Goal: Transaction & Acquisition: Register for event/course

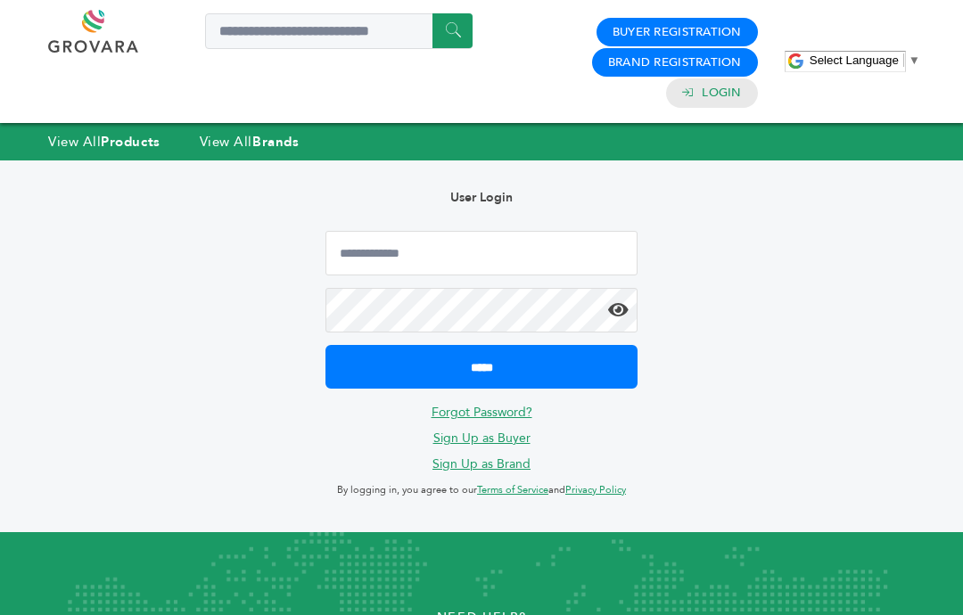
click at [106, 133] on strong "Products" at bounding box center [130, 142] width 59 height 18
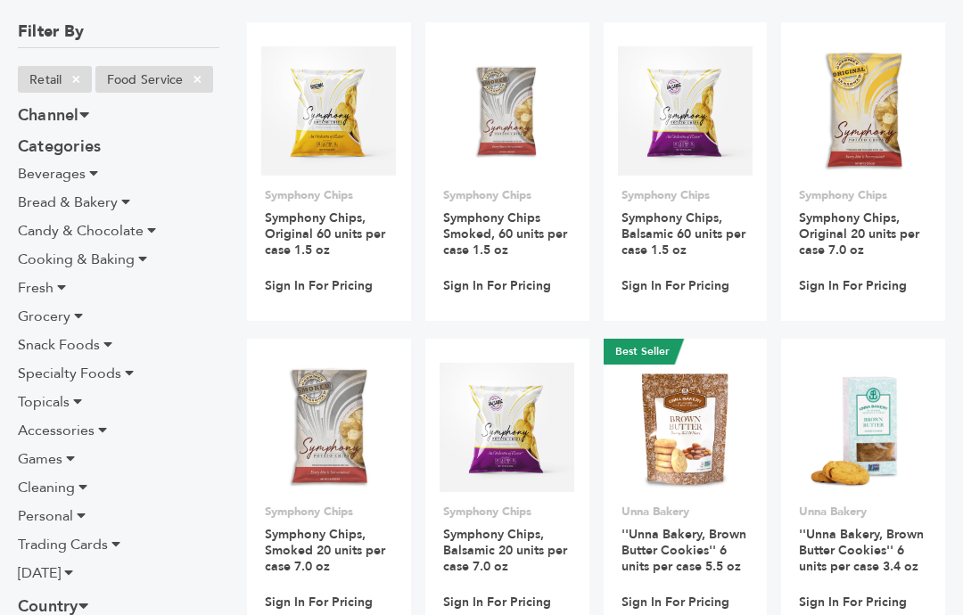
scroll to position [266, 0]
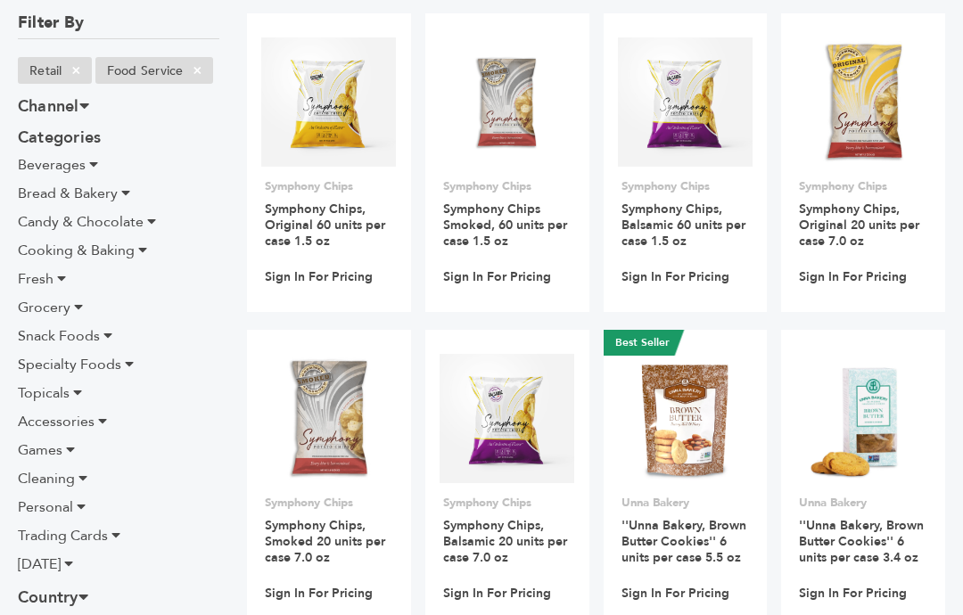
click at [66, 498] on span "Personal" at bounding box center [45, 508] width 55 height 20
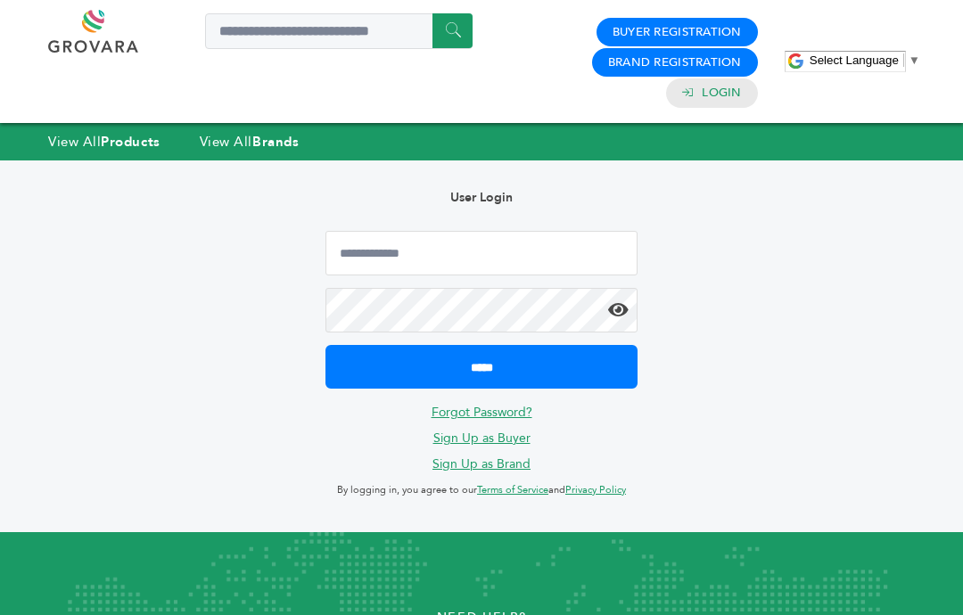
click at [103, 133] on link "View All Products" at bounding box center [104, 142] width 112 height 18
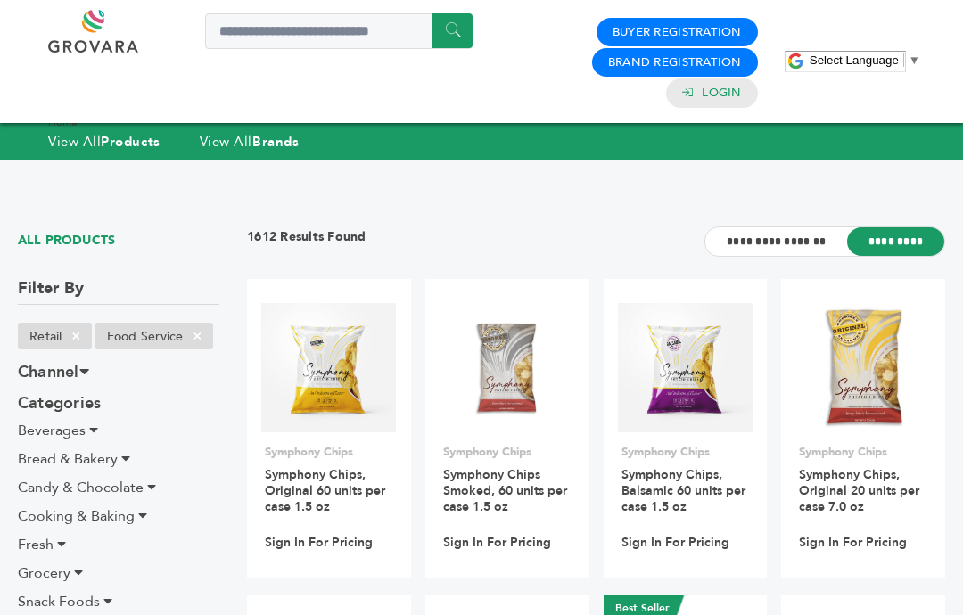
click at [92, 423] on icon at bounding box center [93, 430] width 9 height 14
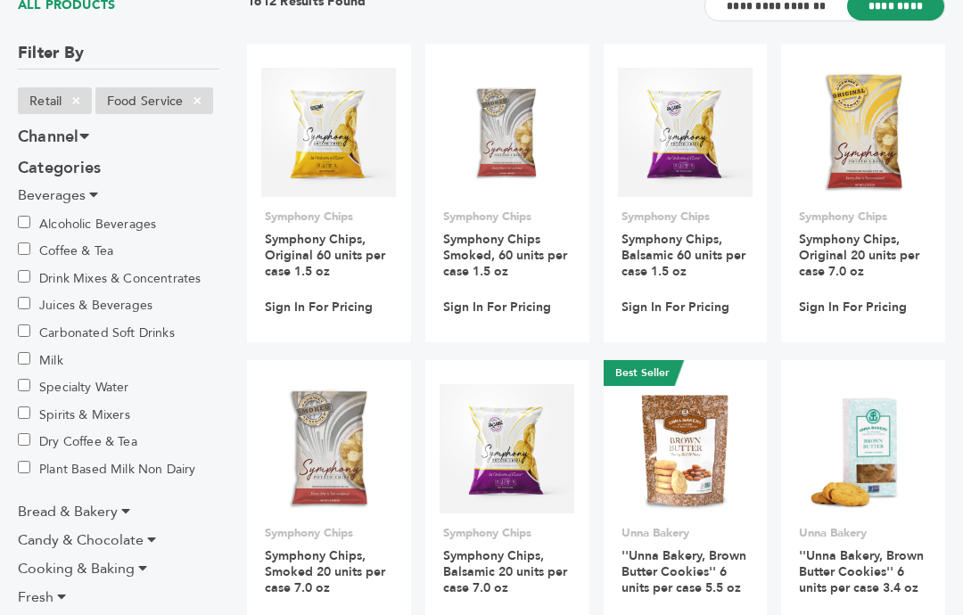
scroll to position [236, 0]
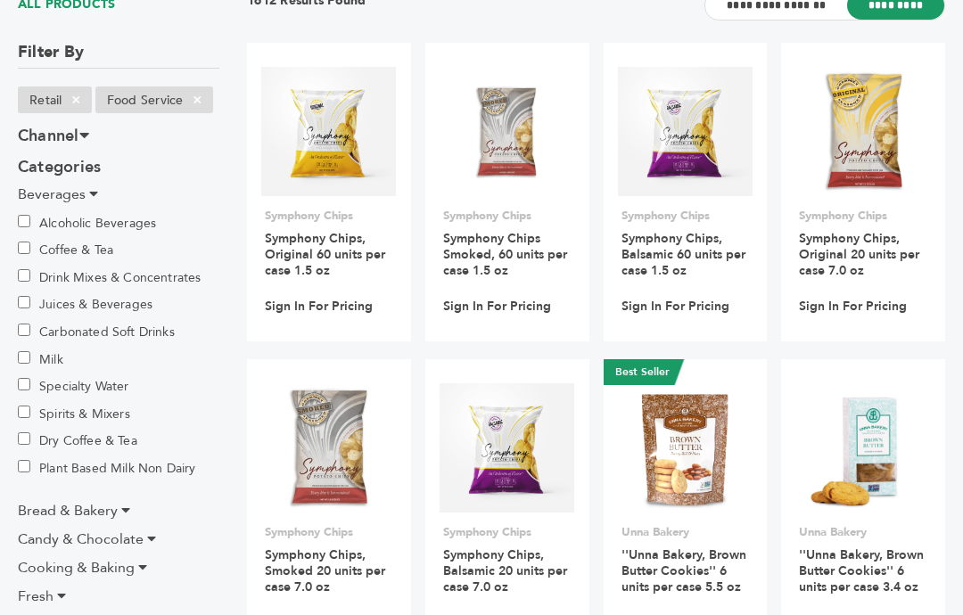
click at [105, 458] on label "Plant Based Milk Non Dairy" at bounding box center [106, 468] width 177 height 21
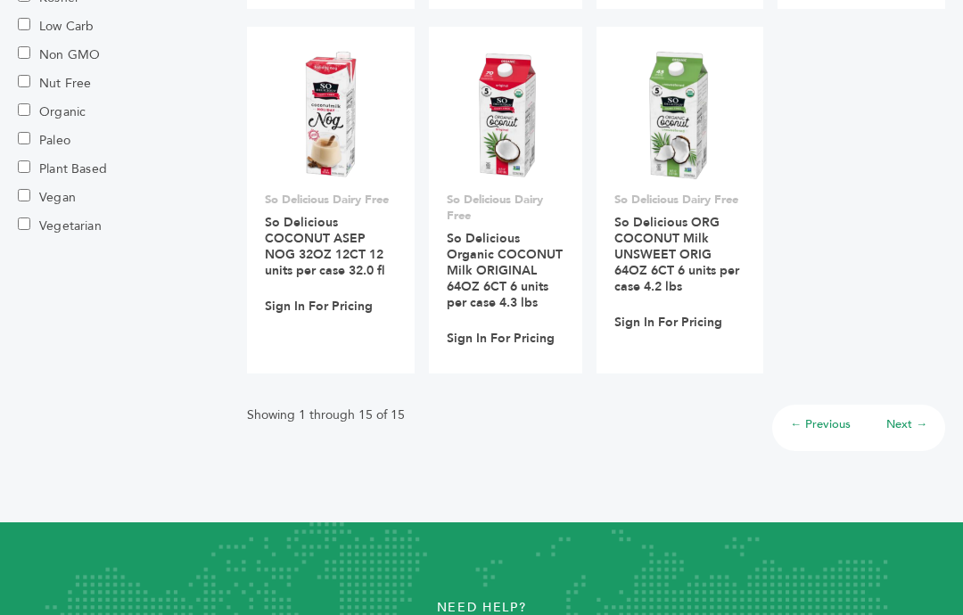
scroll to position [1230, 0]
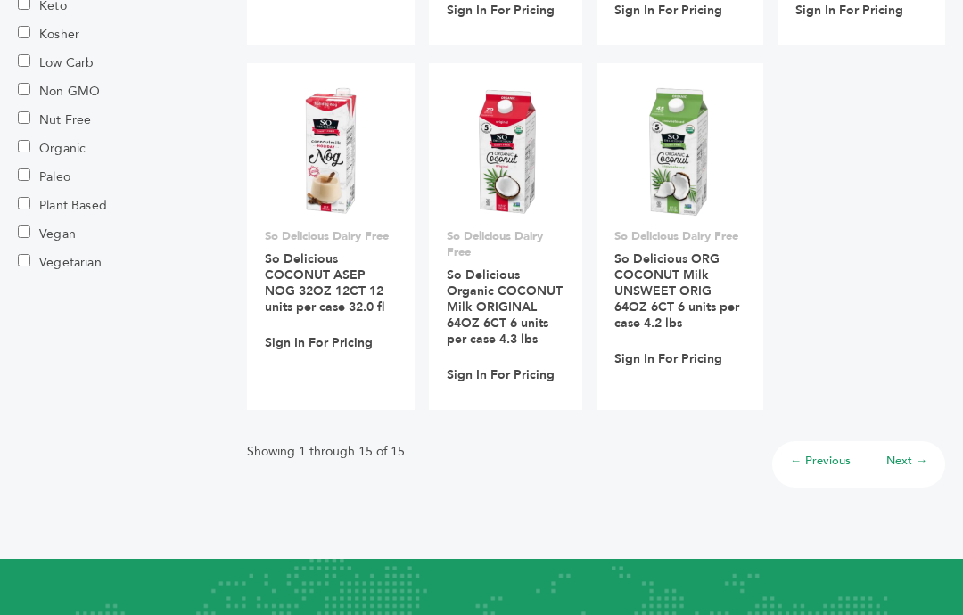
click at [899, 453] on link "Next →" at bounding box center [907, 461] width 41 height 16
click at [918, 453] on link "Next →" at bounding box center [907, 461] width 41 height 16
click at [909, 453] on link "Next →" at bounding box center [907, 461] width 41 height 16
click at [897, 453] on link "Next →" at bounding box center [907, 461] width 41 height 16
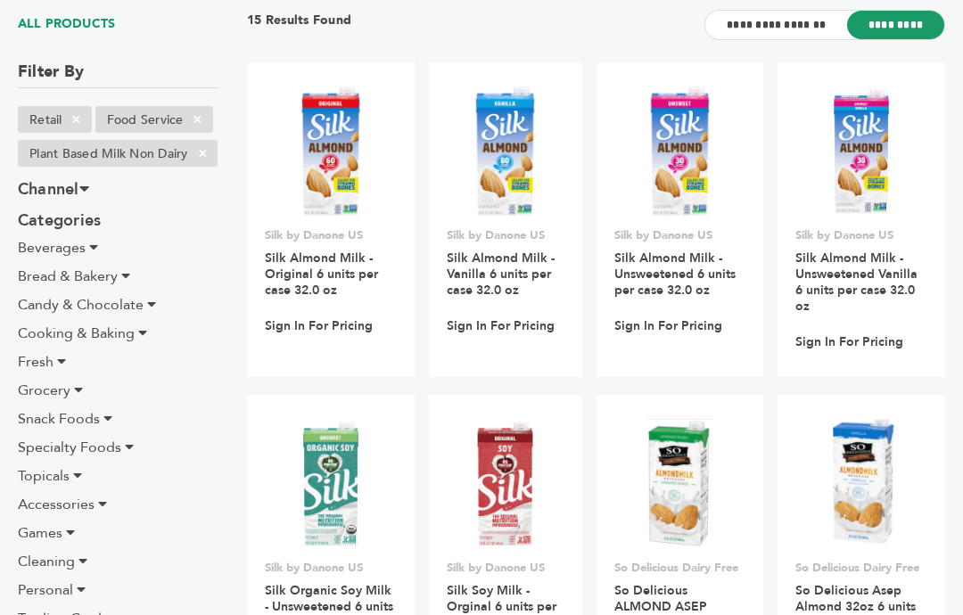
scroll to position [205, 0]
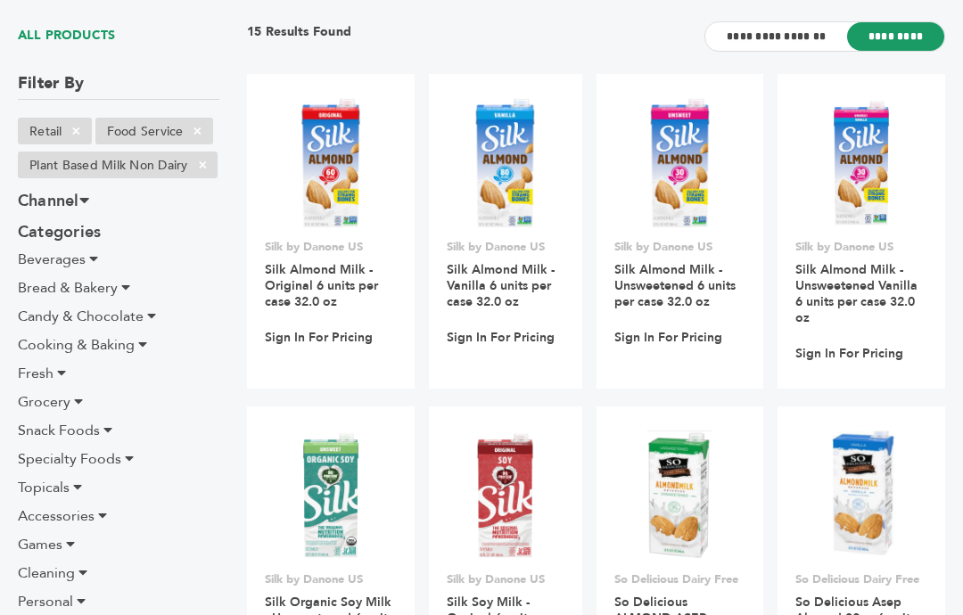
click at [85, 249] on li "Beverages" at bounding box center [119, 259] width 202 height 21
click at [81, 250] on span "Beverages" at bounding box center [52, 260] width 68 height 20
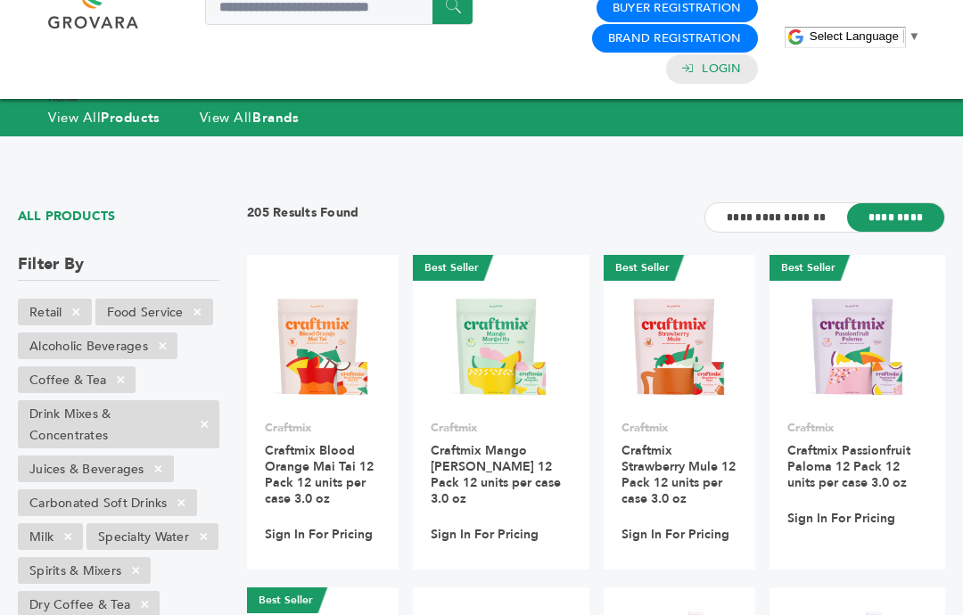
scroll to position [63, 0]
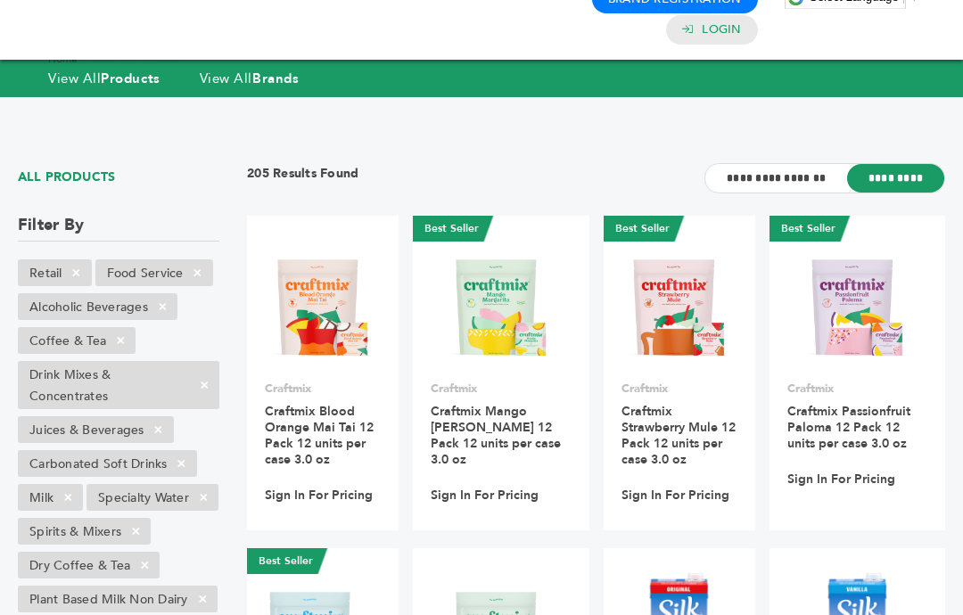
click at [70, 327] on li "Coffee & Tea ×" at bounding box center [77, 340] width 118 height 27
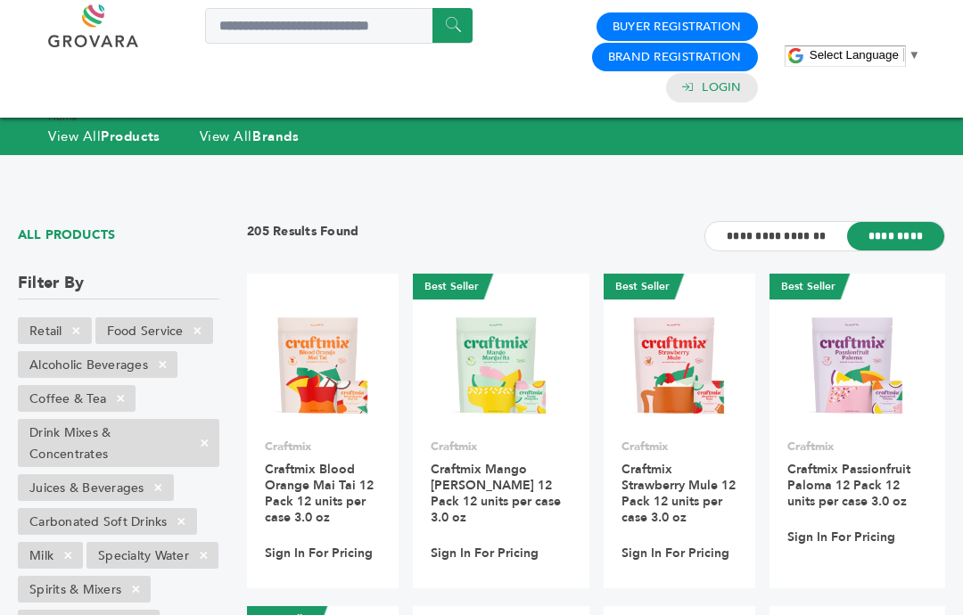
scroll to position [0, 0]
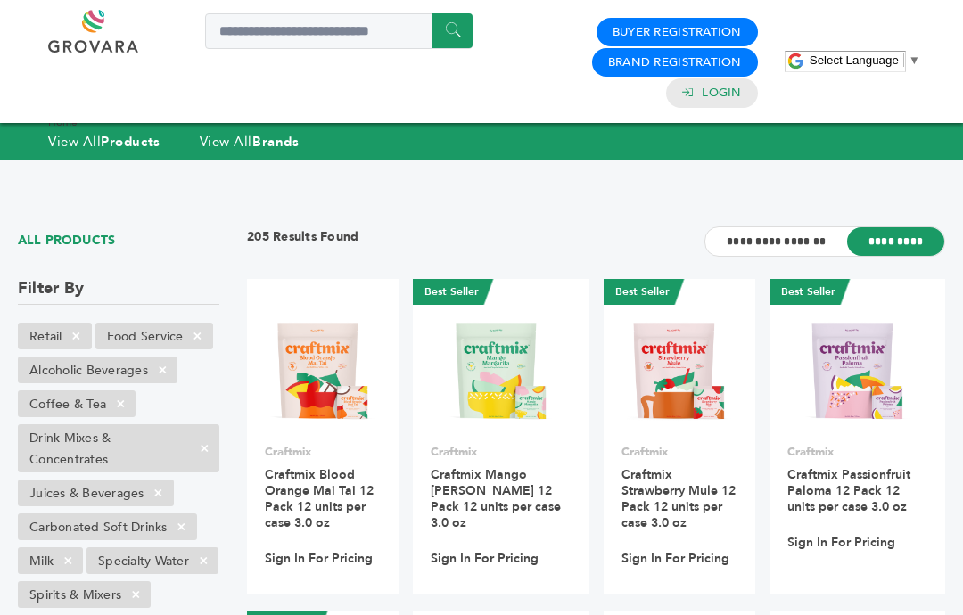
click at [58, 391] on li "Coffee & Tea ×" at bounding box center [77, 404] width 118 height 27
click at [55, 391] on li "Coffee & Tea ×" at bounding box center [77, 404] width 118 height 27
click at [54, 391] on li "Coffee & Tea ×" at bounding box center [77, 404] width 118 height 27
click at [61, 391] on li "Coffee & Tea ×" at bounding box center [77, 404] width 118 height 27
click at [49, 391] on li "Coffee & Tea ×" at bounding box center [77, 404] width 118 height 27
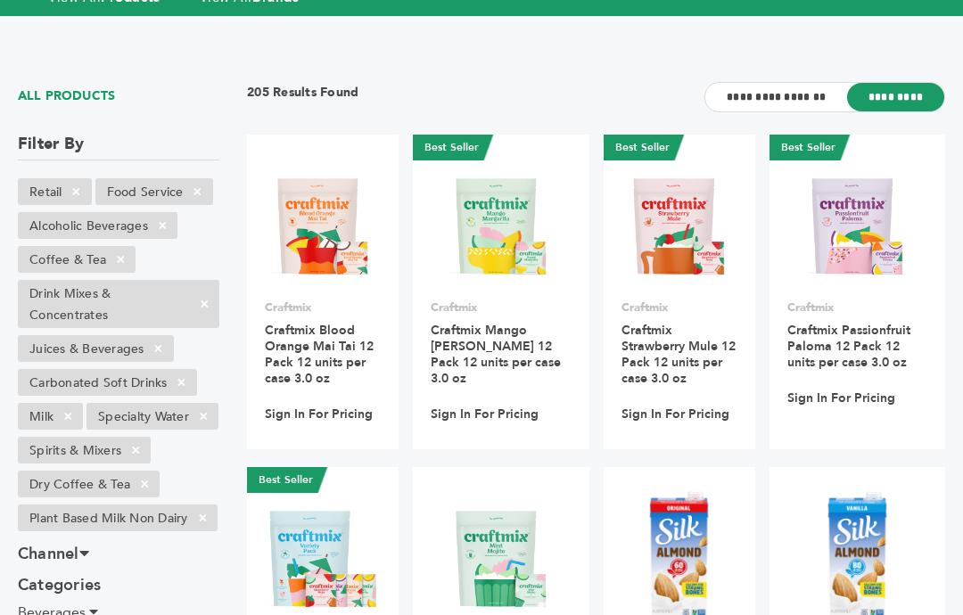
scroll to position [146, 0]
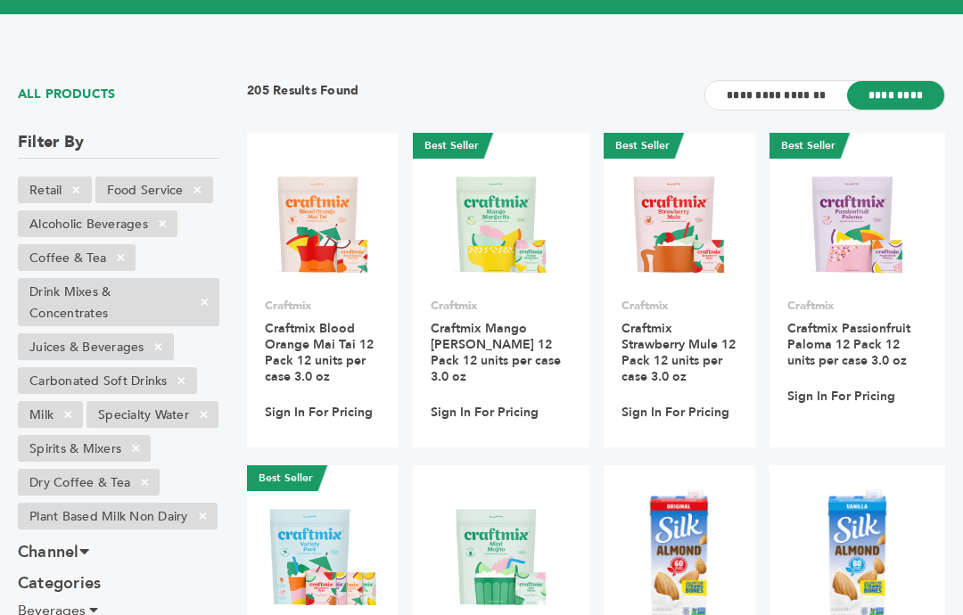
click at [78, 334] on li "Juices & Beverages ×" at bounding box center [96, 347] width 156 height 27
click at [203, 292] on span "×" at bounding box center [204, 302] width 29 height 21
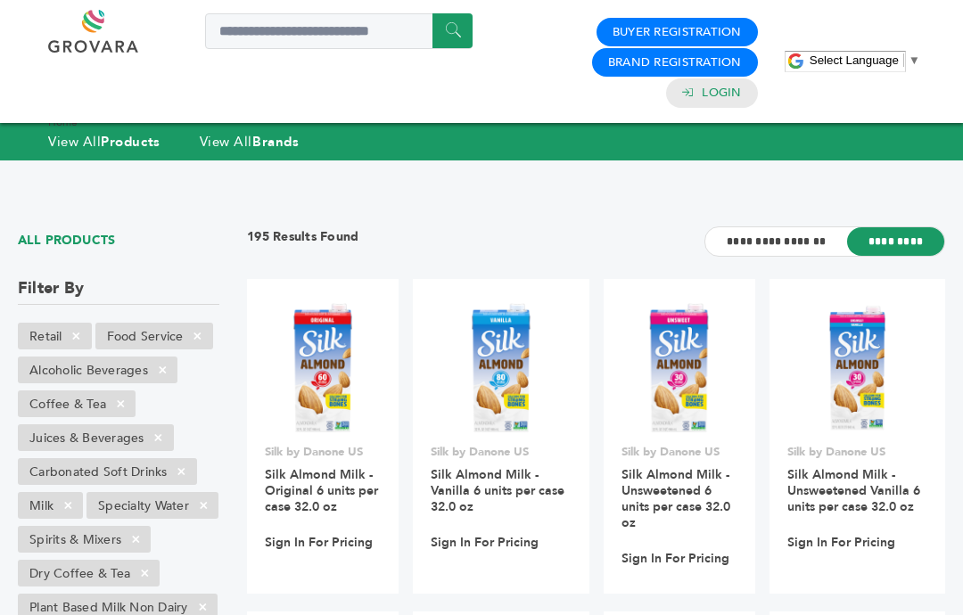
click at [200, 326] on span "×" at bounding box center [197, 336] width 29 height 21
click at [170, 359] on span "×" at bounding box center [162, 369] width 29 height 21
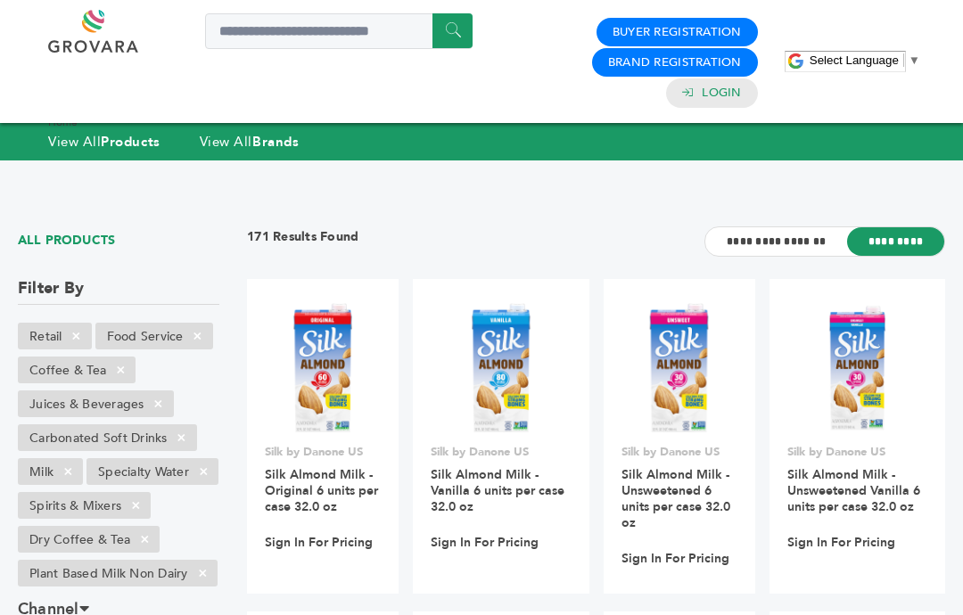
scroll to position [29, 0]
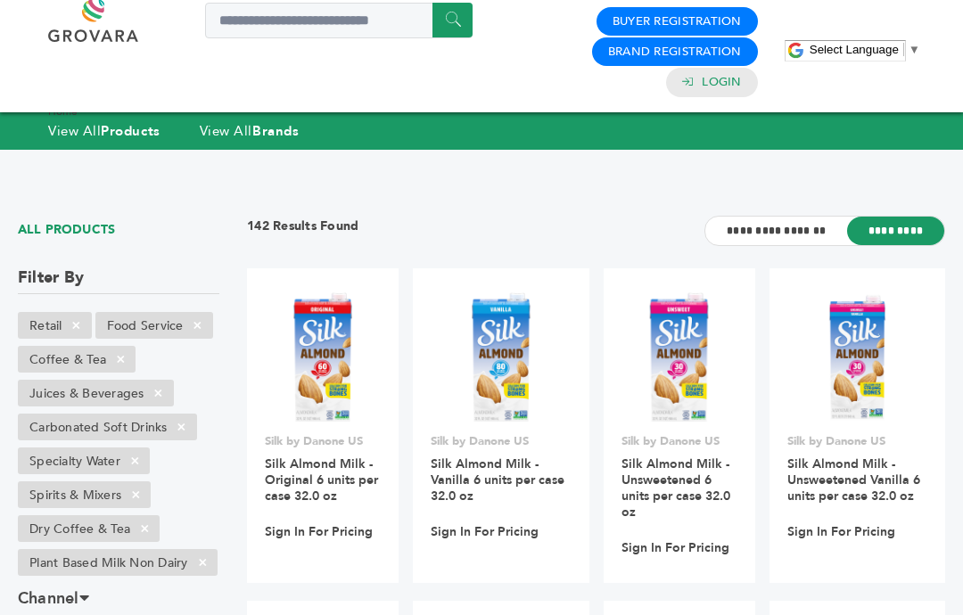
scroll to position [25, 0]
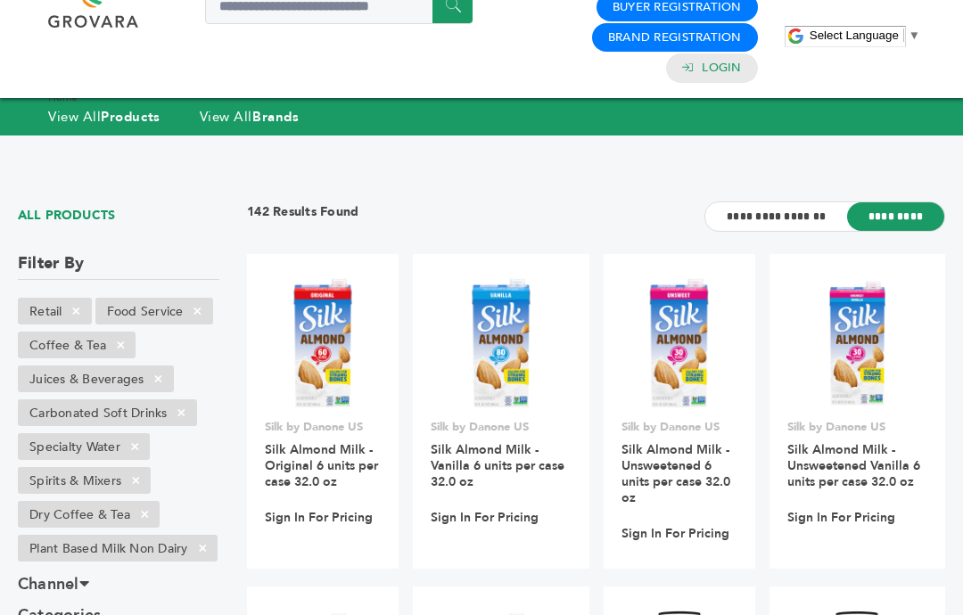
click at [207, 538] on span "×" at bounding box center [202, 548] width 29 height 21
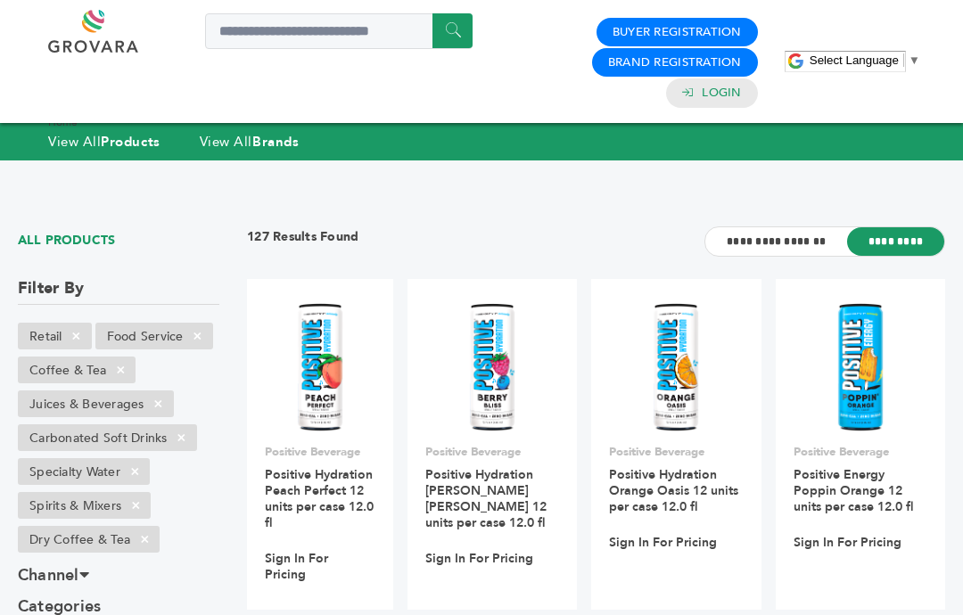
click at [177, 427] on span "×" at bounding box center [181, 437] width 29 height 21
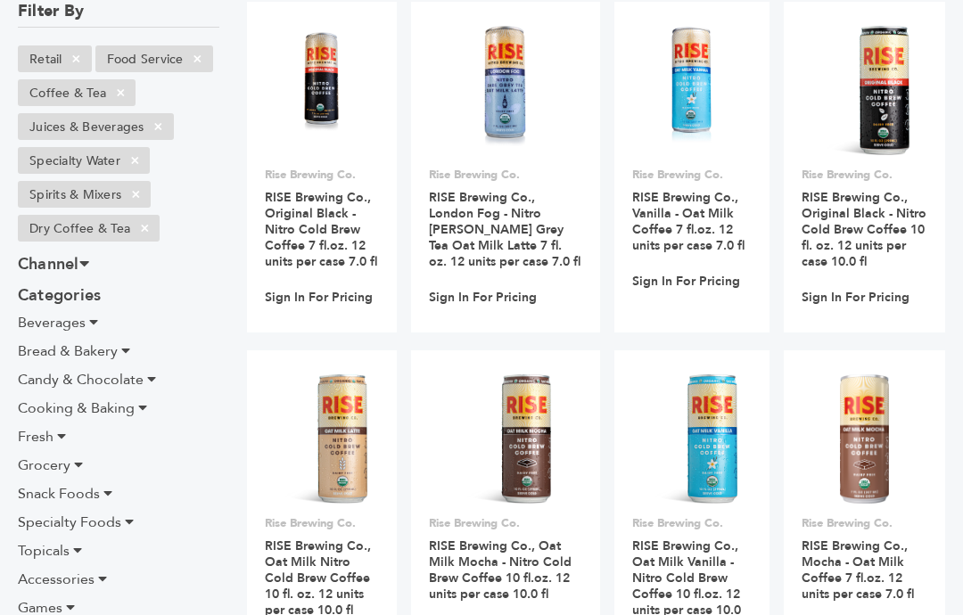
scroll to position [279, 0]
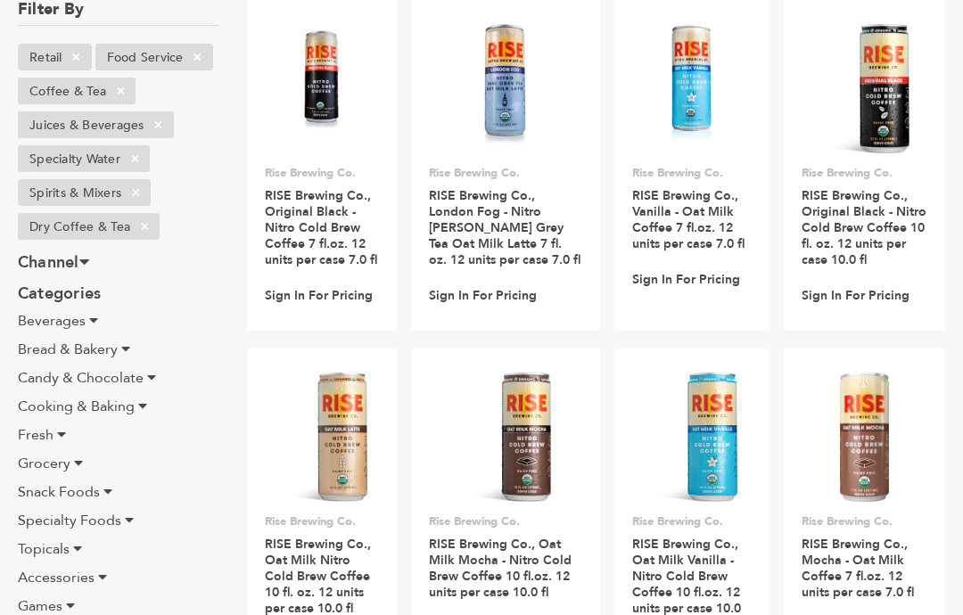
click at [139, 182] on span "×" at bounding box center [135, 192] width 29 height 21
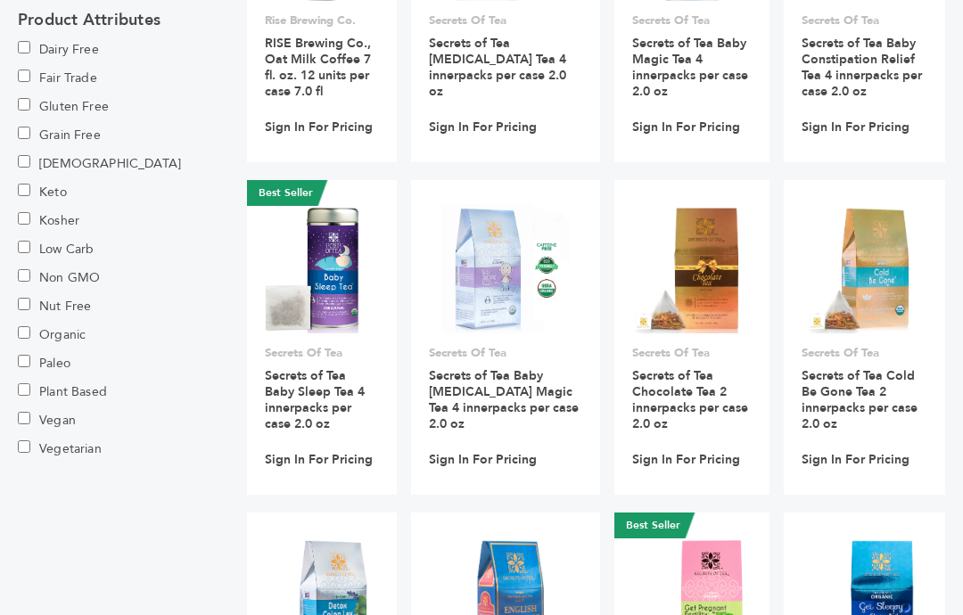
scroll to position [1149, 0]
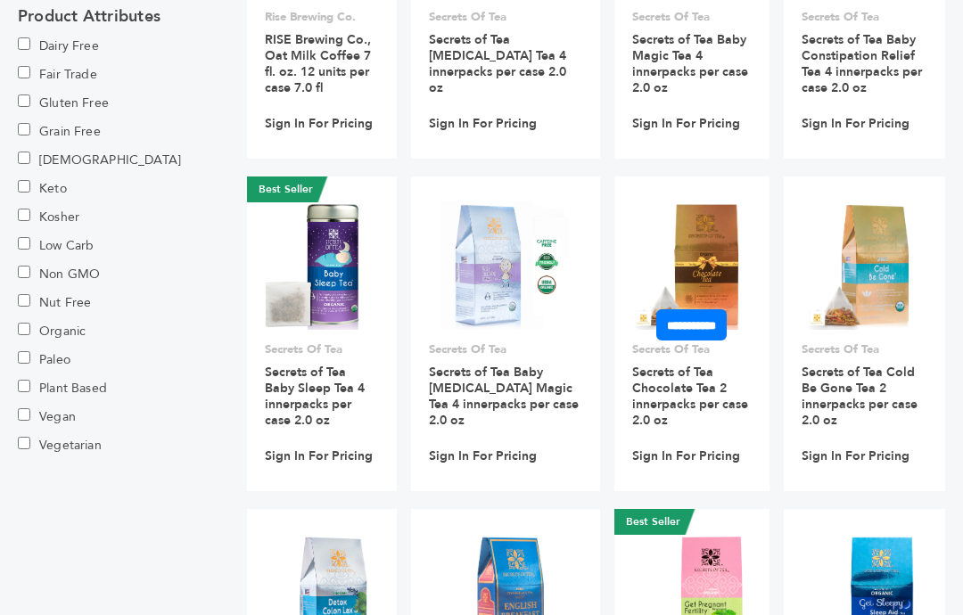
click at [684, 229] on img at bounding box center [692, 265] width 129 height 129
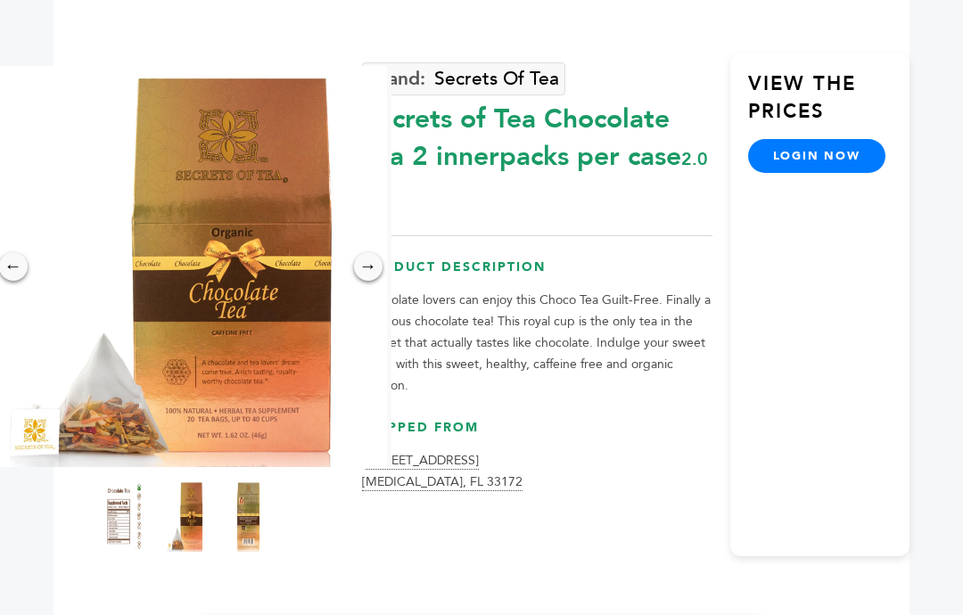
scroll to position [171, 0]
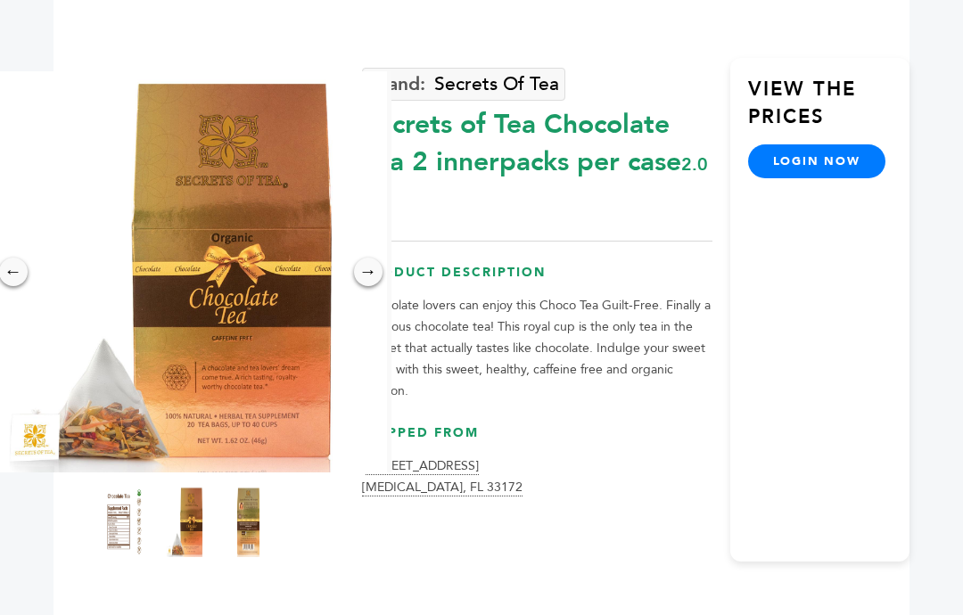
click at [124, 503] on img at bounding box center [124, 521] width 45 height 71
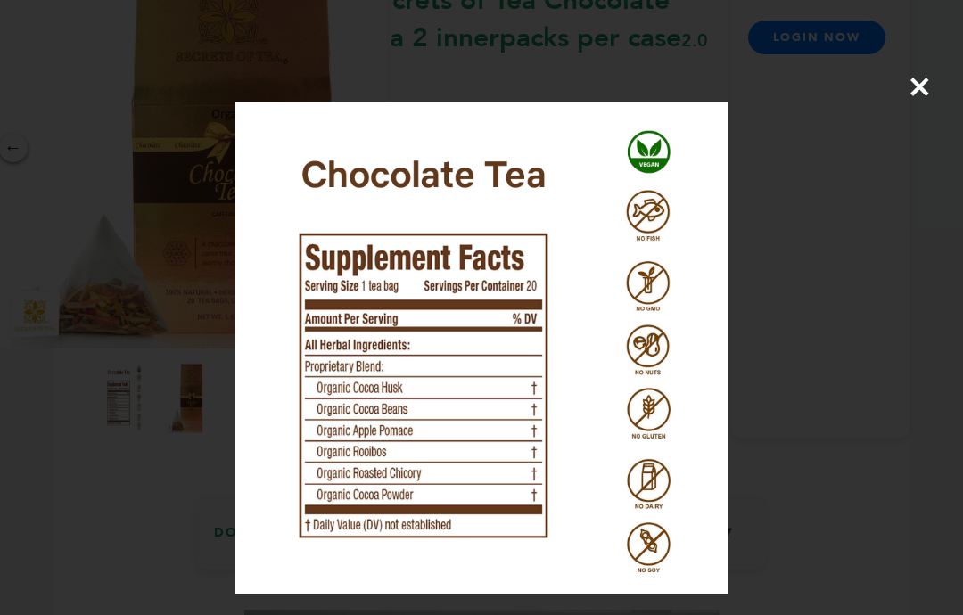
scroll to position [296, 0]
click at [930, 87] on span "×" at bounding box center [920, 87] width 24 height 50
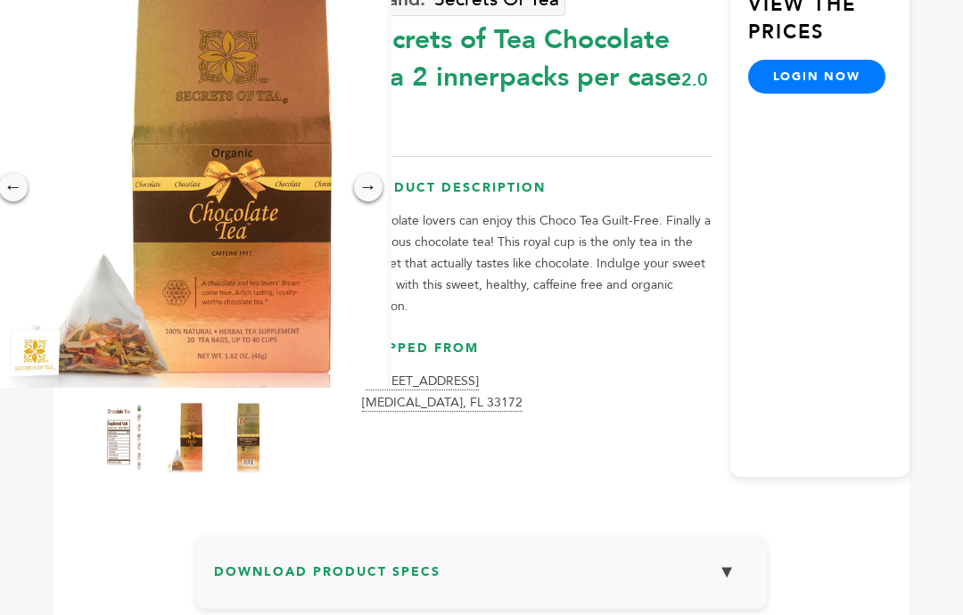
scroll to position [245, 0]
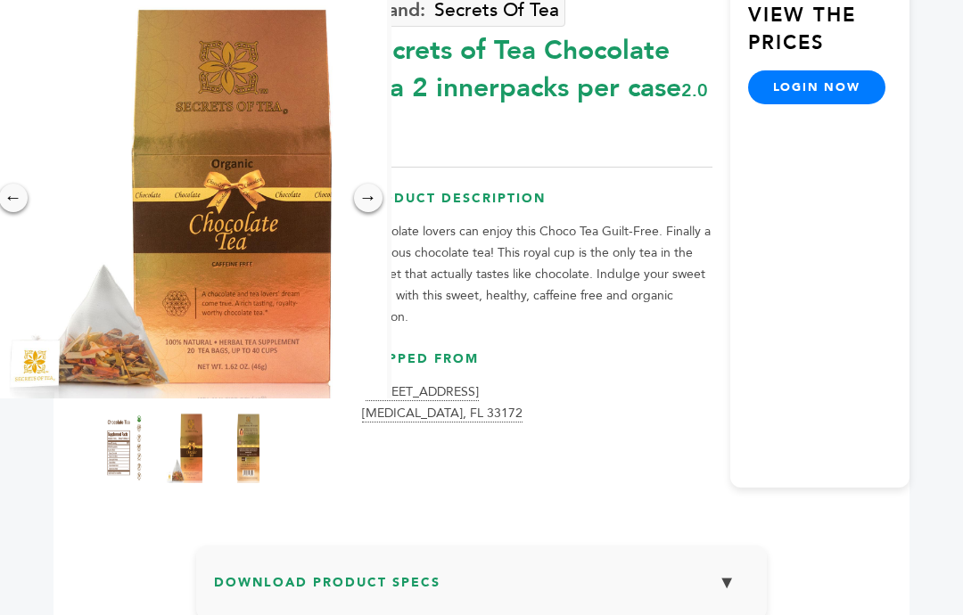
click at [275, 258] on img at bounding box center [186, 197] width 401 height 401
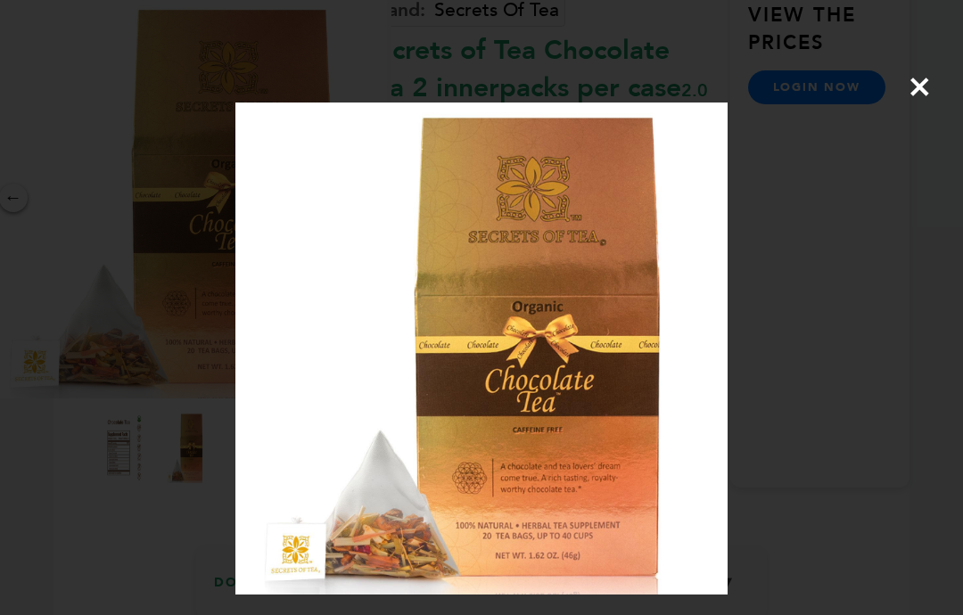
click at [488, 305] on img at bounding box center [481, 349] width 492 height 492
click at [928, 79] on span "×" at bounding box center [920, 87] width 24 height 50
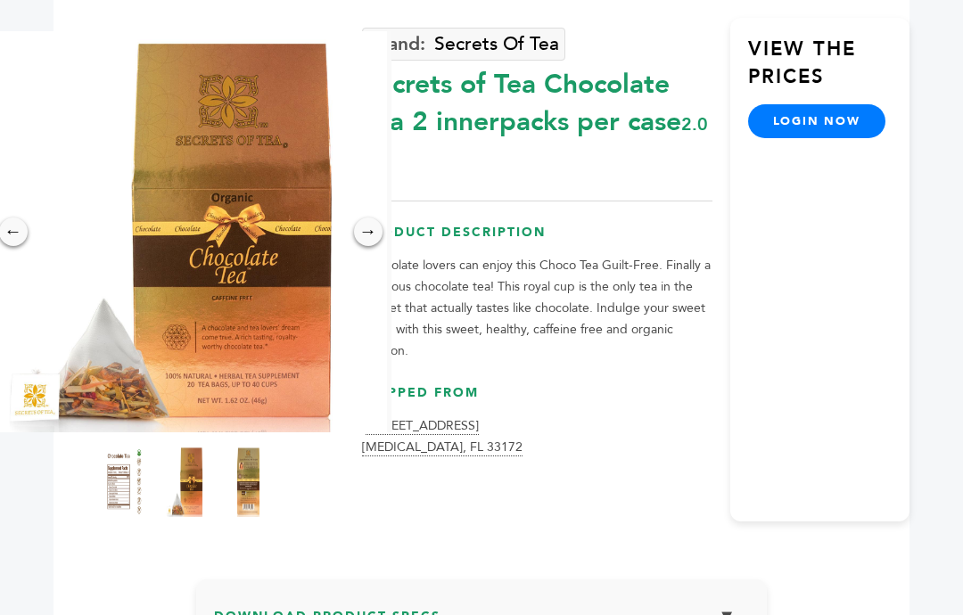
scroll to position [255, 0]
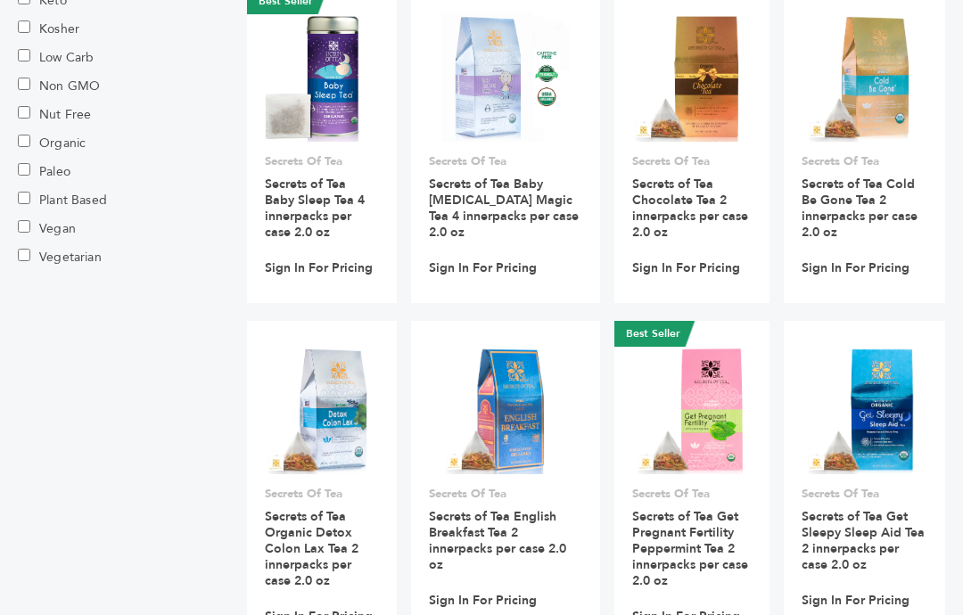
scroll to position [1338, 0]
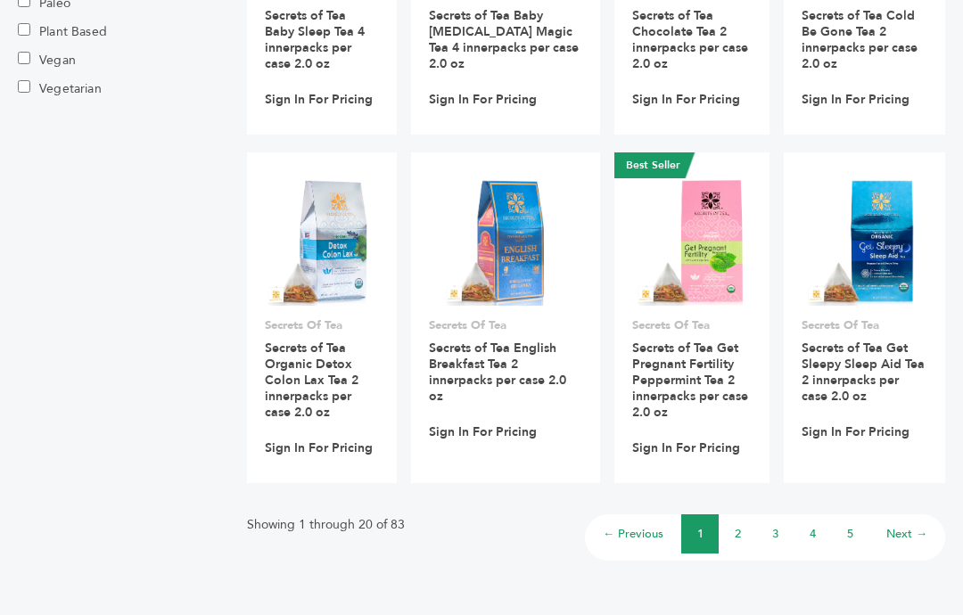
scroll to position [1532, 0]
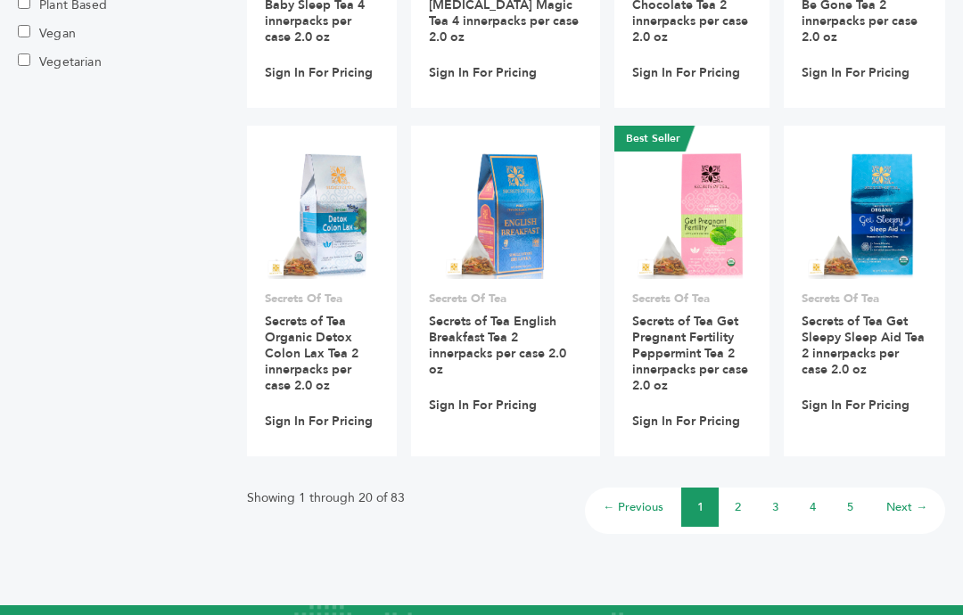
click at [736, 499] on link "2" at bounding box center [738, 507] width 6 height 16
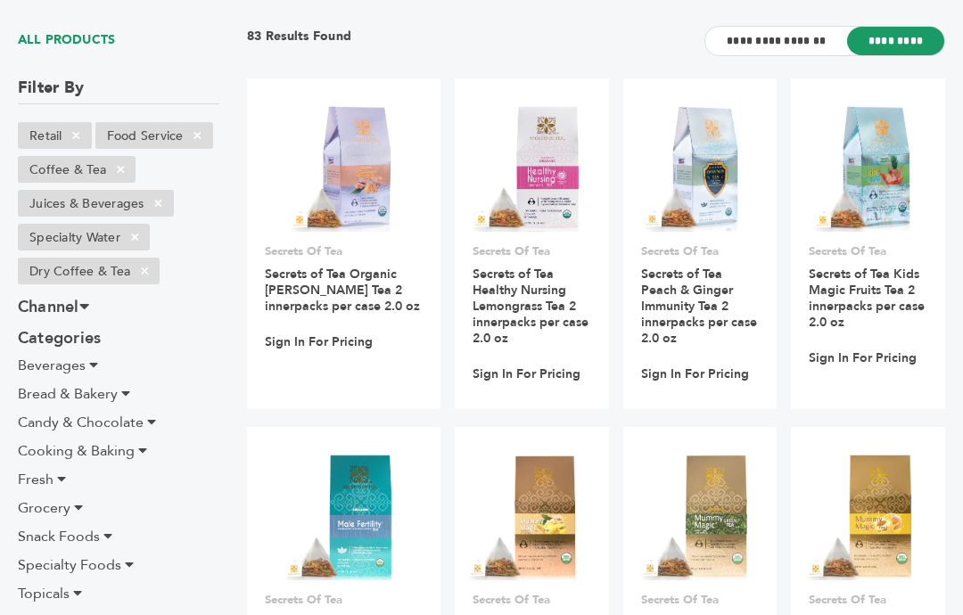
scroll to position [199, 0]
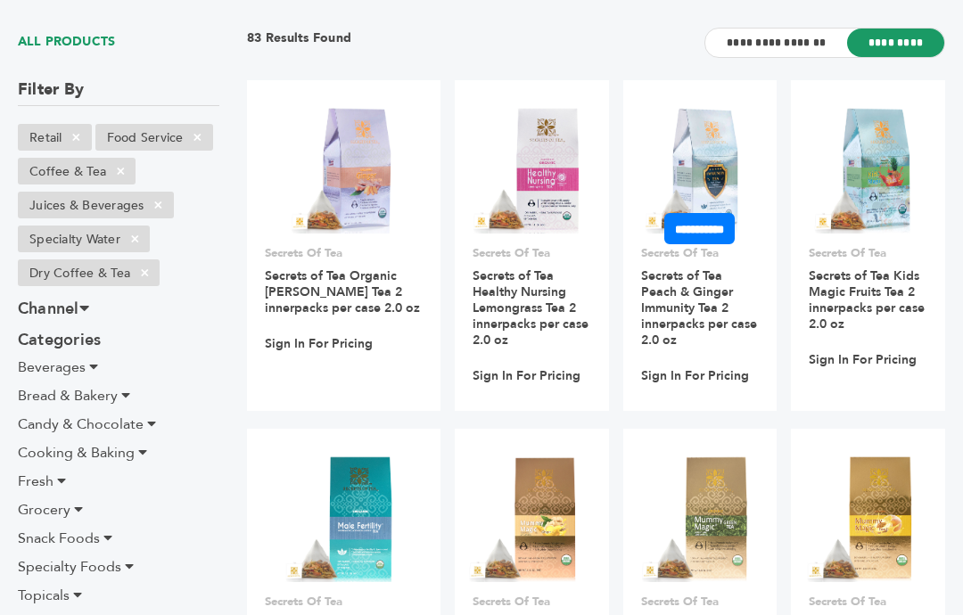
click at [680, 140] on img at bounding box center [700, 168] width 129 height 129
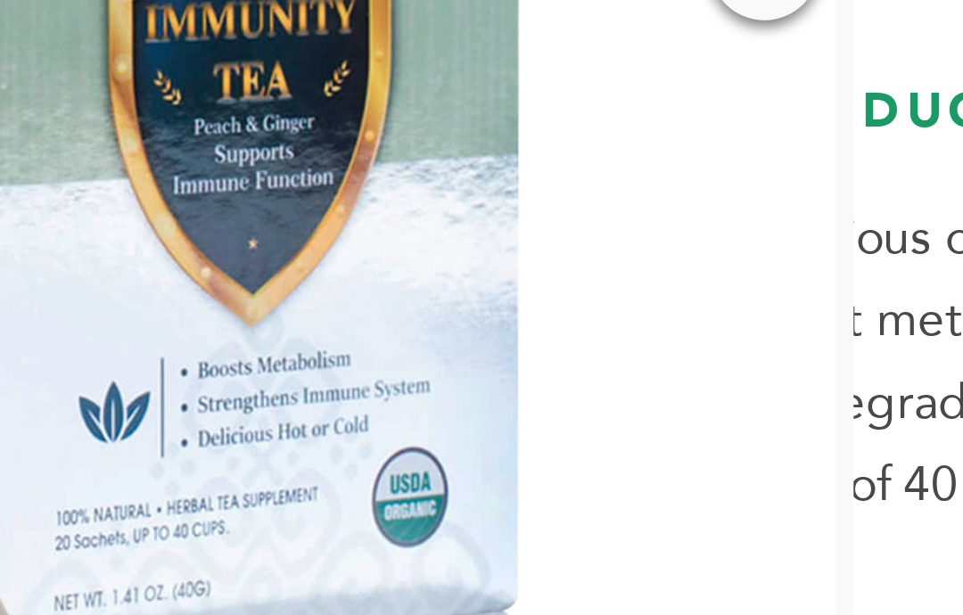
scroll to position [15, 0]
click at [202, 227] on img at bounding box center [186, 427] width 401 height 401
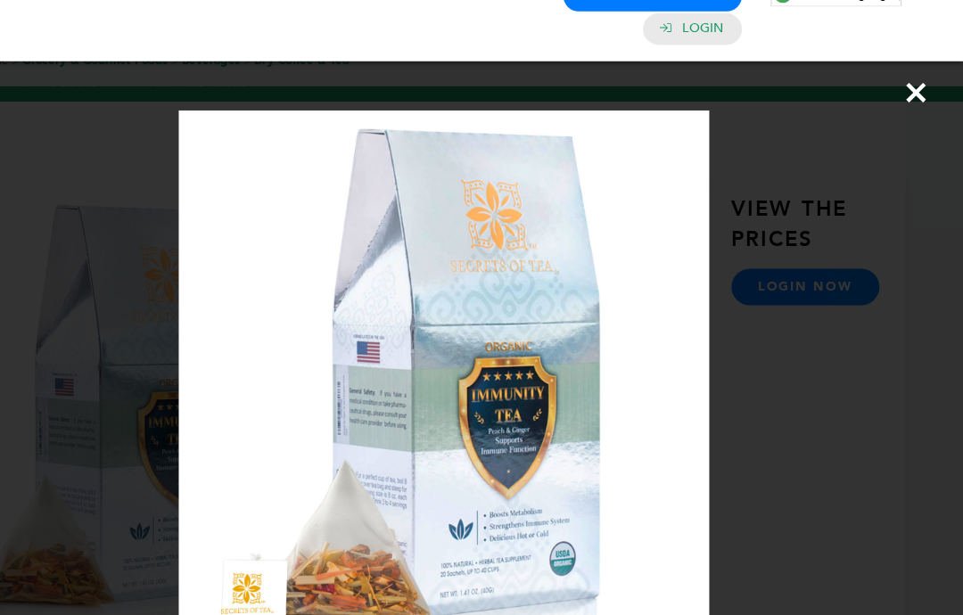
scroll to position [65, 0]
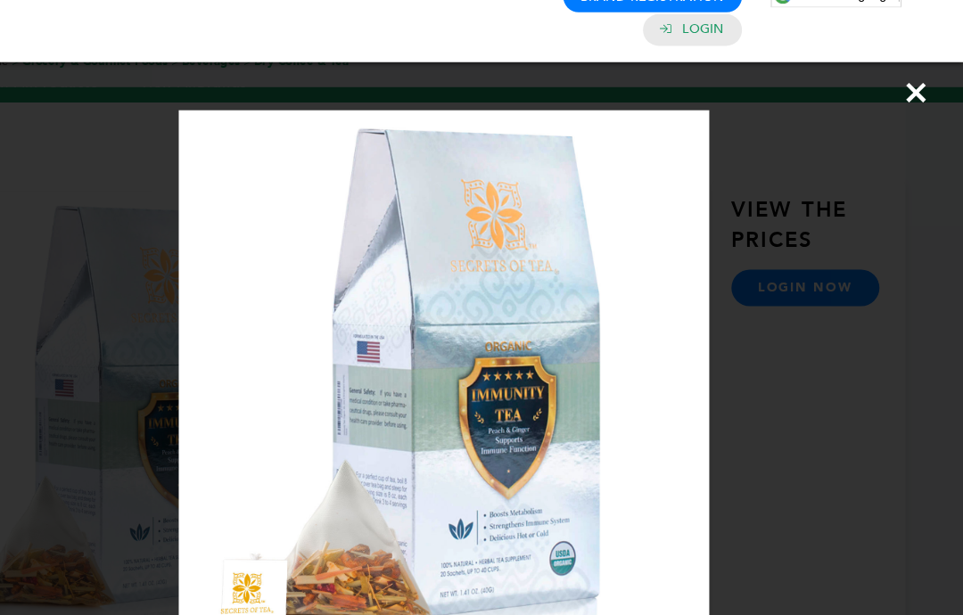
click at [908, 86] on span "×" at bounding box center [920, 87] width 24 height 50
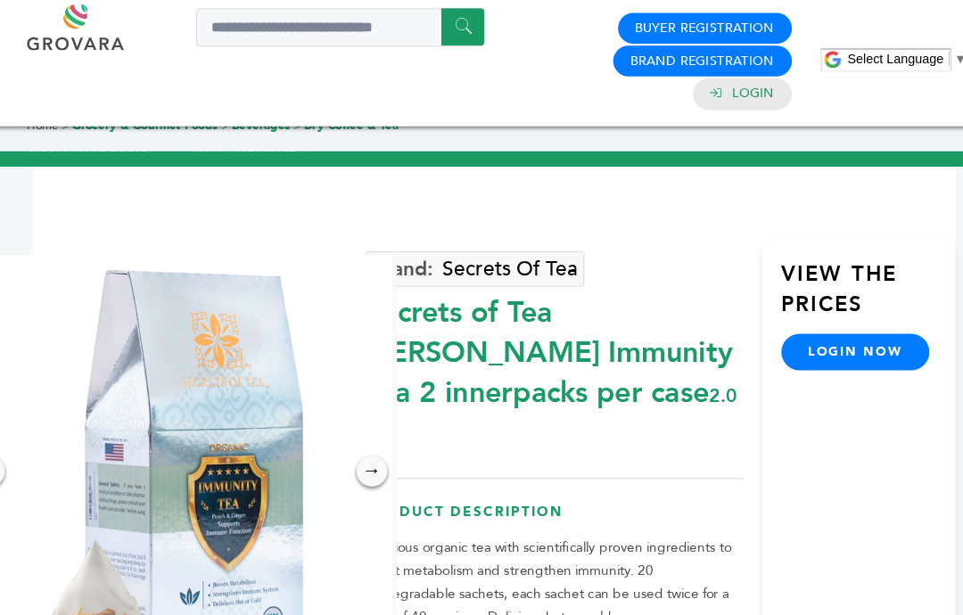
scroll to position [0, 0]
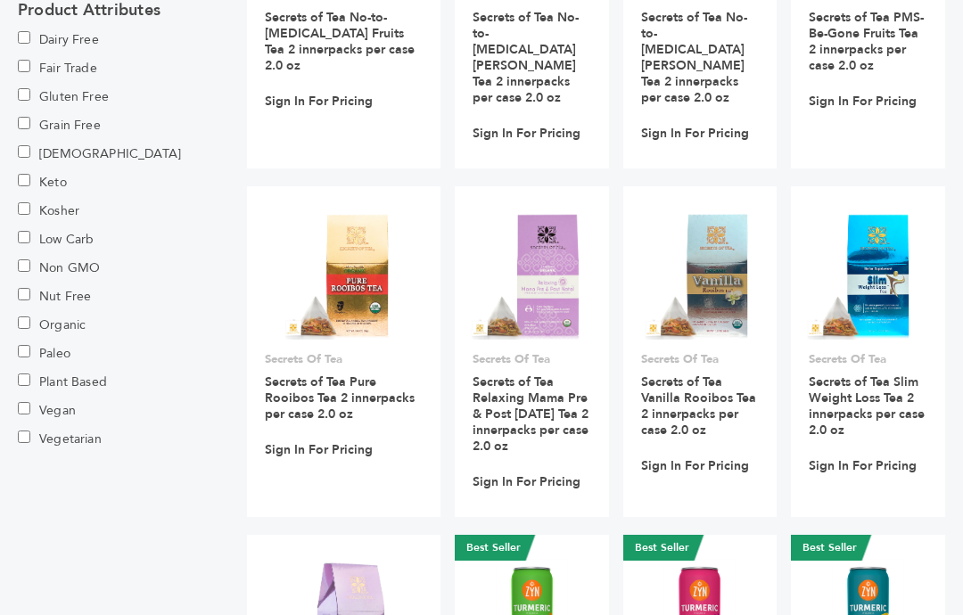
scroll to position [1157, 0]
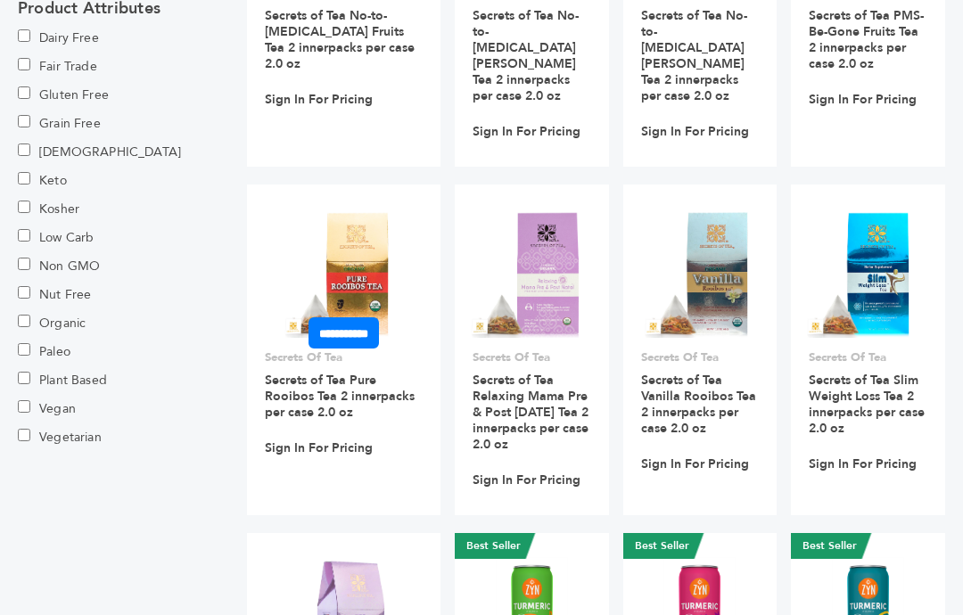
click at [342, 209] on img at bounding box center [343, 273] width 129 height 129
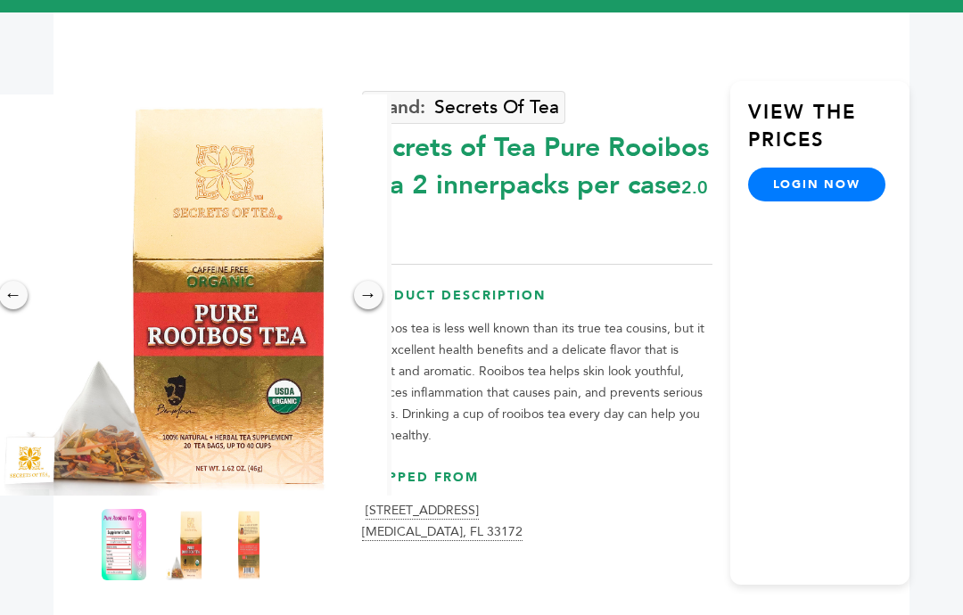
scroll to position [149, 0]
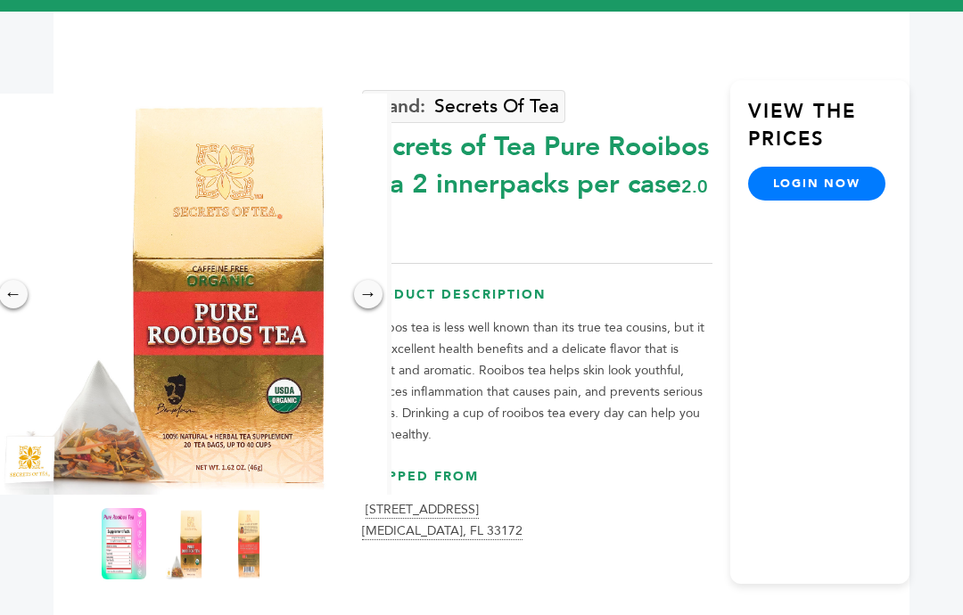
click at [126, 524] on img at bounding box center [124, 543] width 45 height 71
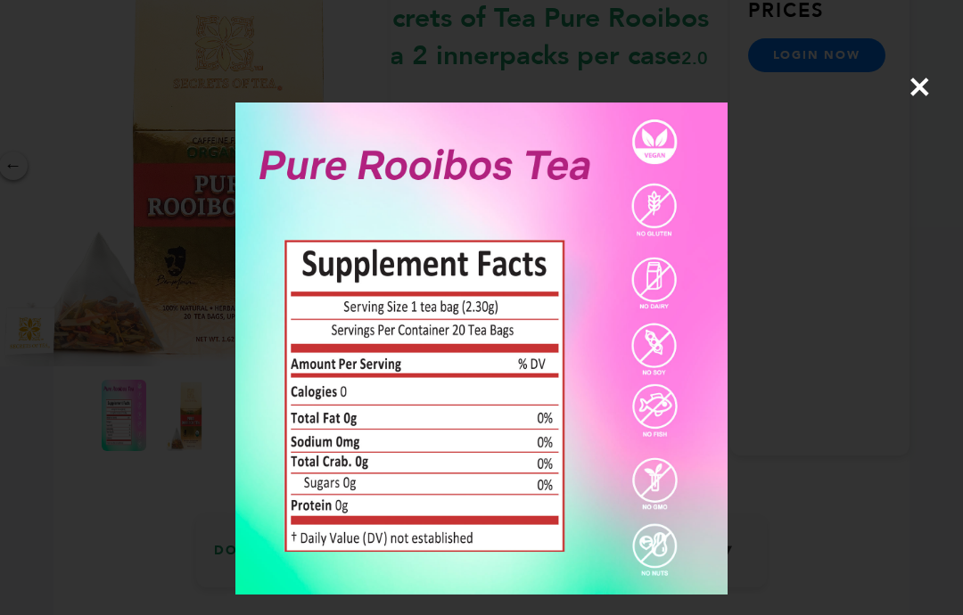
scroll to position [280, 0]
click at [928, 92] on span "×" at bounding box center [920, 87] width 24 height 50
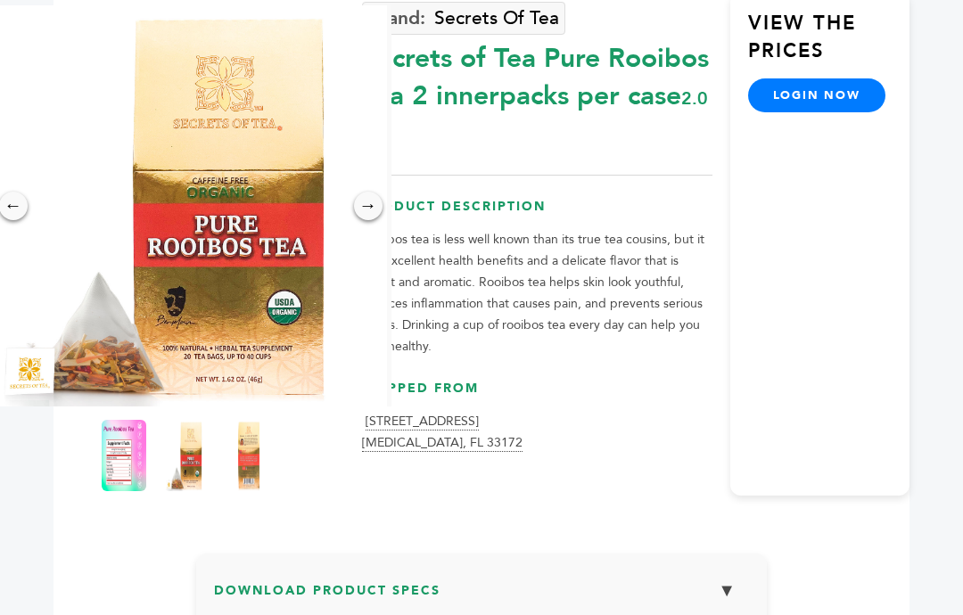
scroll to position [238, 0]
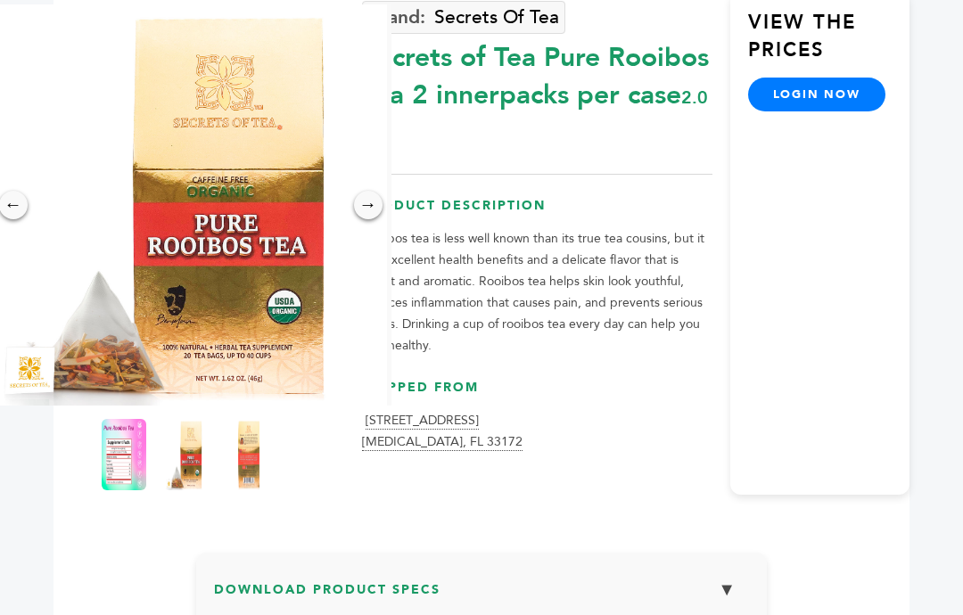
click at [635, 328] on div "Secrets Of Tea Secrets of Tea Pure Rooibos Tea 2 innerpacks per case 2.0 oz Pro…" at bounding box center [537, 243] width 351 height 504
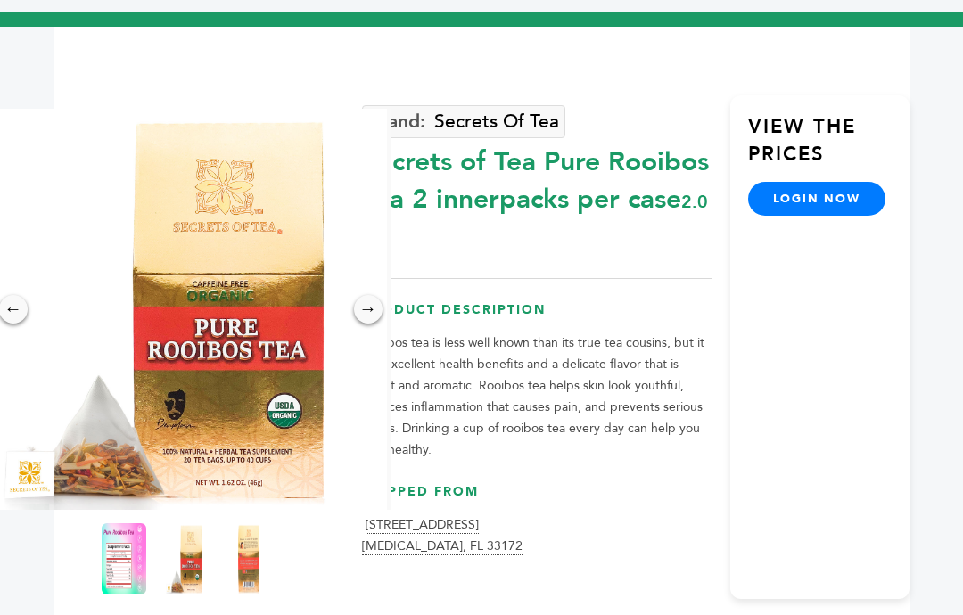
scroll to position [145, 0]
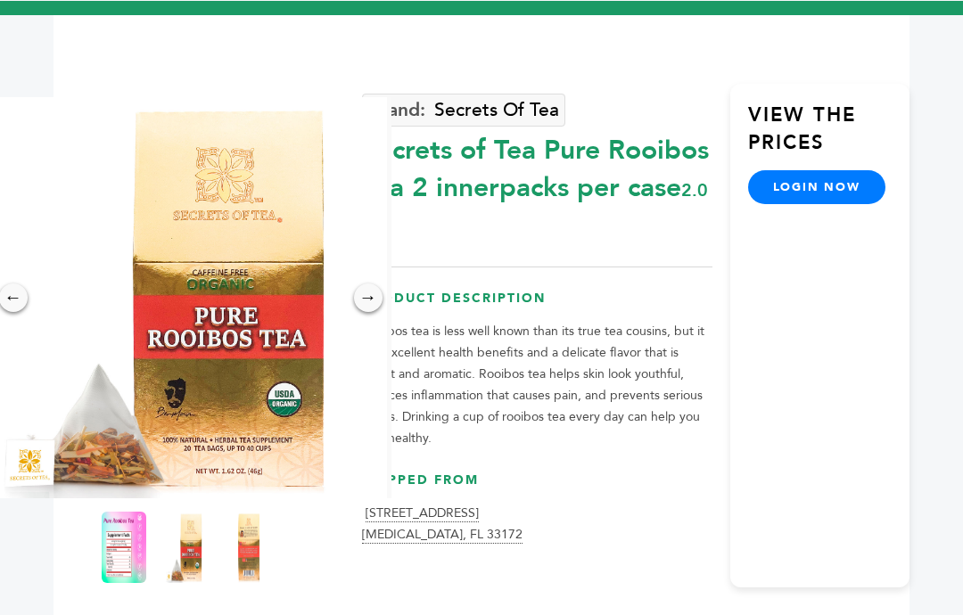
click at [375, 284] on div "→" at bounding box center [368, 298] width 29 height 29
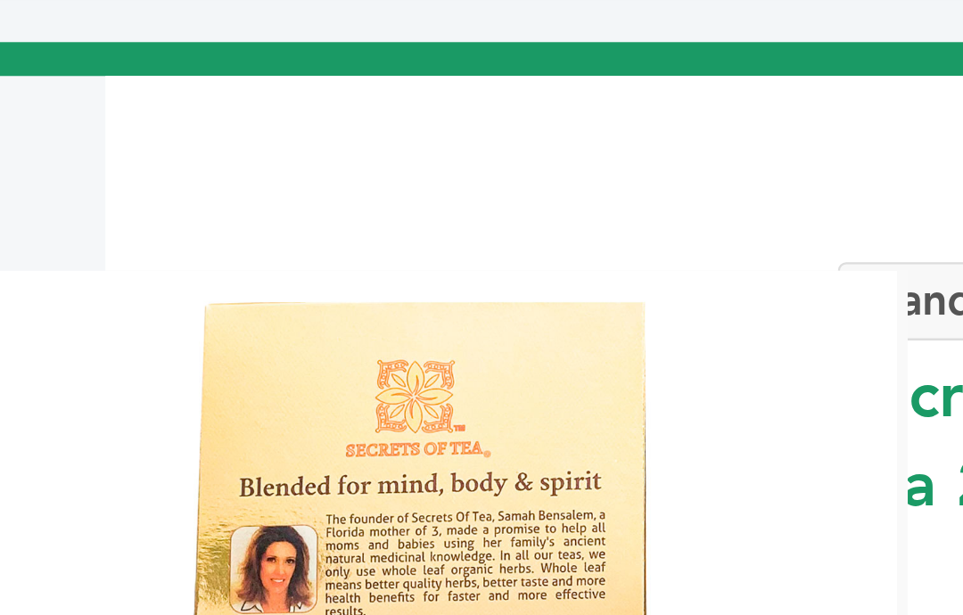
scroll to position [0, 0]
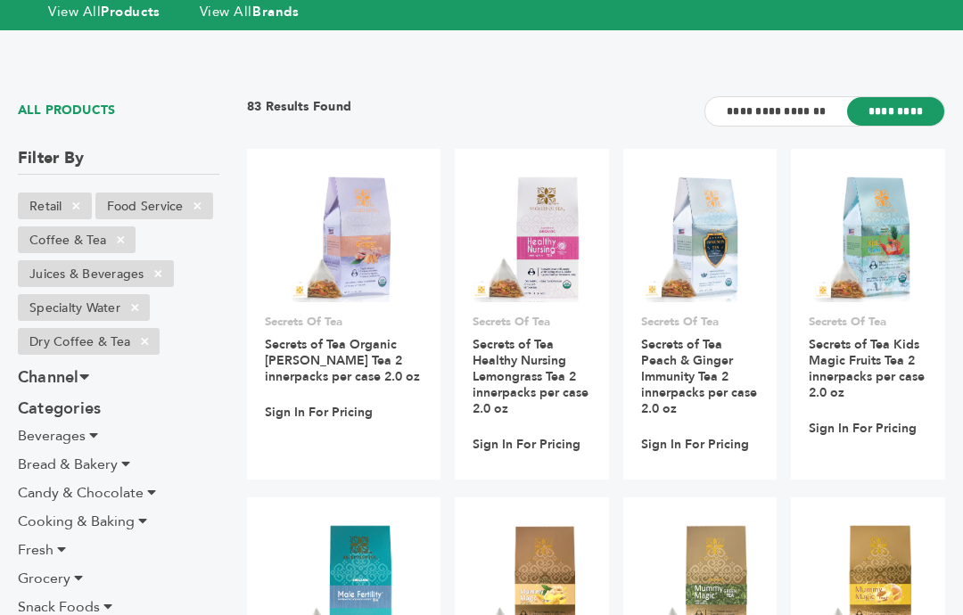
scroll to position [129, 0]
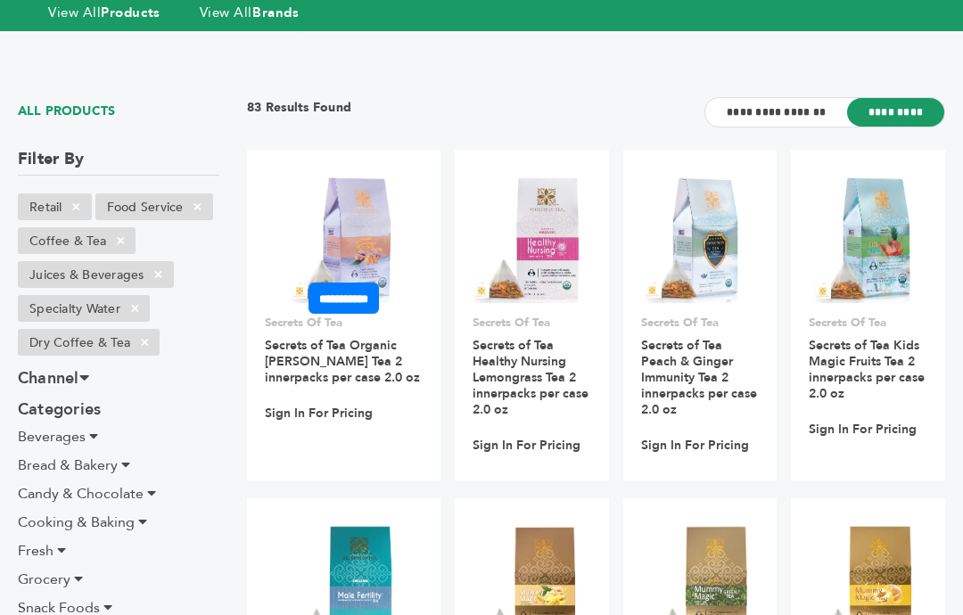
click at [321, 184] on img at bounding box center [343, 238] width 129 height 129
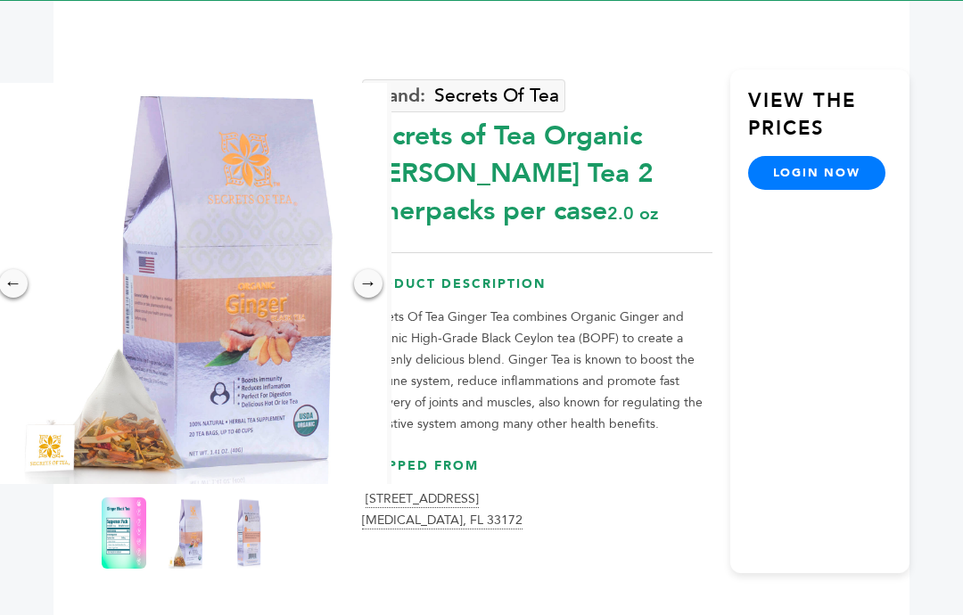
scroll to position [161, 0]
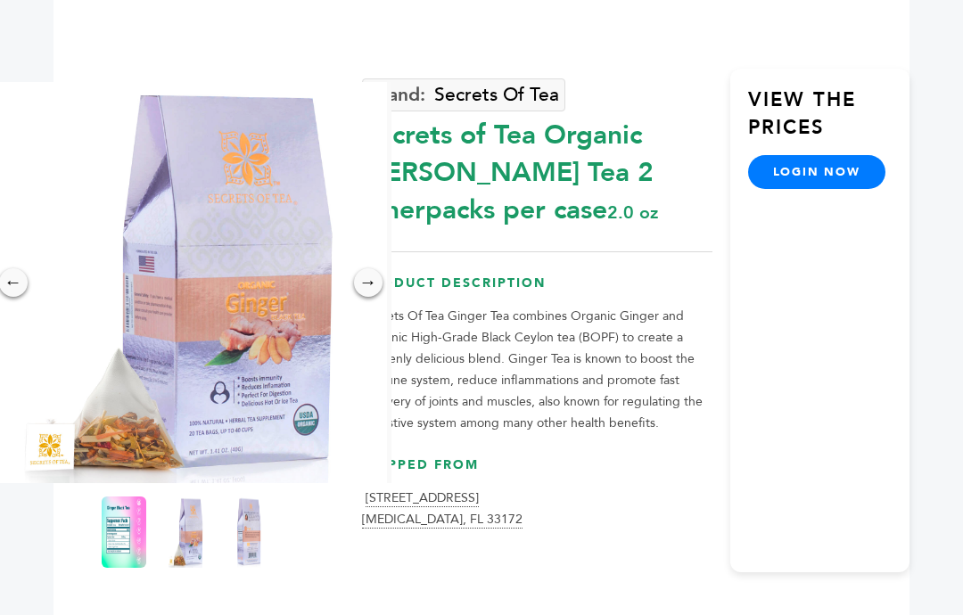
click at [270, 283] on img at bounding box center [186, 282] width 401 height 401
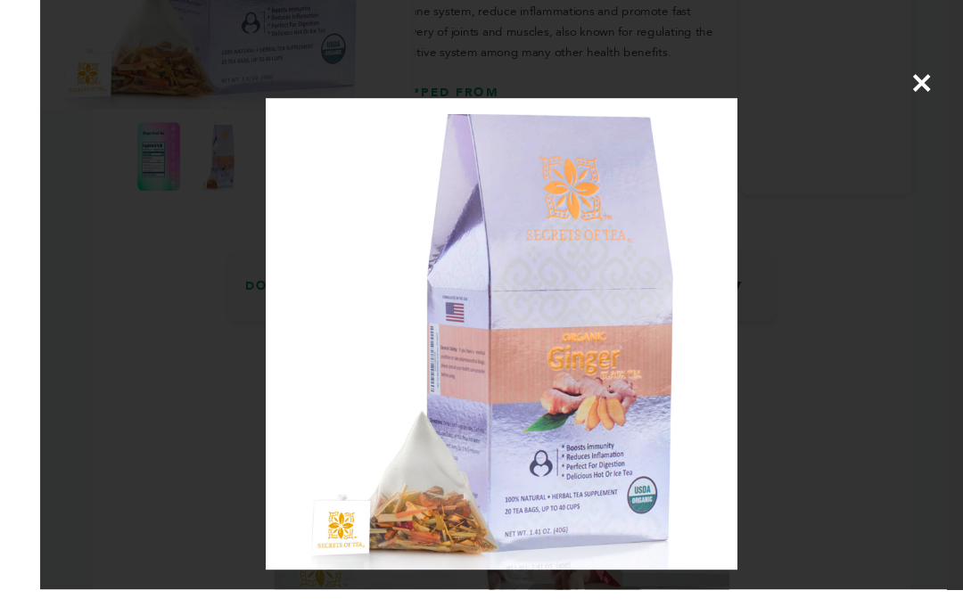
scroll to position [502, 0]
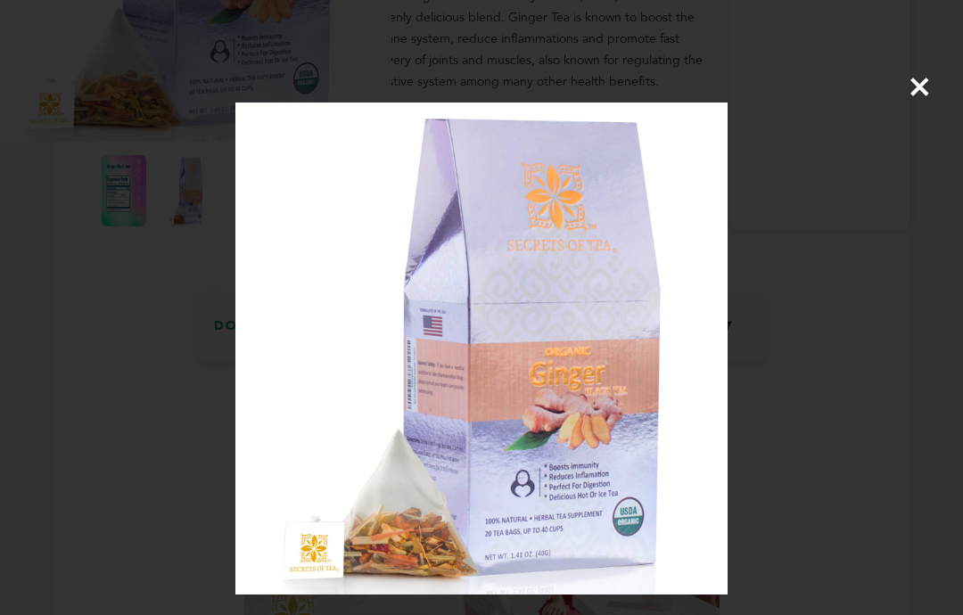
click at [664, 350] on img at bounding box center [481, 349] width 492 height 492
click at [540, 375] on img at bounding box center [481, 349] width 492 height 492
click at [927, 98] on span "×" at bounding box center [920, 87] width 24 height 50
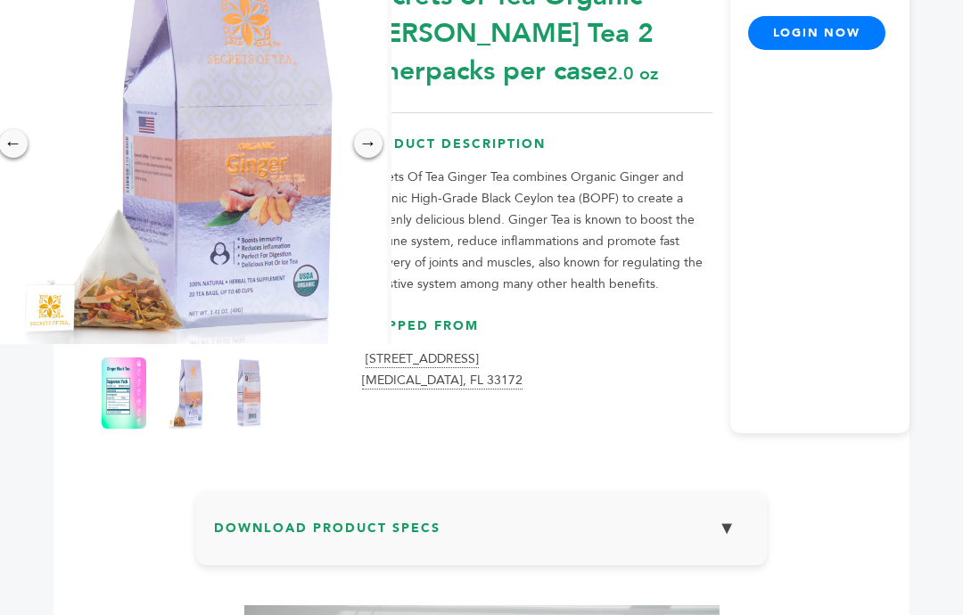
scroll to position [299, 0]
click at [262, 361] on img at bounding box center [249, 394] width 45 height 71
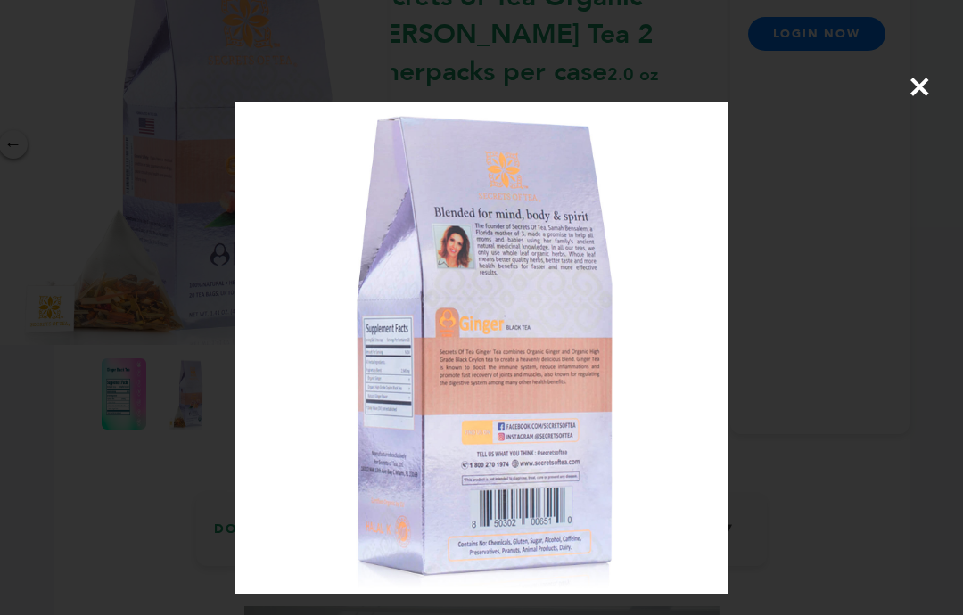
click at [549, 301] on img at bounding box center [481, 349] width 492 height 492
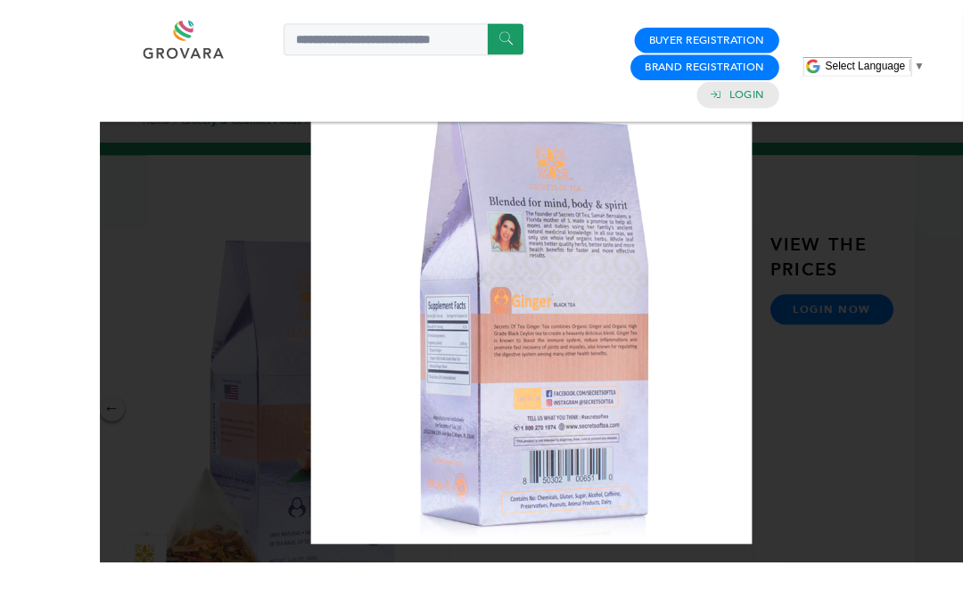
scroll to position [141, 0]
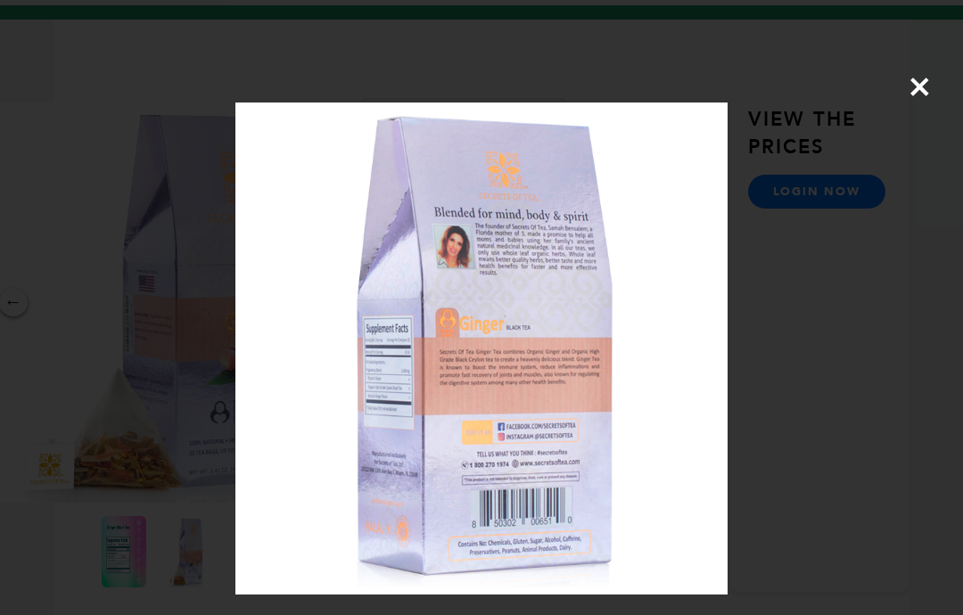
click at [921, 80] on span "×" at bounding box center [920, 87] width 24 height 50
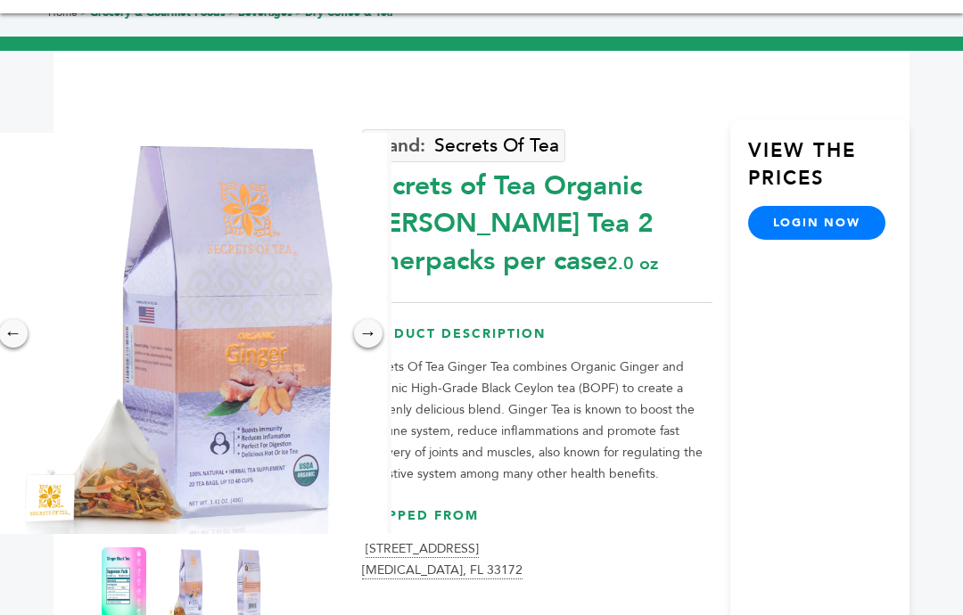
scroll to position [0, 0]
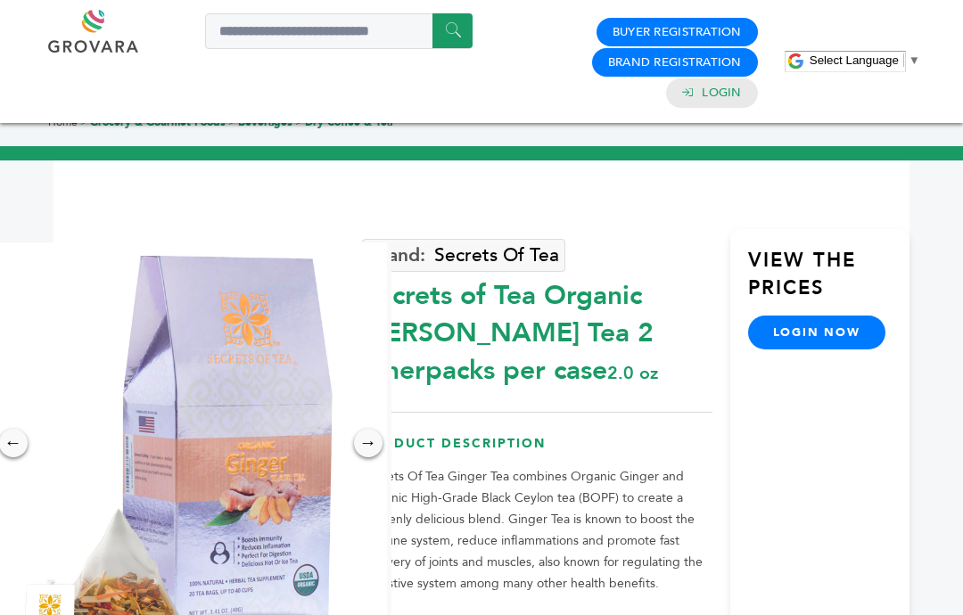
click at [633, 177] on div "← → × Secrets Of Tea Secrets of Tea Organic Ginger Black Tea 2 innerpacks per c…" at bounding box center [482, 458] width 856 height 595
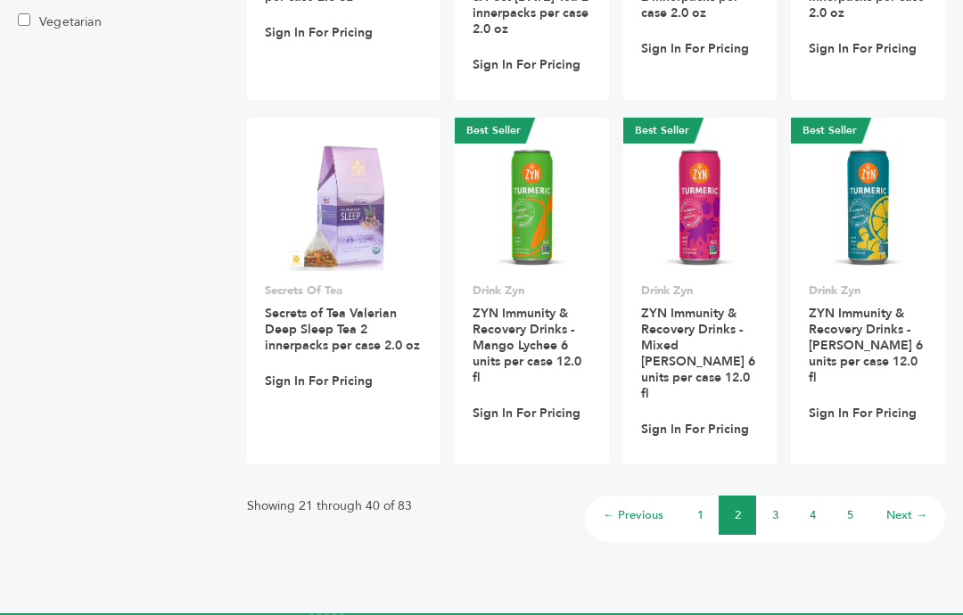
scroll to position [1541, 0]
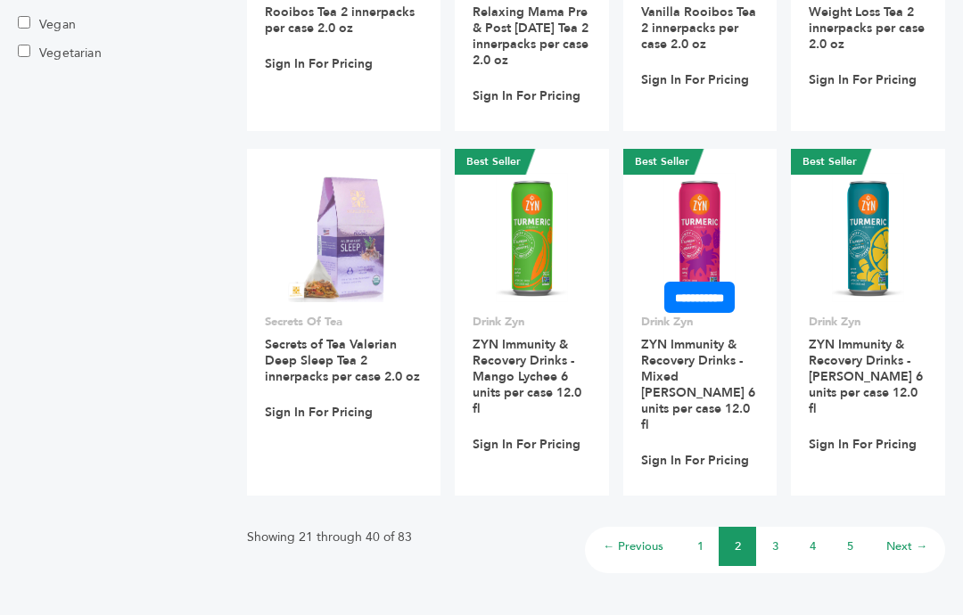
click at [689, 174] on img at bounding box center [700, 237] width 72 height 128
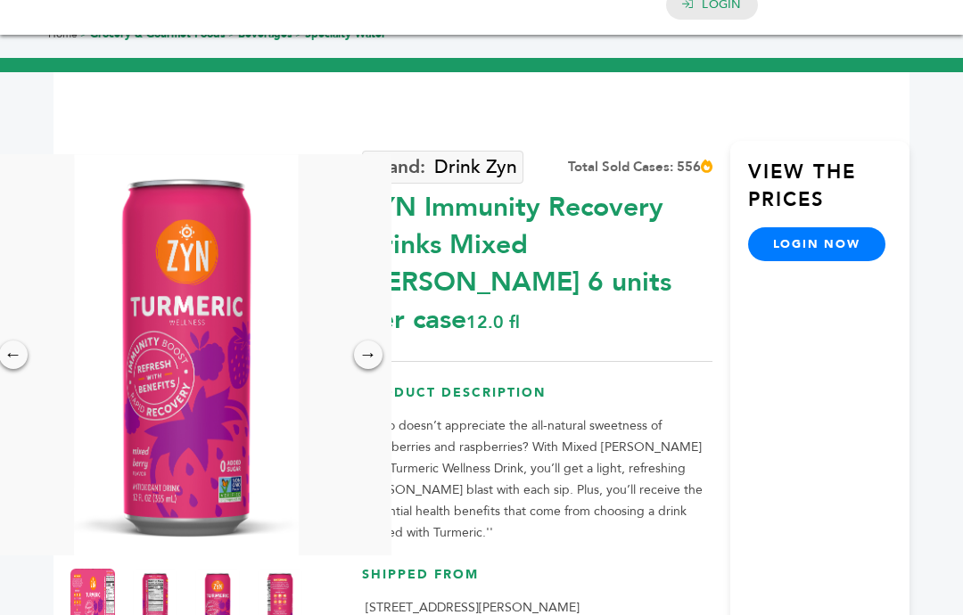
scroll to position [124, 0]
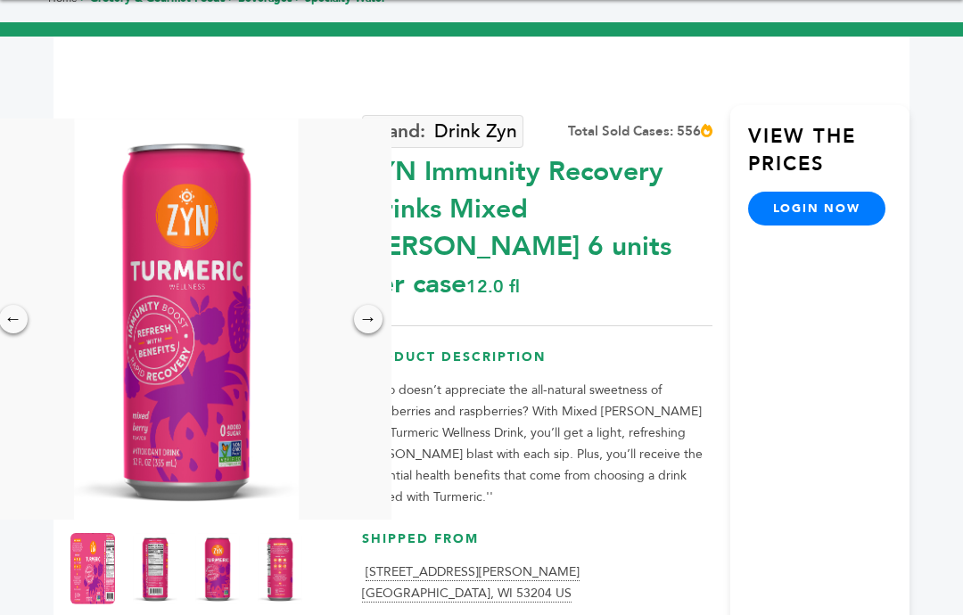
click at [95, 533] on img at bounding box center [92, 568] width 45 height 71
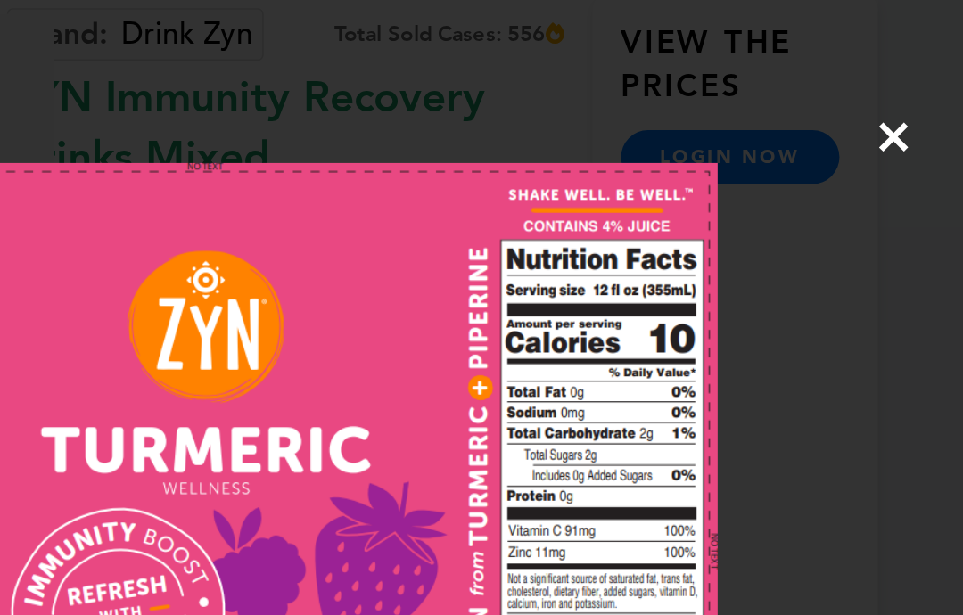
scroll to position [234, 0]
click at [908, 89] on span "×" at bounding box center [920, 87] width 24 height 50
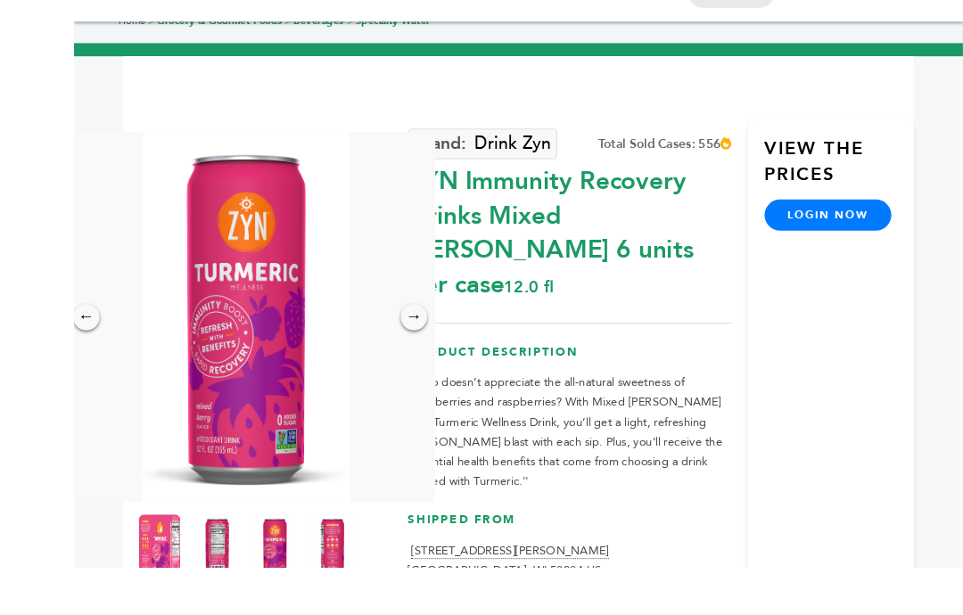
scroll to position [188, 0]
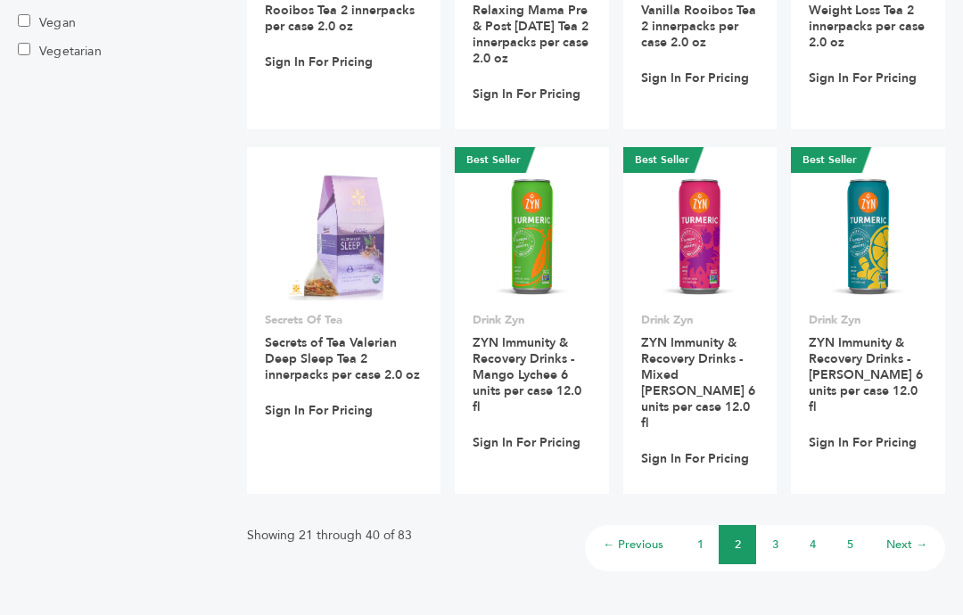
scroll to position [1545, 0]
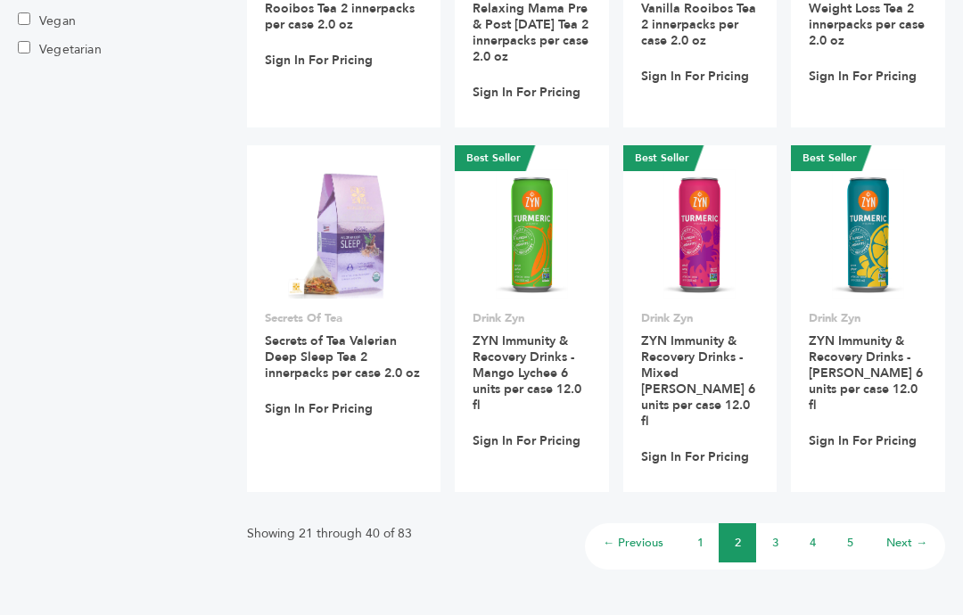
click at [781, 524] on li "3" at bounding box center [774, 543] width 37 height 39
click at [772, 535] on link "3" at bounding box center [775, 543] width 6 height 16
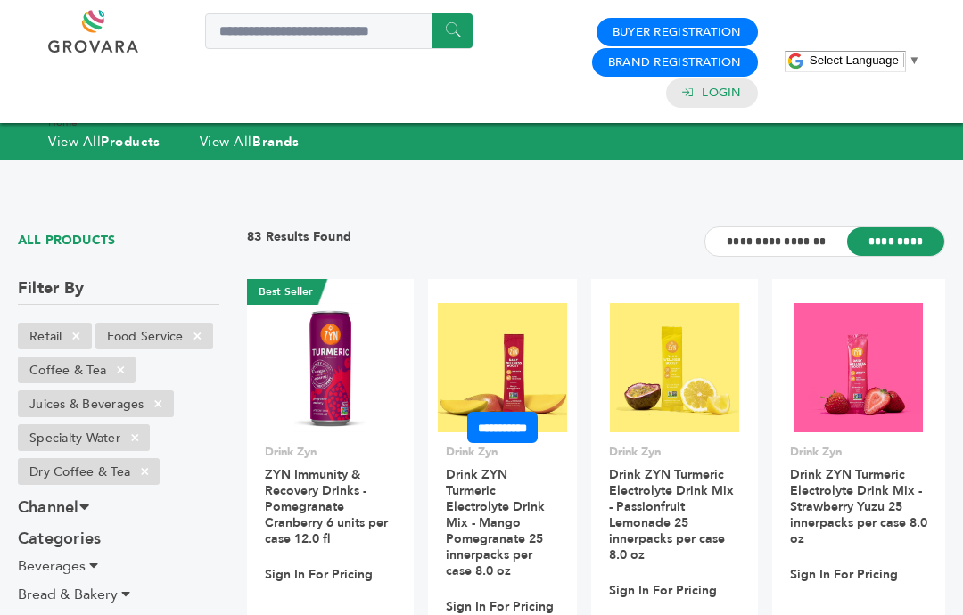
click at [526, 326] on img at bounding box center [502, 367] width 129 height 129
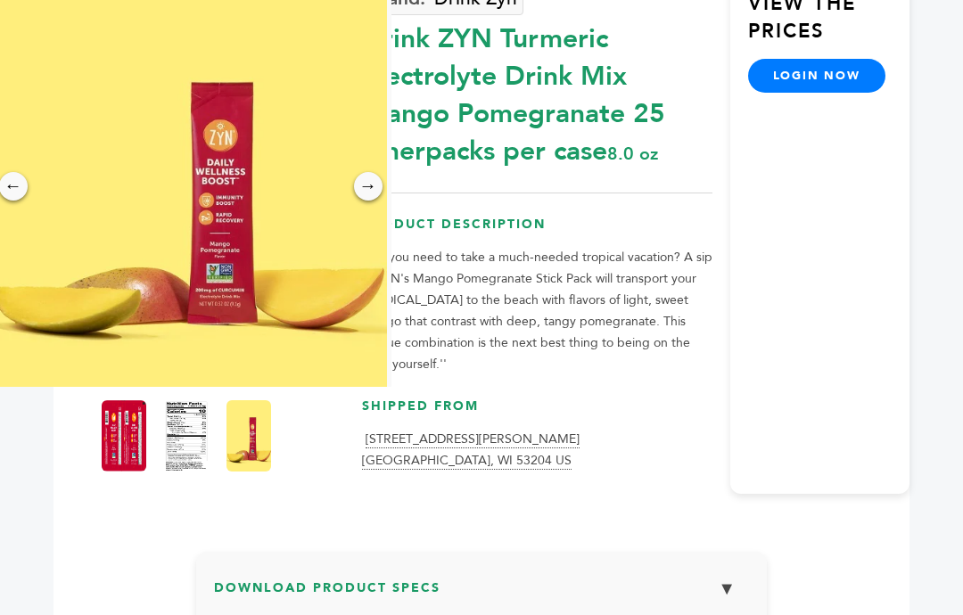
scroll to position [292, 0]
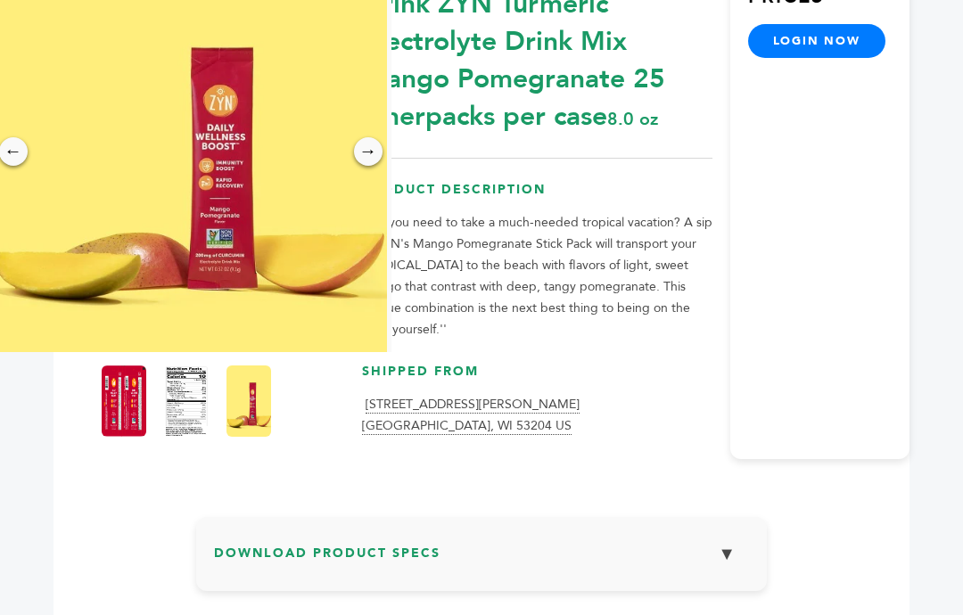
click at [132, 368] on img at bounding box center [124, 401] width 45 height 71
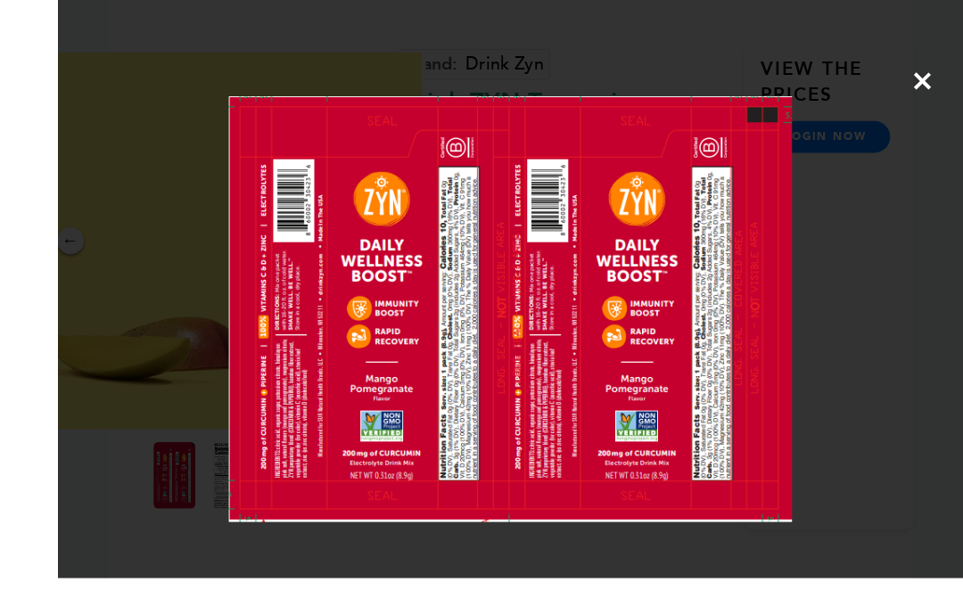
scroll to position [240, 0]
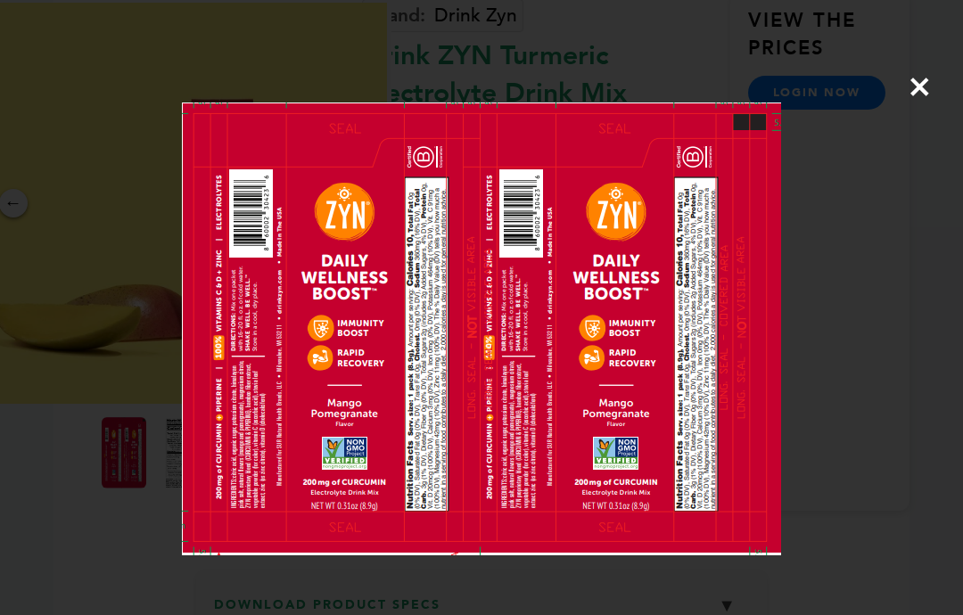
click at [930, 92] on span "×" at bounding box center [920, 87] width 24 height 50
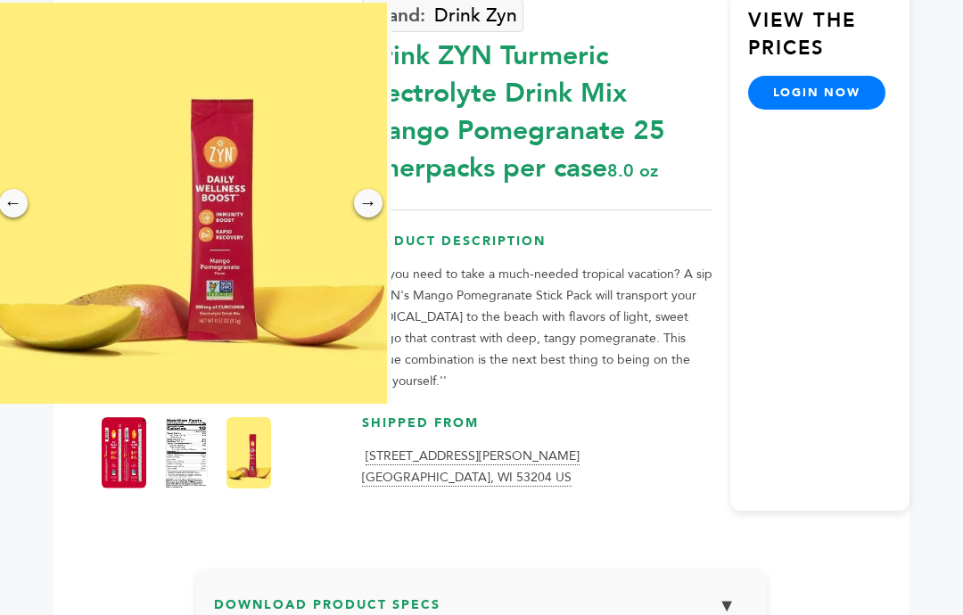
click at [222, 418] on div at bounding box center [191, 453] width 178 height 80
click at [207, 417] on img at bounding box center [186, 452] width 45 height 71
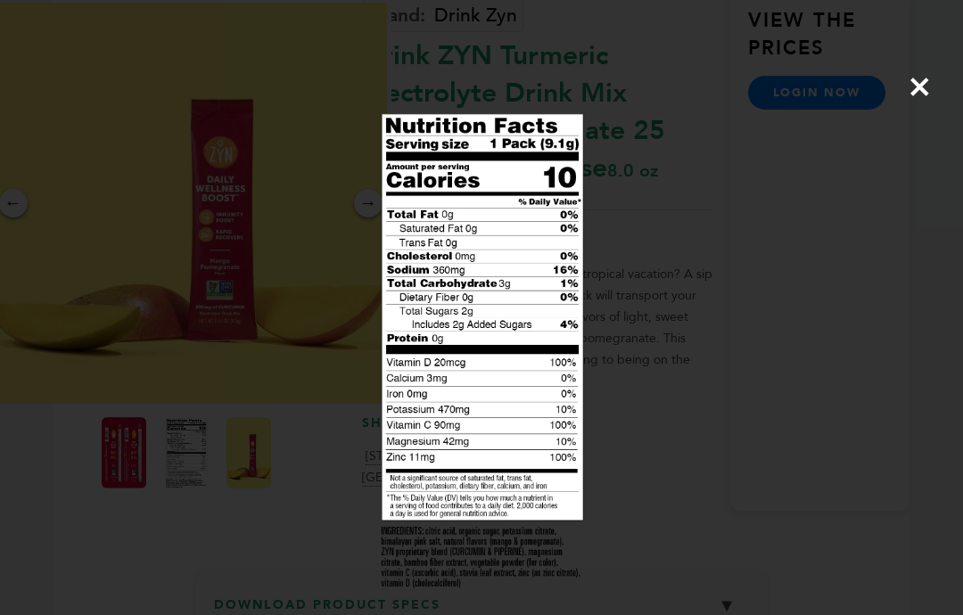
click at [184, 417] on div "×" at bounding box center [481, 307] width 963 height 615
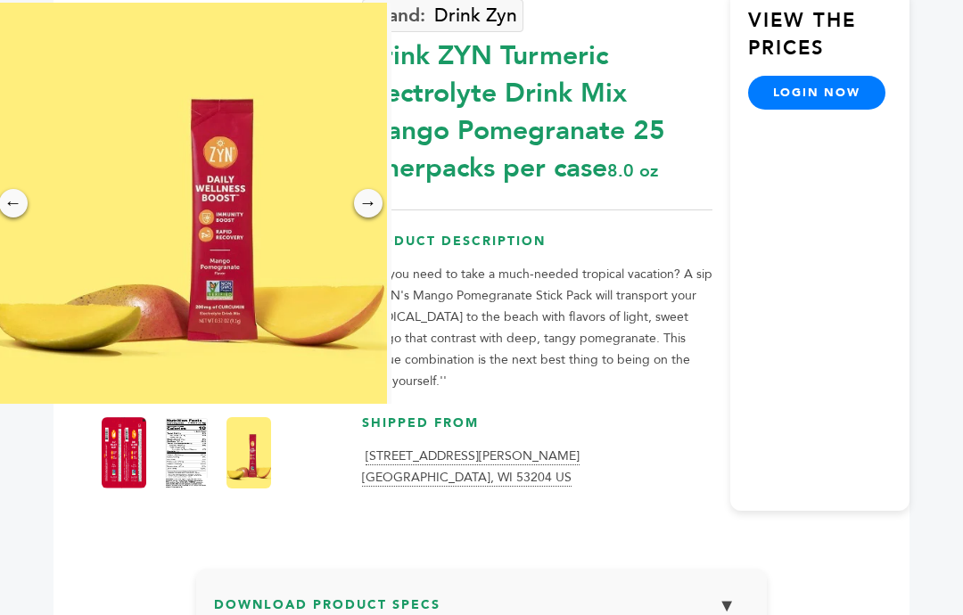
click at [192, 432] on img at bounding box center [186, 452] width 45 height 71
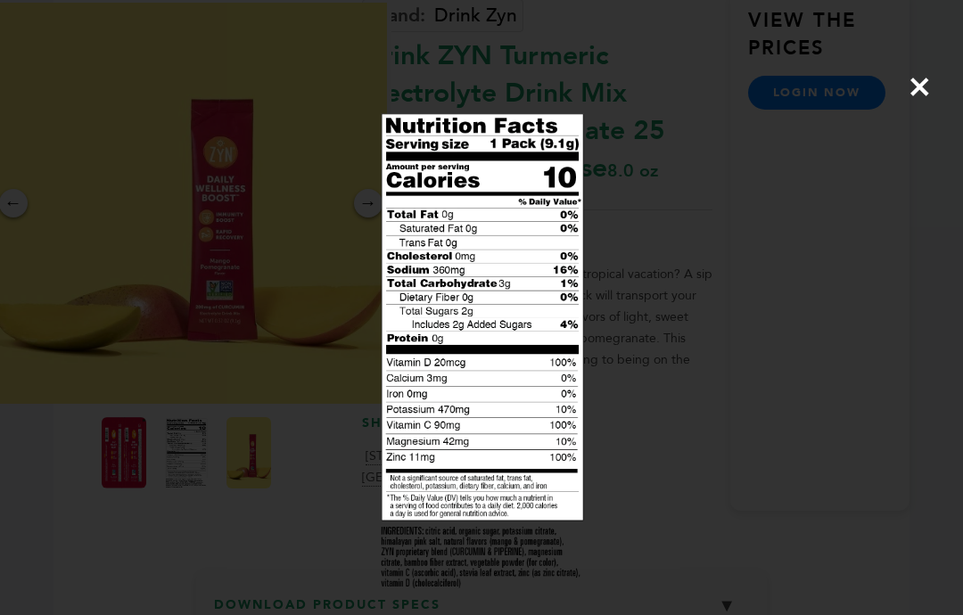
scroll to position [285, 0]
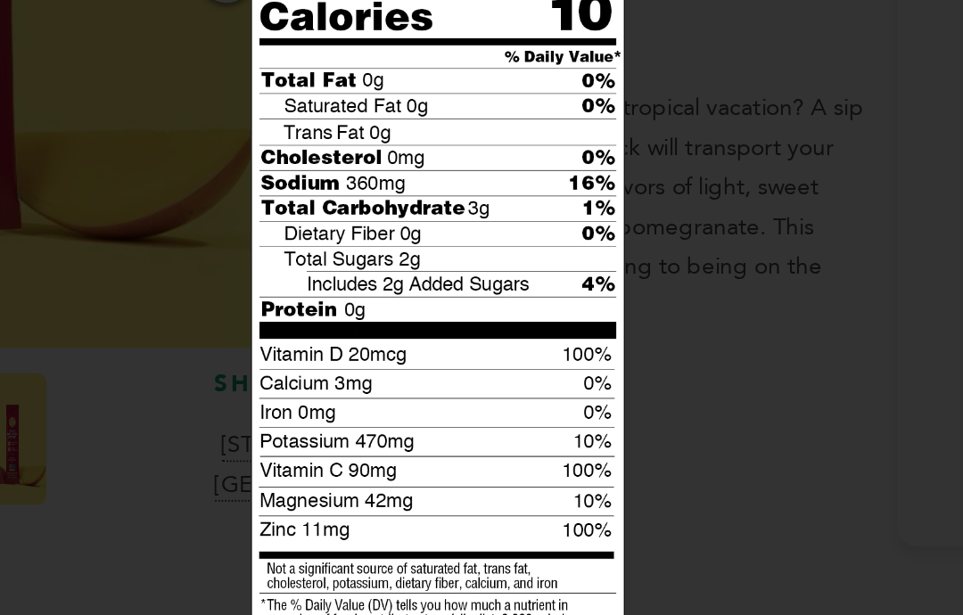
click at [485, 225] on div "×" at bounding box center [481, 307] width 963 height 615
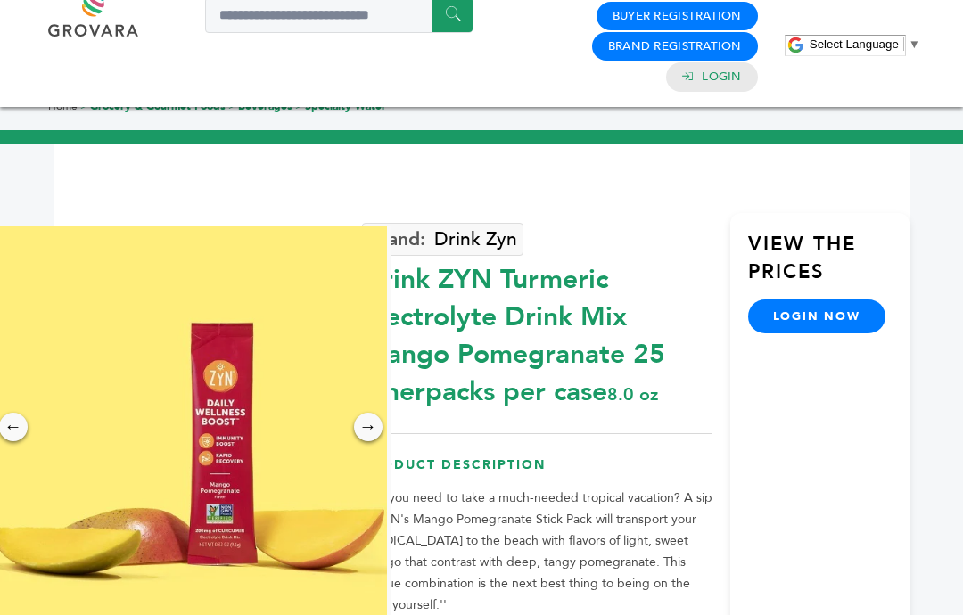
scroll to position [0, 0]
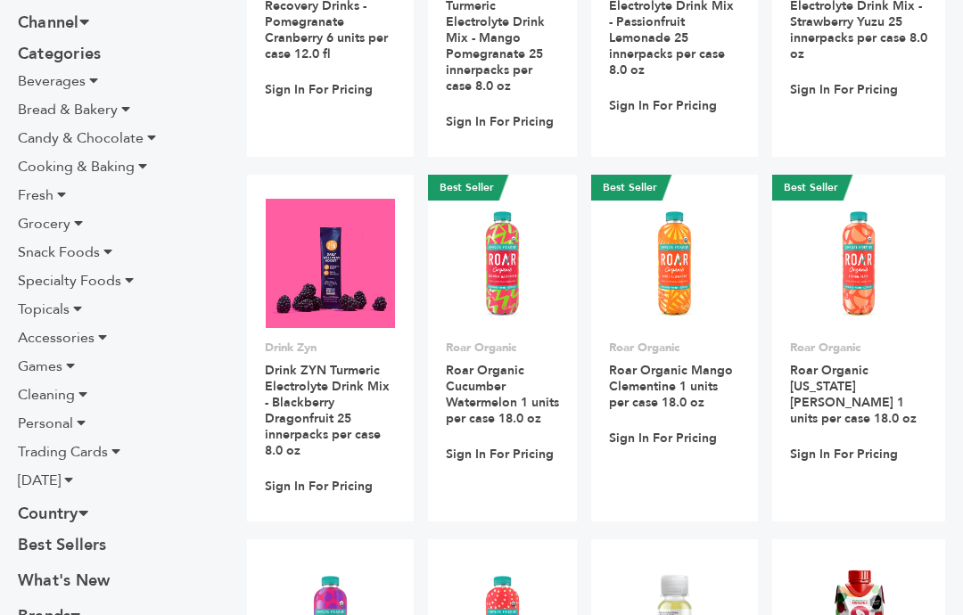
scroll to position [494, 0]
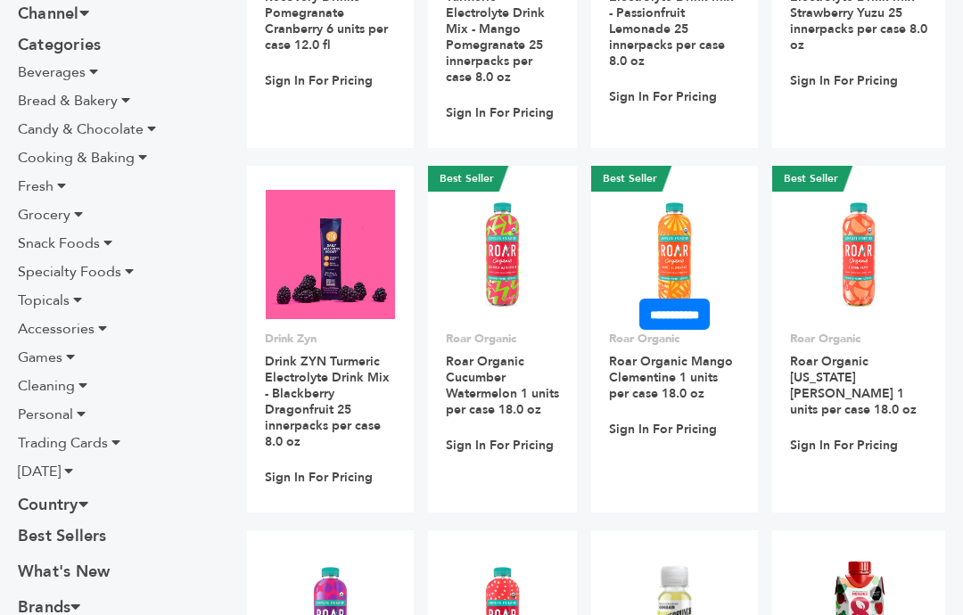
click at [671, 201] on img at bounding box center [674, 254] width 41 height 128
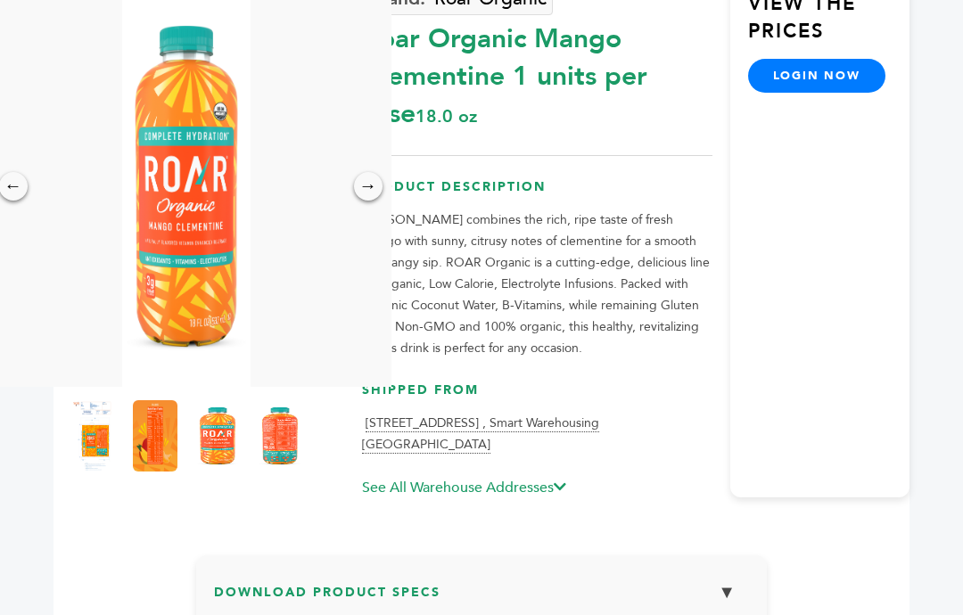
scroll to position [260, 0]
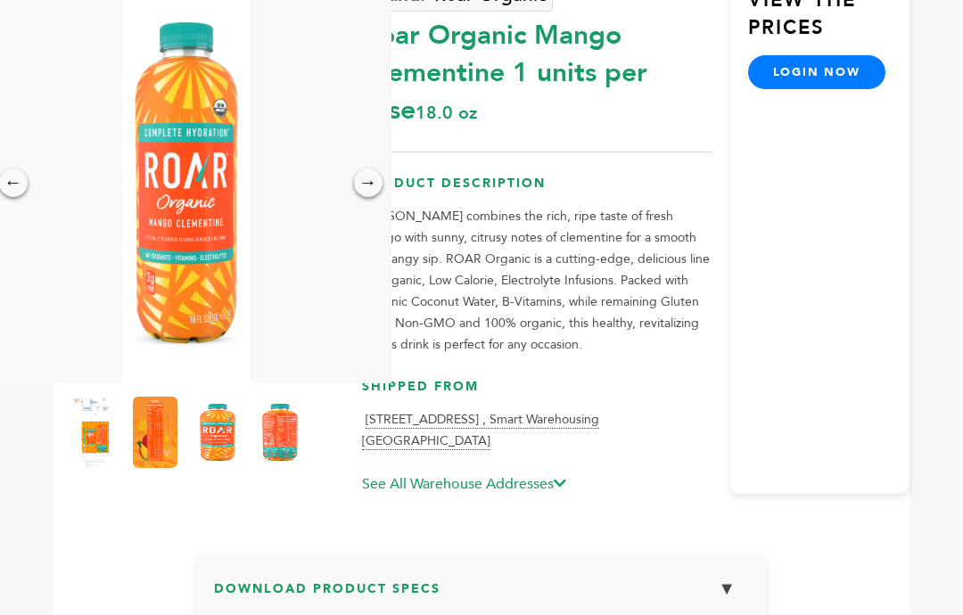
click at [284, 402] on img at bounding box center [280, 432] width 45 height 71
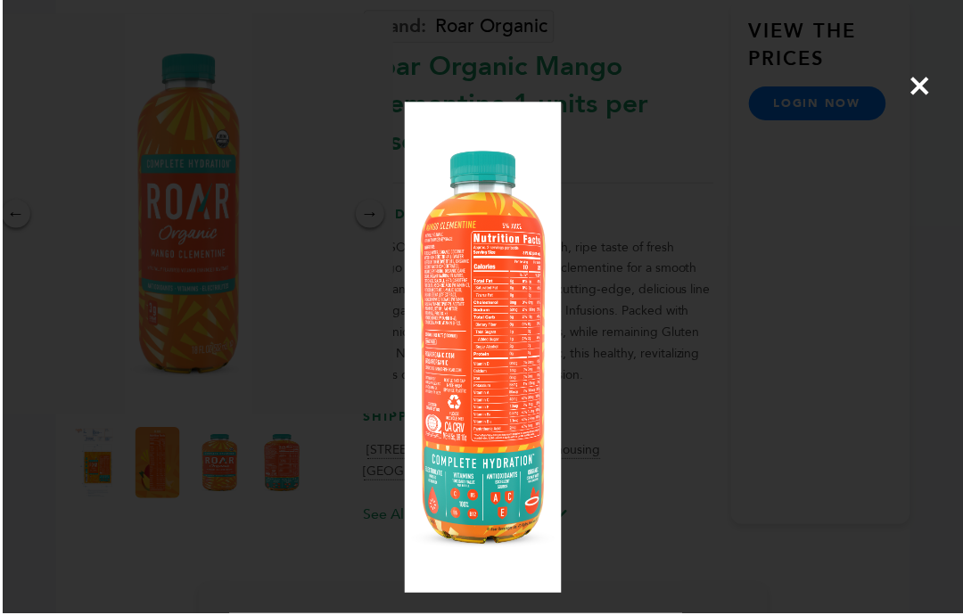
scroll to position [245, 0]
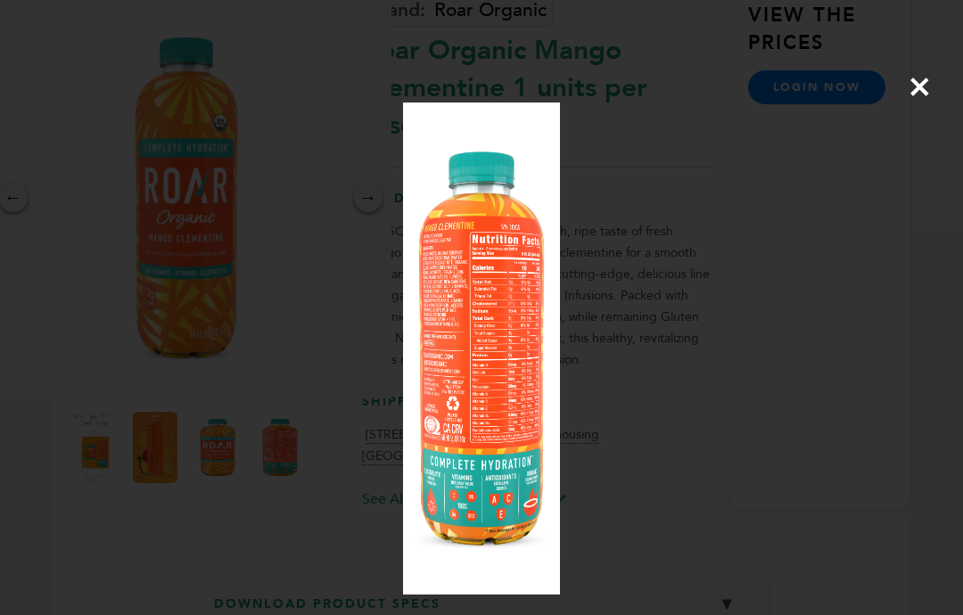
click at [929, 95] on span "×" at bounding box center [920, 87] width 24 height 50
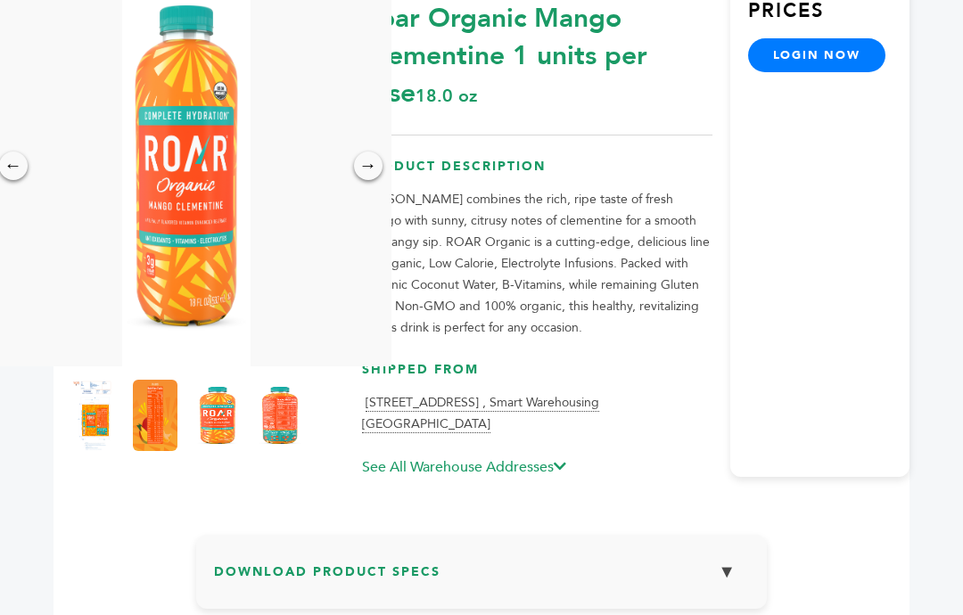
scroll to position [252, 0]
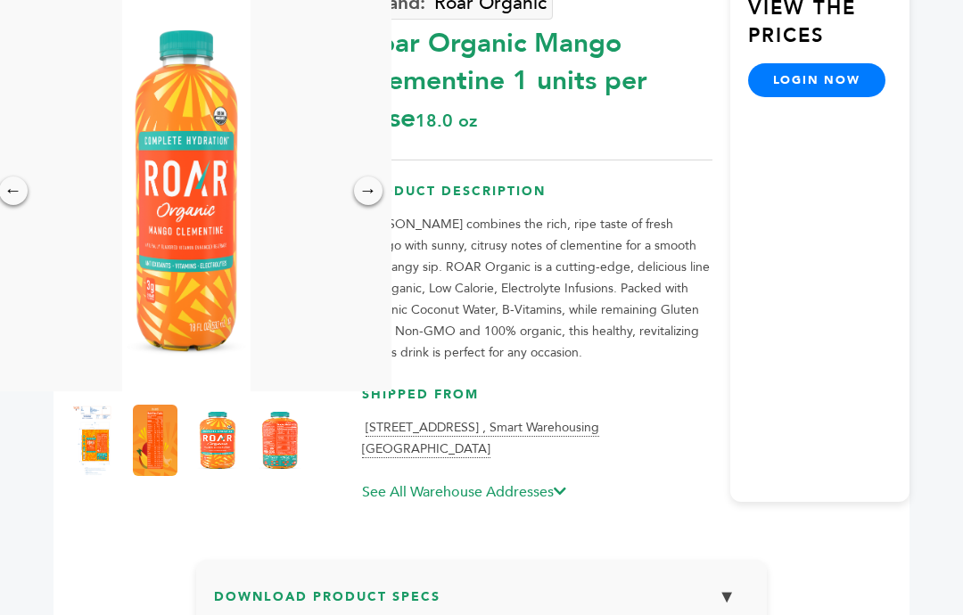
click at [102, 421] on img at bounding box center [92, 440] width 45 height 71
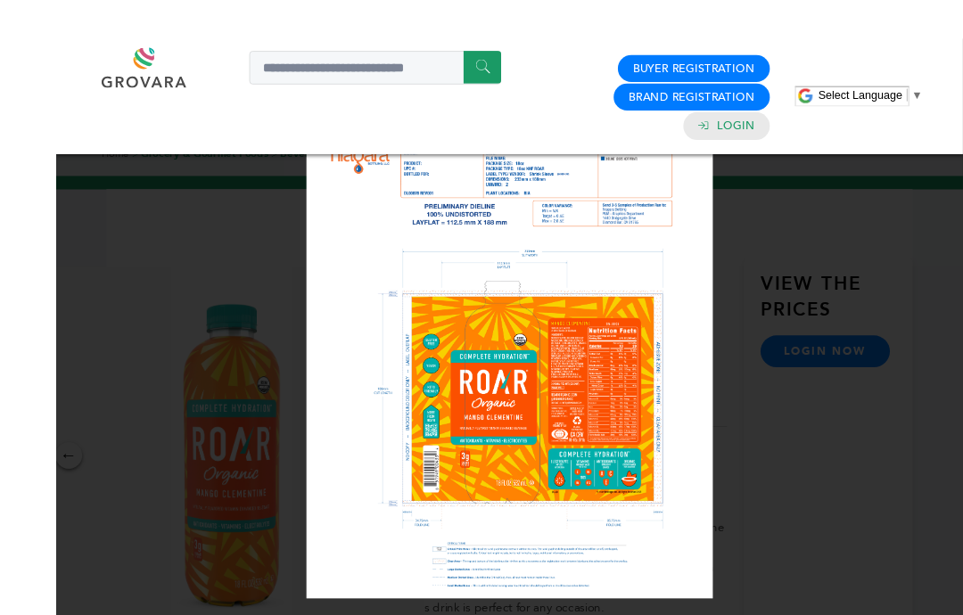
scroll to position [29, 0]
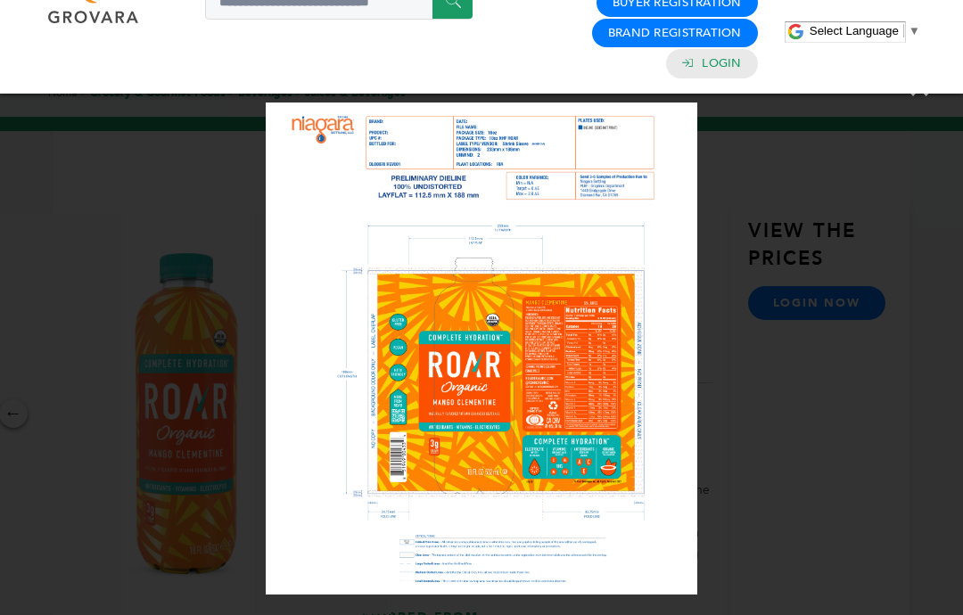
click at [926, 94] on span "×" at bounding box center [920, 87] width 24 height 50
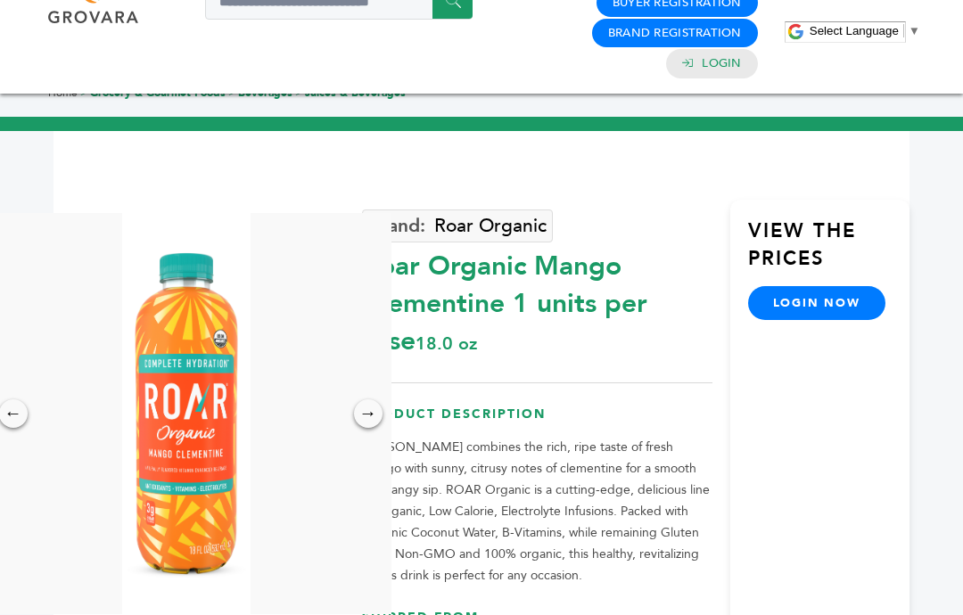
scroll to position [26, 0]
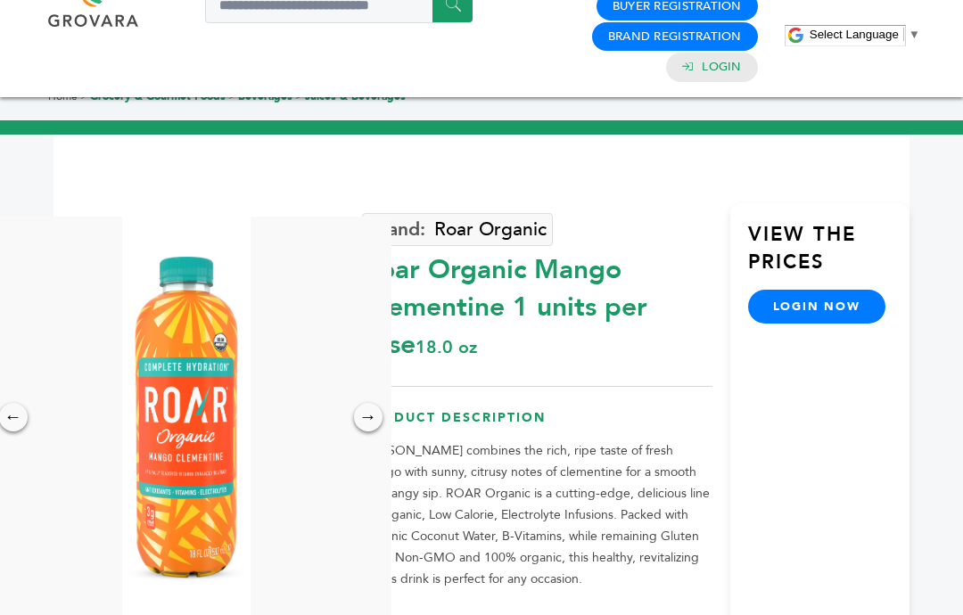
click at [366, 403] on div "→" at bounding box center [368, 417] width 29 height 29
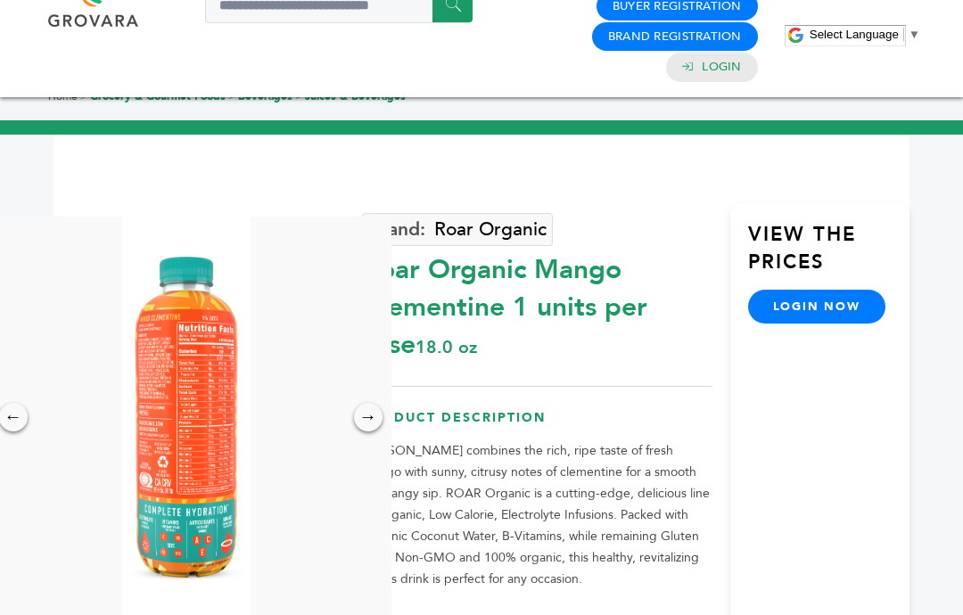
click at [374, 403] on div "→" at bounding box center [368, 417] width 29 height 29
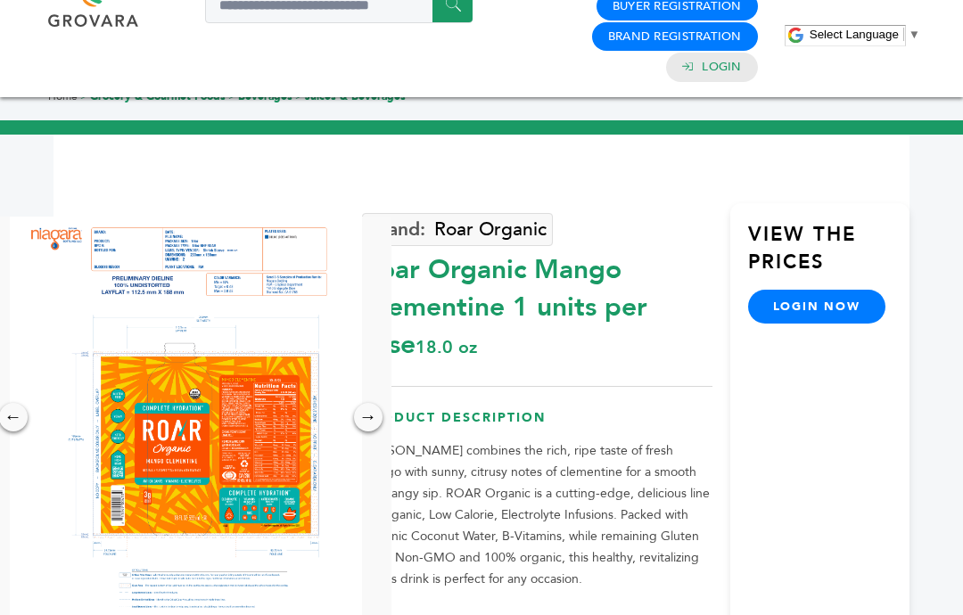
click at [374, 403] on div "→" at bounding box center [368, 417] width 29 height 29
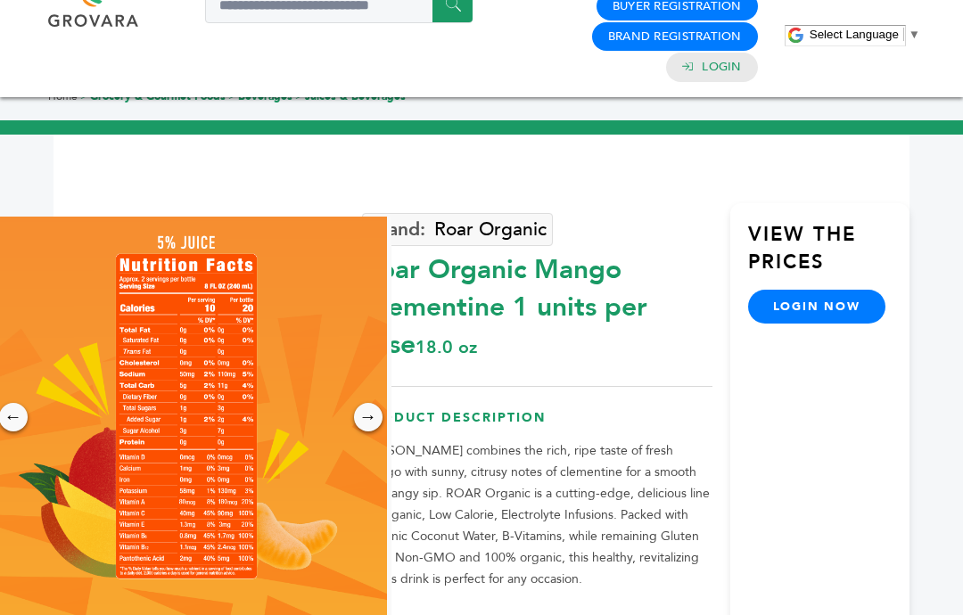
click at [446, 409] on h3 "Product Description" at bounding box center [537, 424] width 351 height 31
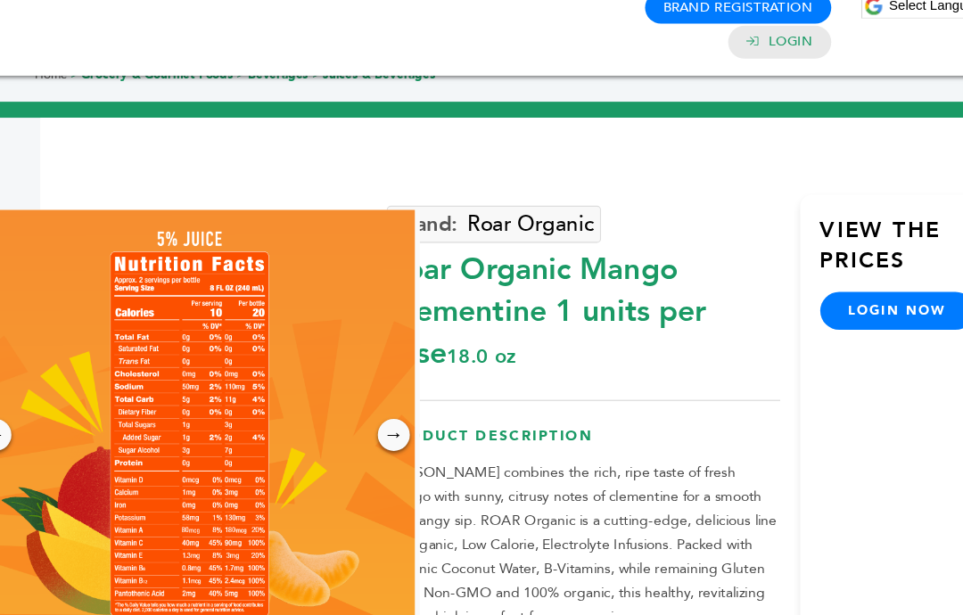
scroll to position [51, 0]
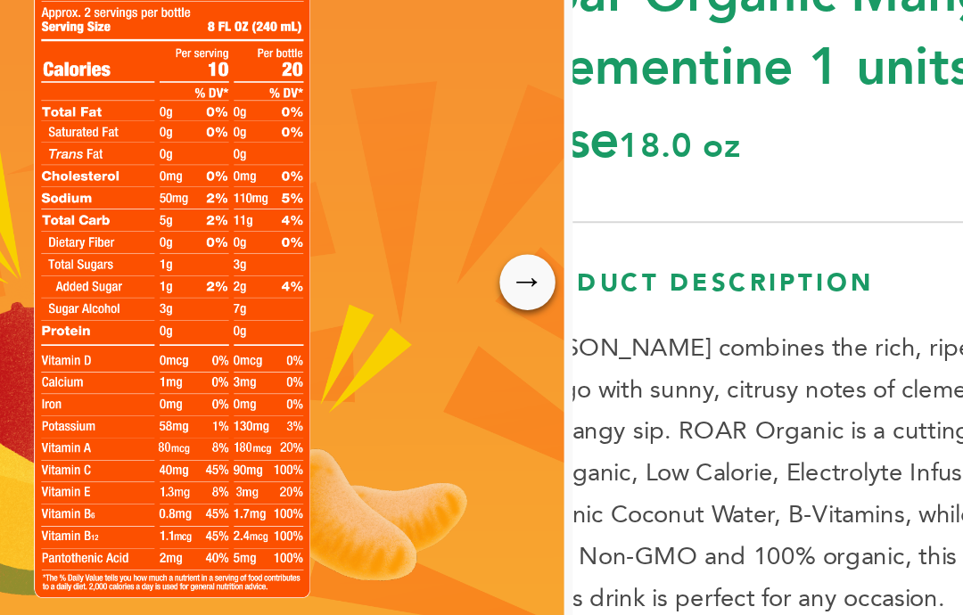
click at [354, 378] on div "→" at bounding box center [368, 392] width 29 height 29
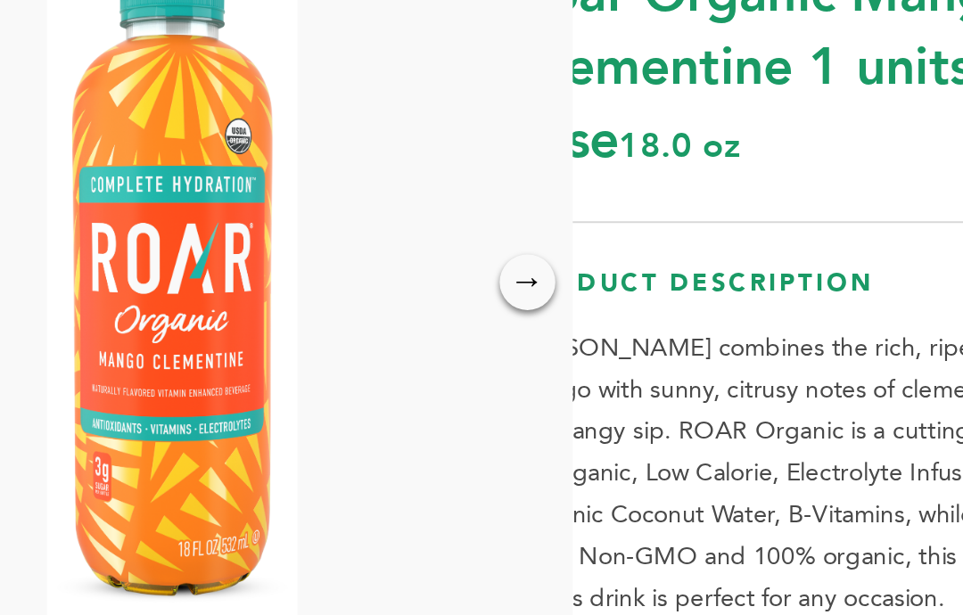
click at [354, 378] on div "→" at bounding box center [368, 392] width 29 height 29
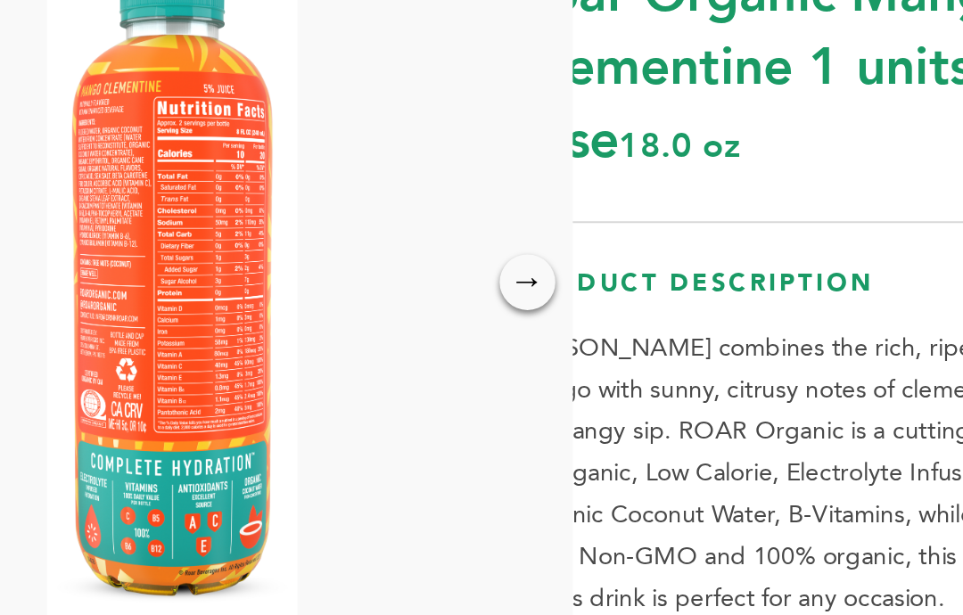
click at [399, 416] on p "Mango clementine combines the rich, ripe taste of fresh mango with sunny, citru…" at bounding box center [537, 491] width 351 height 150
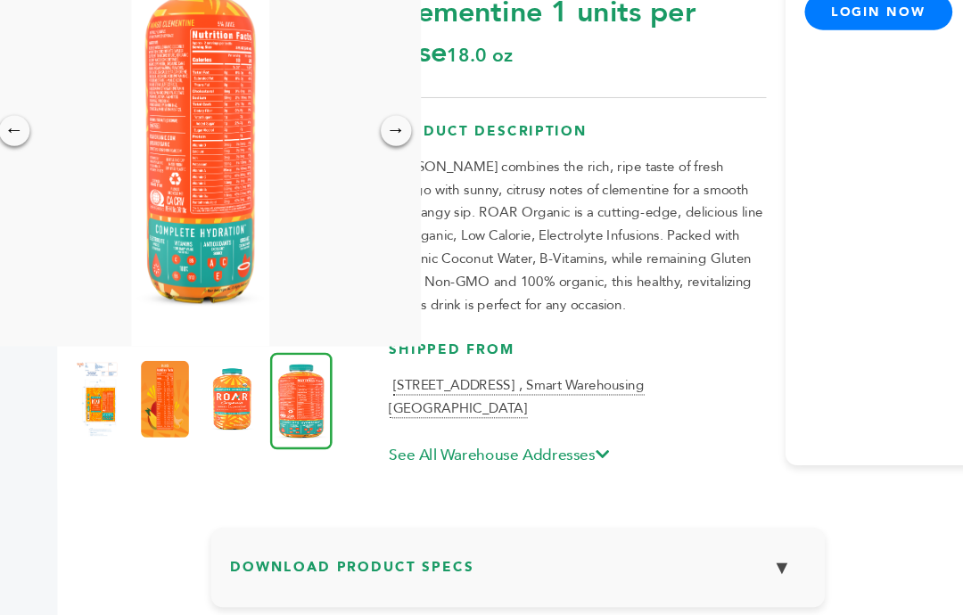
scroll to position [324, 0]
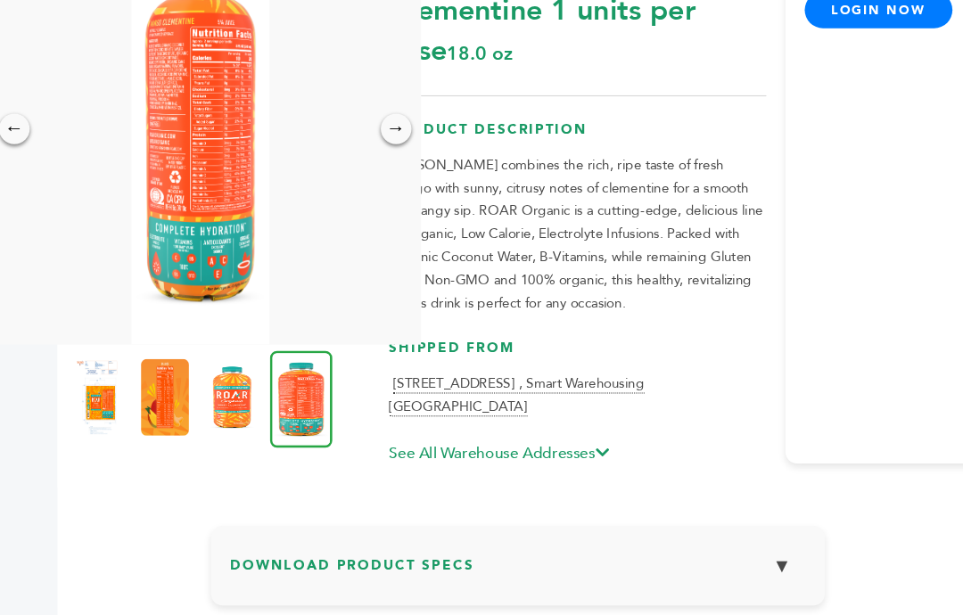
click at [598, 399] on div "1545 E. Locust St. , Smart Warehousing Ontario, CA 91761 See All Warehouse Addr…" at bounding box center [537, 388] width 351 height 85
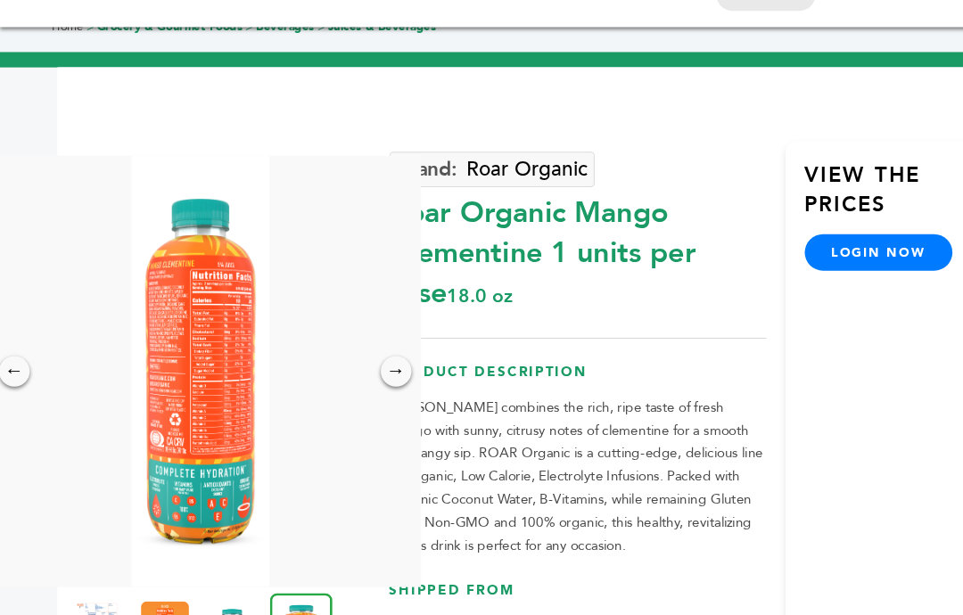
scroll to position [0, 0]
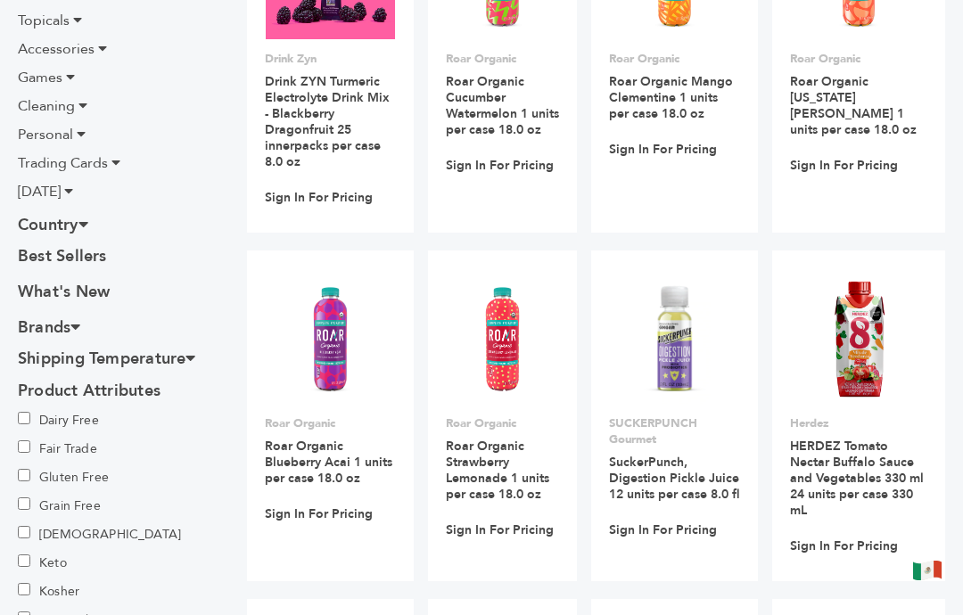
scroll to position [753, 0]
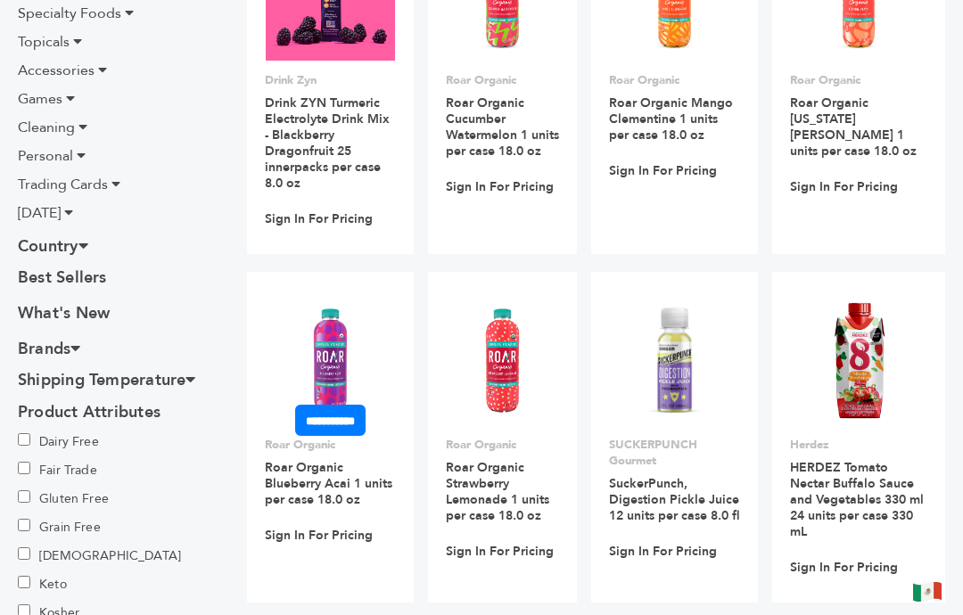
click at [321, 528] on link "Sign In For Pricing" at bounding box center [319, 536] width 108 height 16
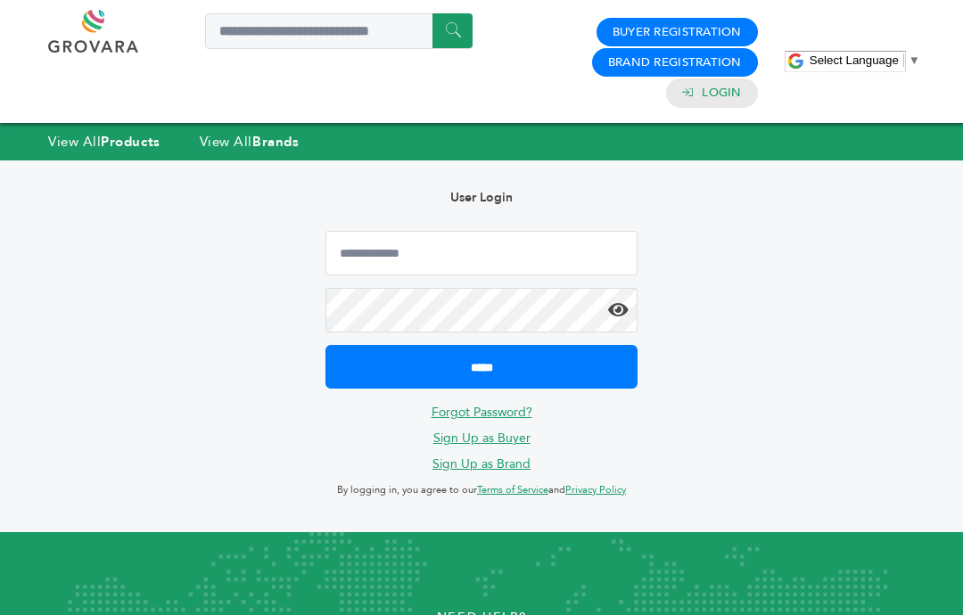
click at [476, 430] on link "Sign Up as Buyer" at bounding box center [481, 438] width 97 height 17
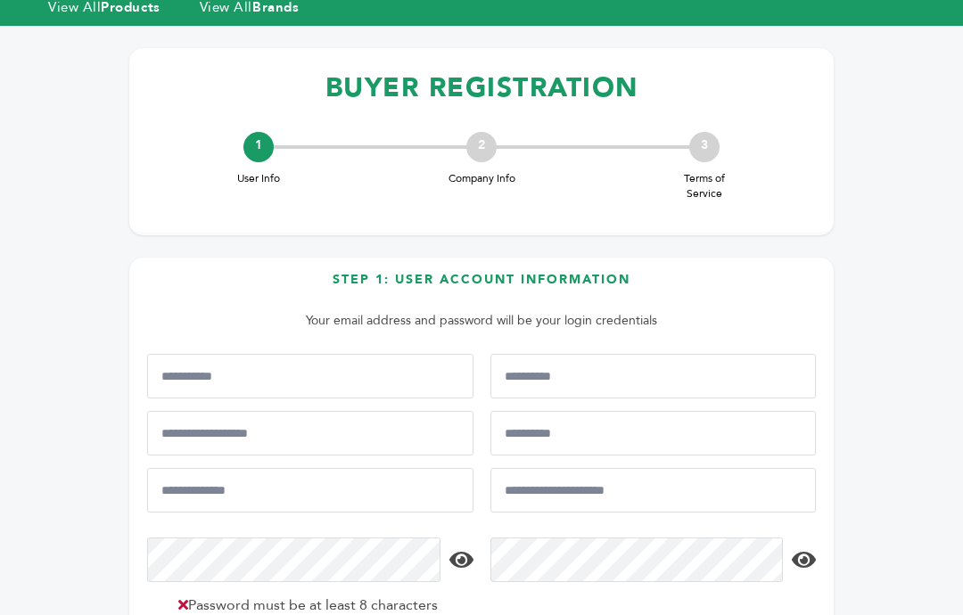
scroll to position [145, 0]
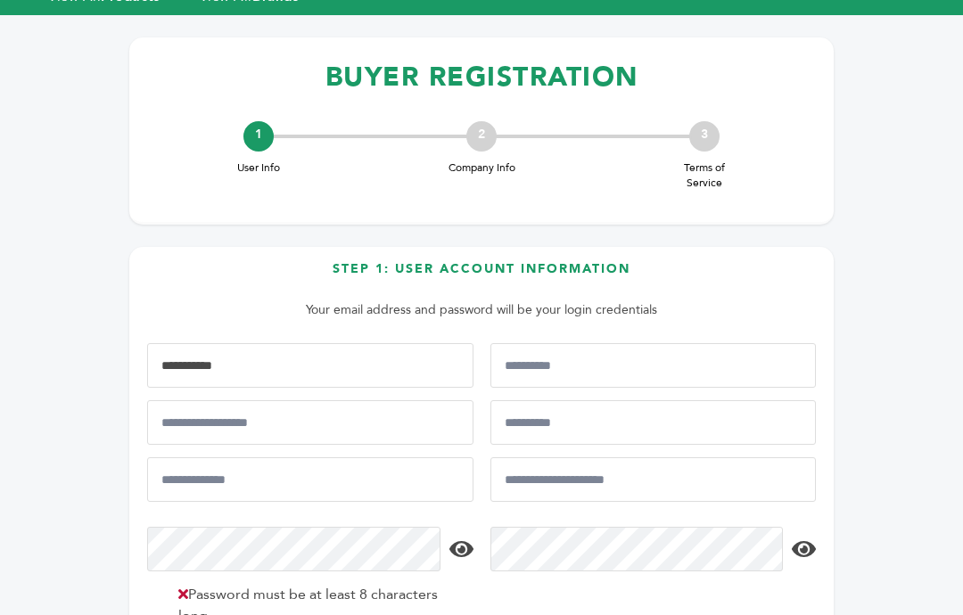
click at [425, 343] on input "First Name*" at bounding box center [310, 365] width 326 height 45
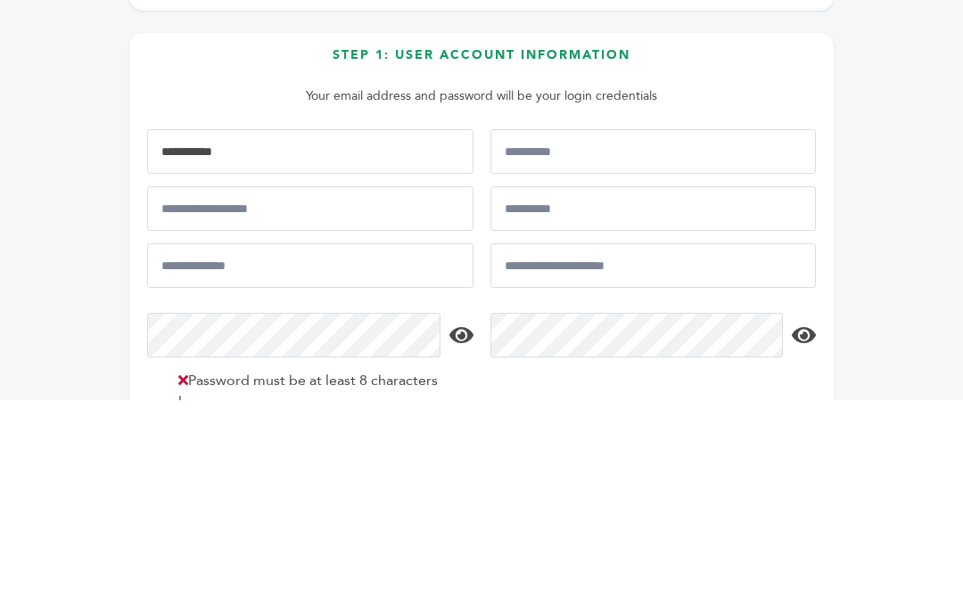
type input "*"
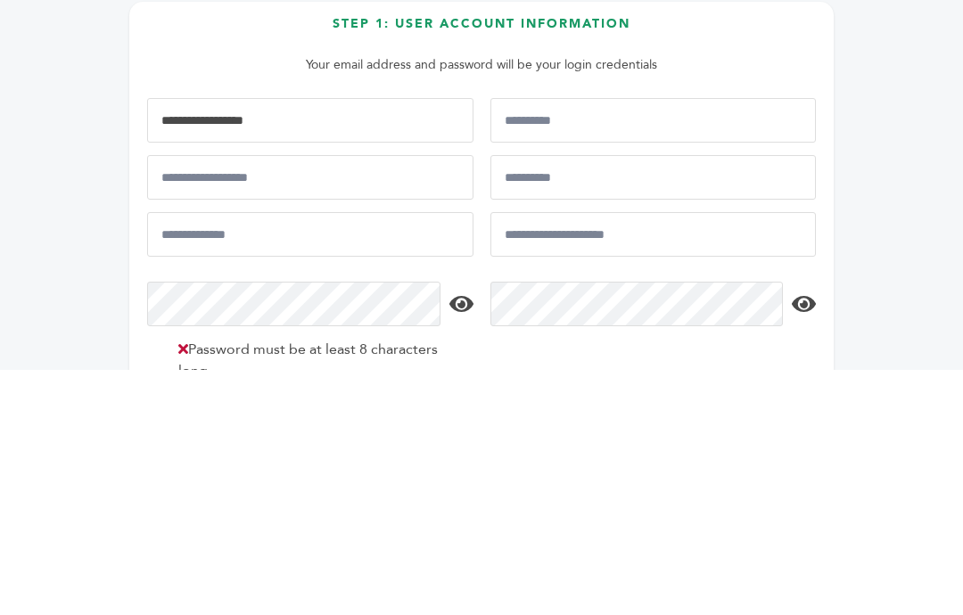
type input "**********"
click at [693, 344] on input "Last Name*" at bounding box center [654, 366] width 326 height 45
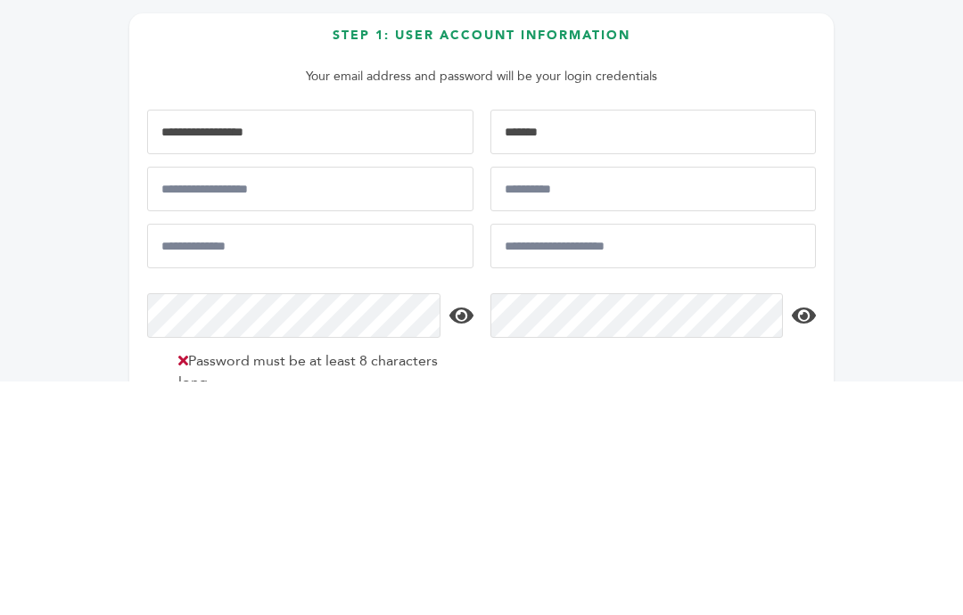
type input "*******"
click at [655, 401] on input "Job Title*" at bounding box center [654, 423] width 326 height 45
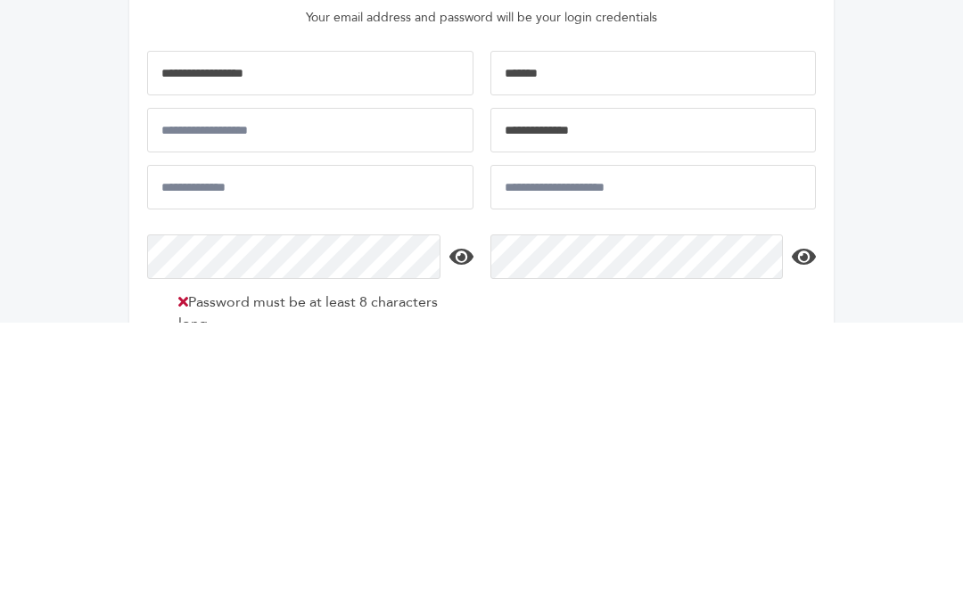
type input "**********"
click at [688, 458] on input "Confirm Email Address*" at bounding box center [654, 480] width 326 height 45
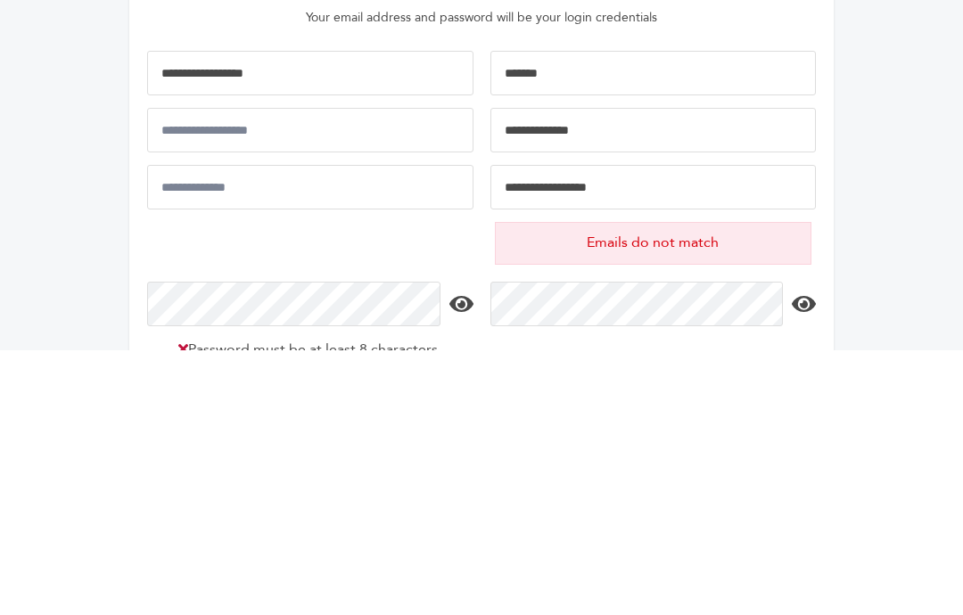
scroll to position [202, 0]
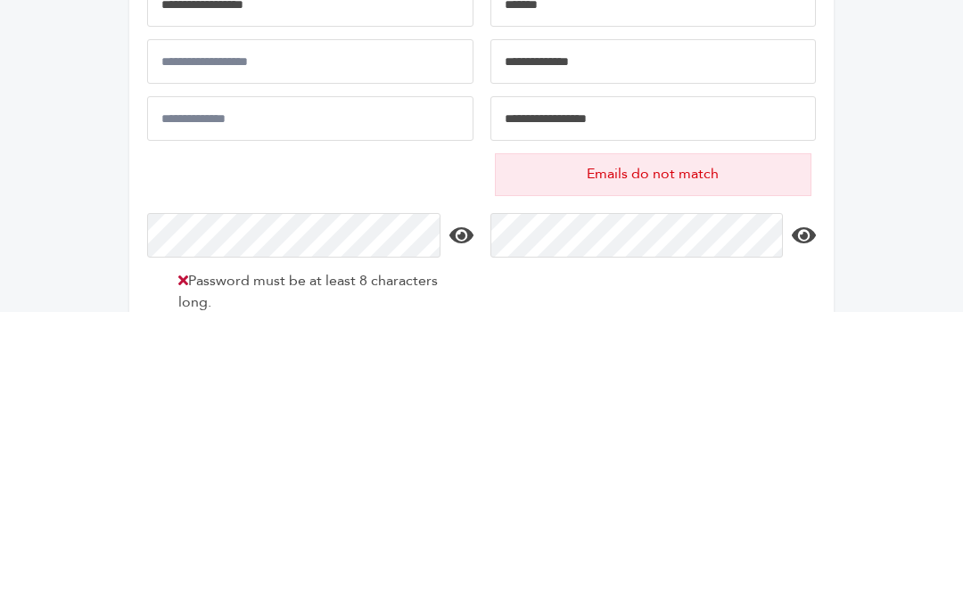
type input "**********"
click at [404, 400] on div at bounding box center [310, 452] width 326 height 104
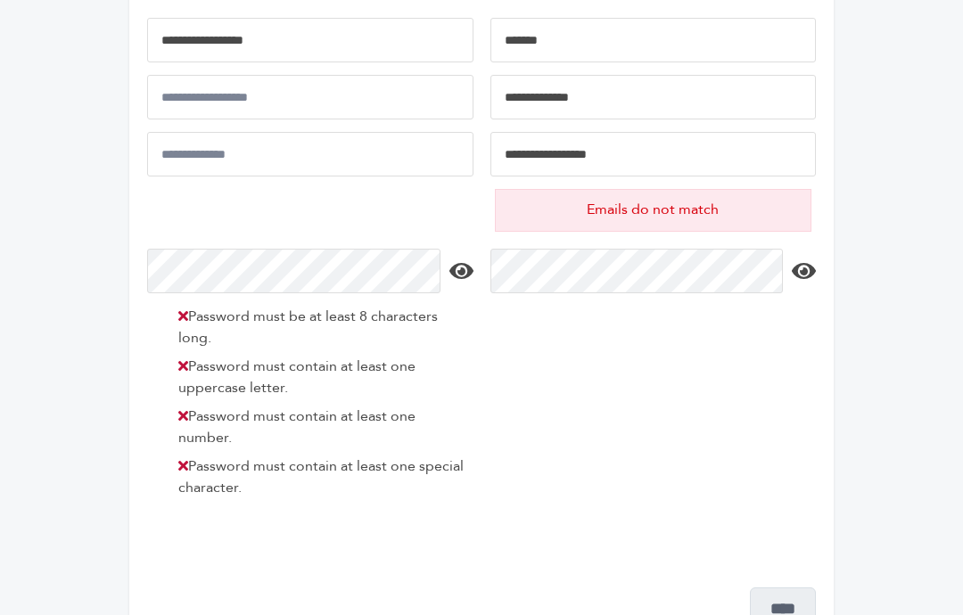
scroll to position [458, 0]
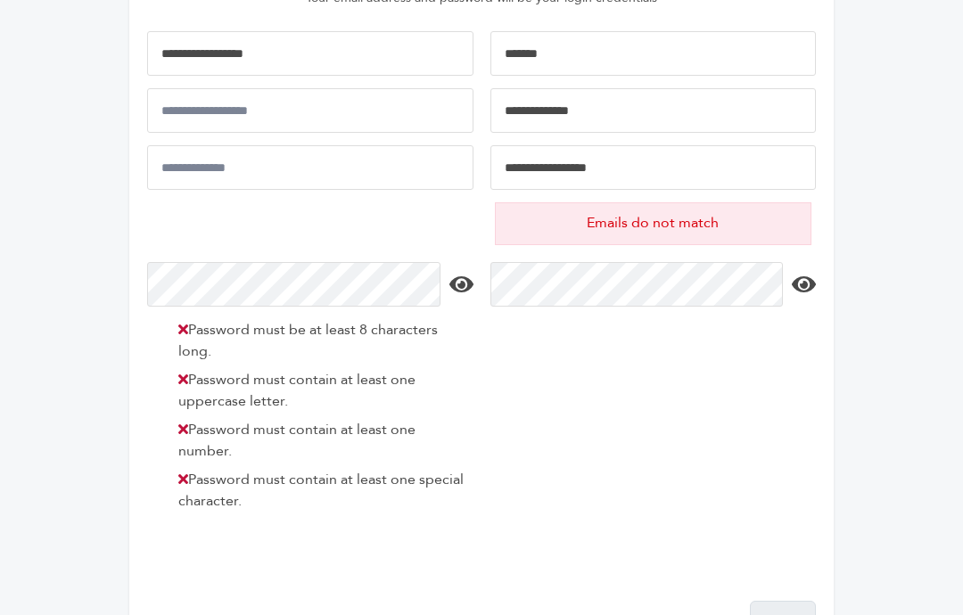
click at [319, 145] on input "Email Address*" at bounding box center [310, 167] width 326 height 45
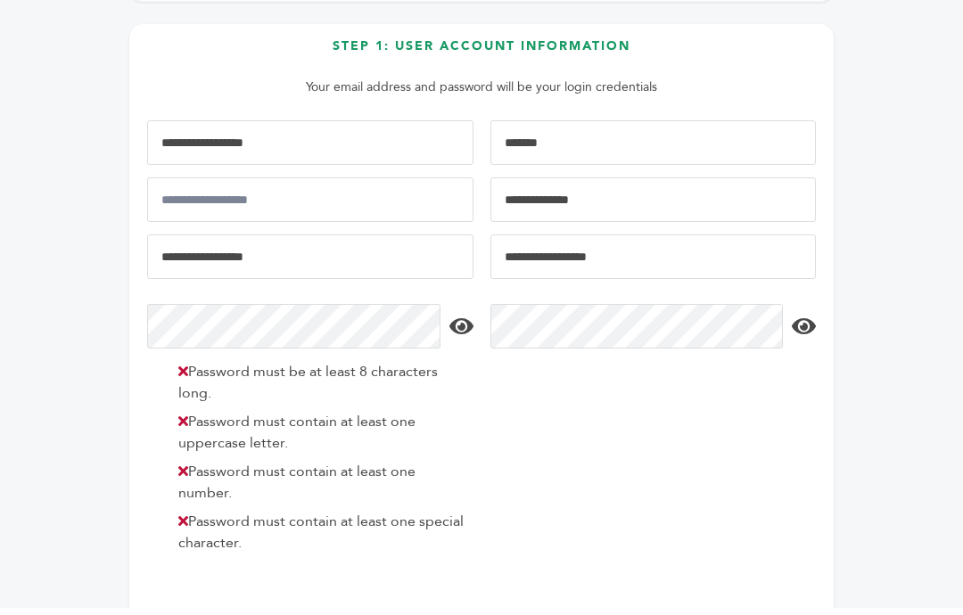
scroll to position [336, 0]
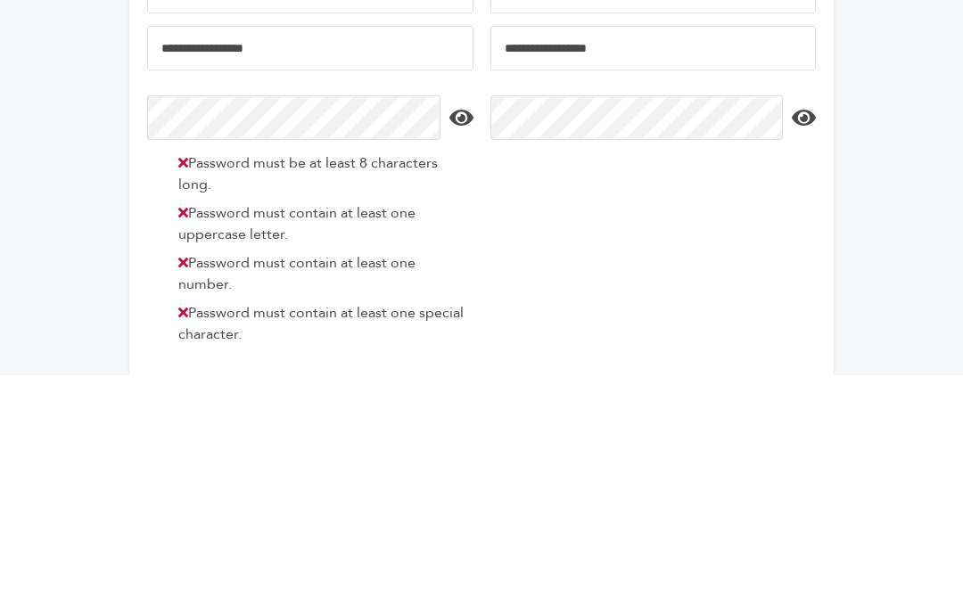
type input "**********"
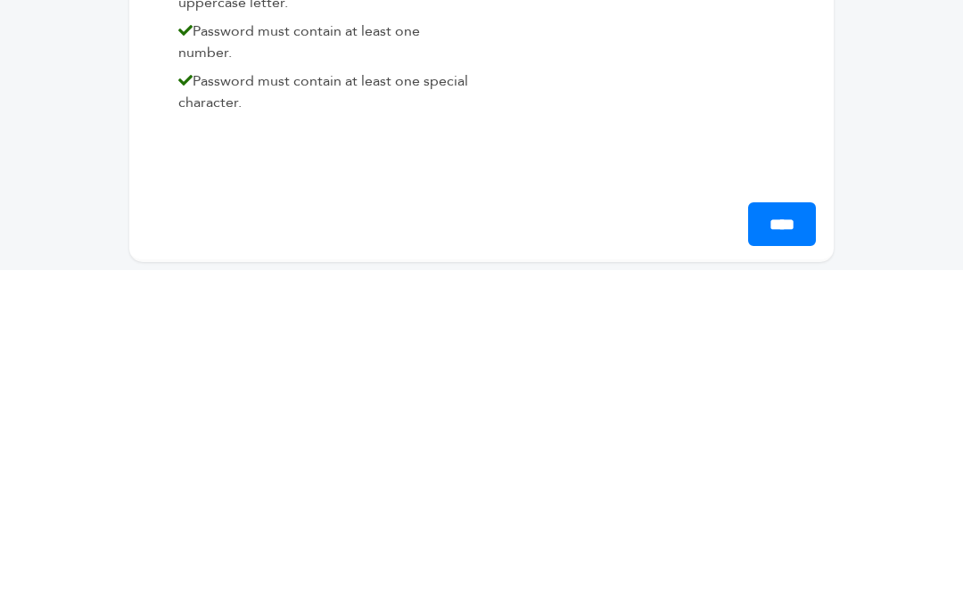
scroll to position [647, 0]
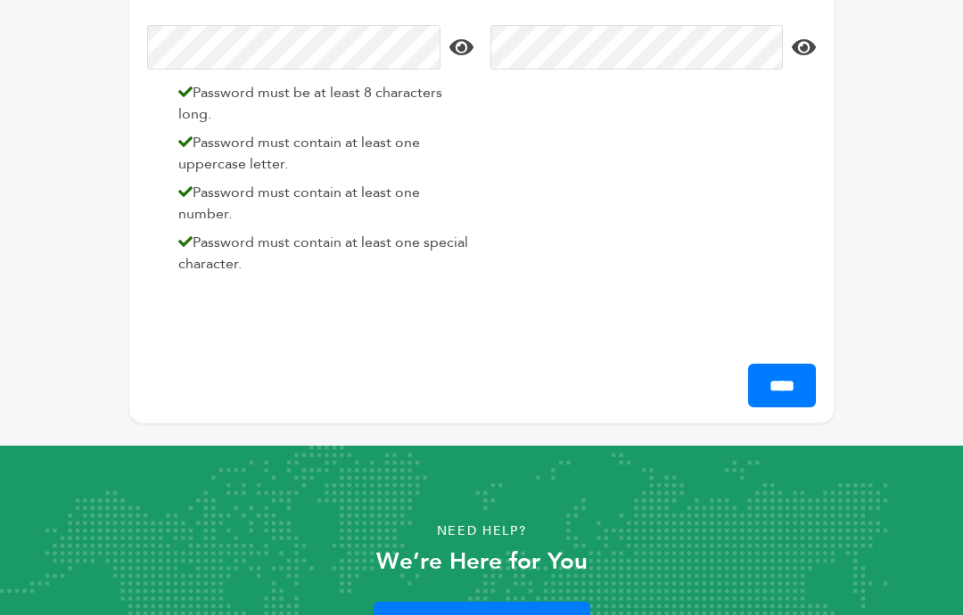
click at [782, 364] on input "****" at bounding box center [782, 386] width 68 height 44
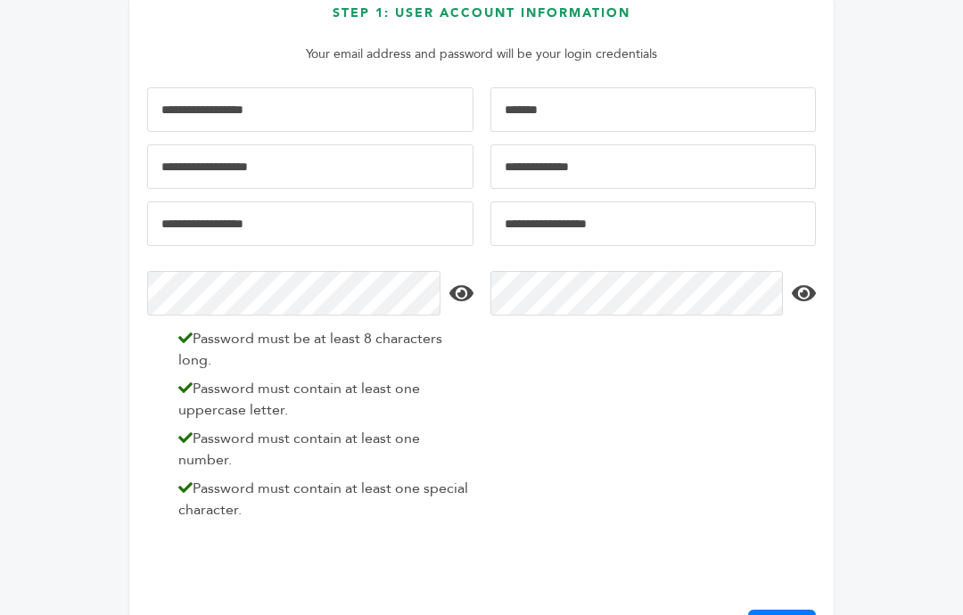
click at [374, 144] on input "Mobile Phone Number" at bounding box center [310, 166] width 326 height 45
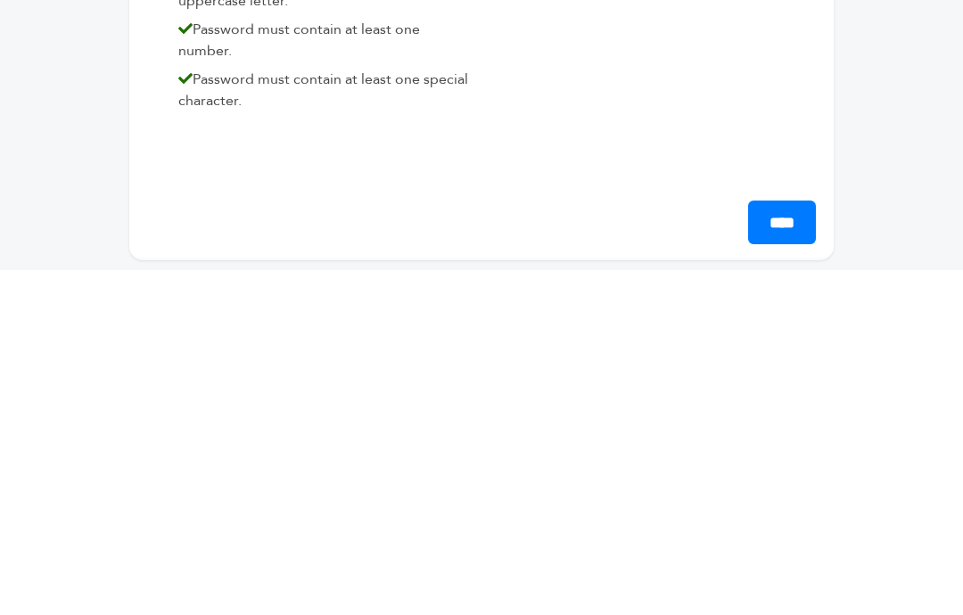
type input "**********"
click at [785, 546] on input "****" at bounding box center [782, 568] width 68 height 44
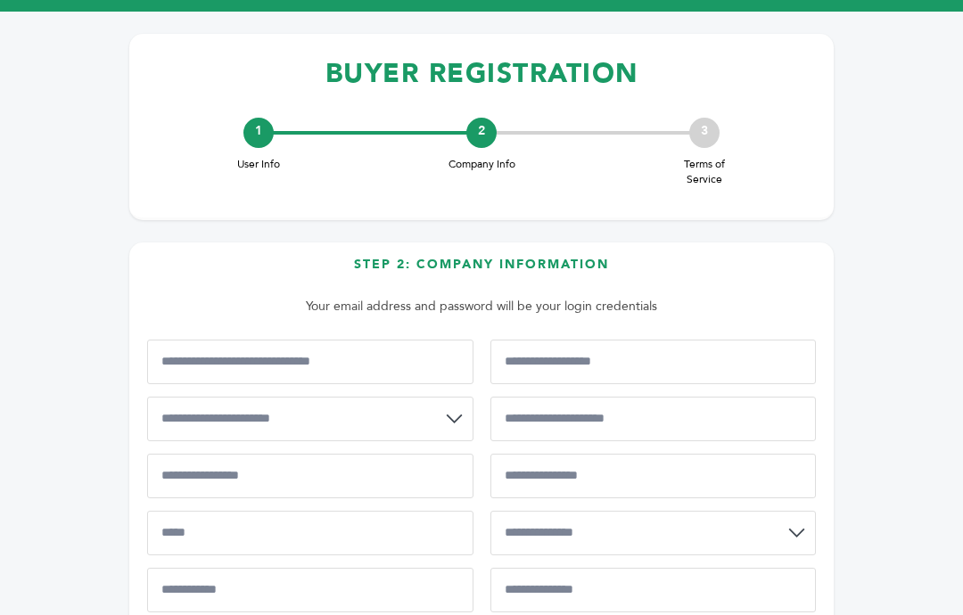
scroll to position [106, 0]
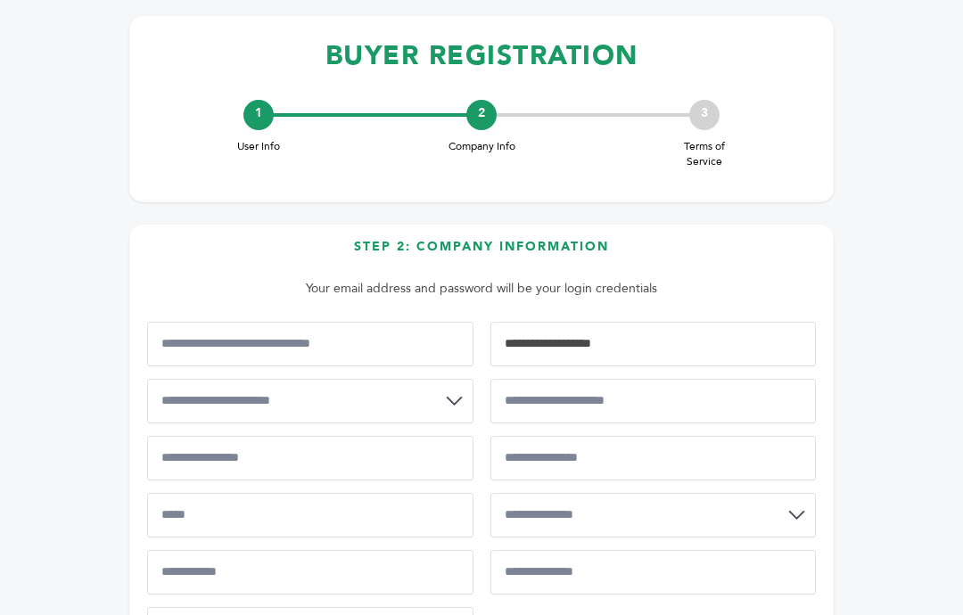
click at [672, 343] on input "Business Tax ID/EIN" at bounding box center [654, 344] width 326 height 45
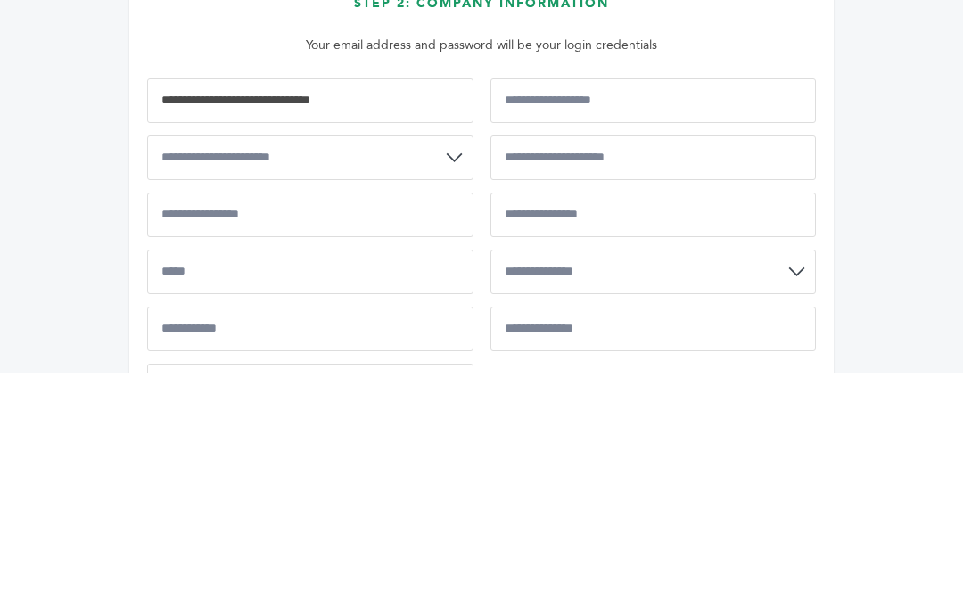
click at [437, 322] on input "Business Name/Company Legal Name*" at bounding box center [310, 344] width 326 height 45
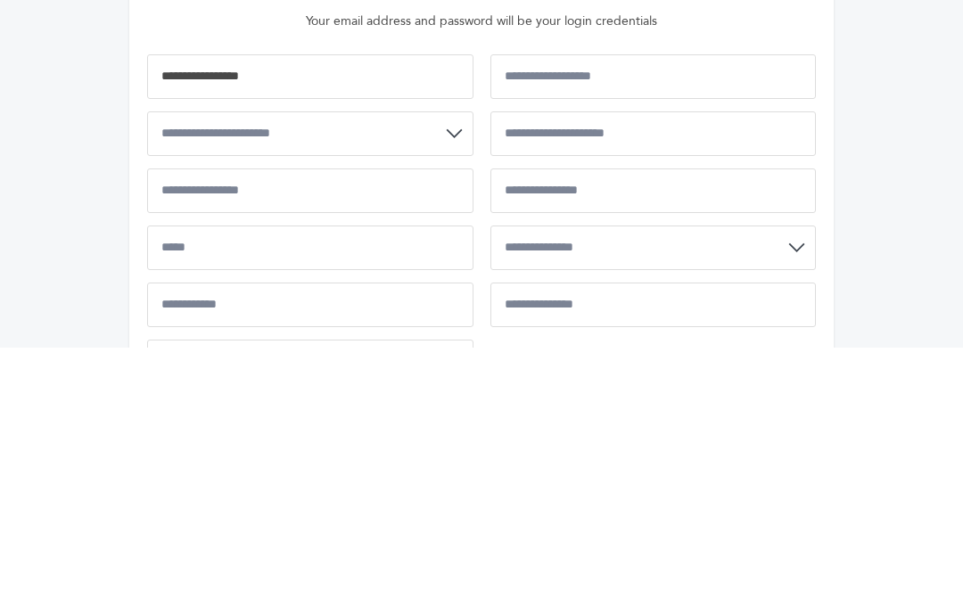
type input "**********"
click at [449, 379] on select "**********" at bounding box center [310, 401] width 326 height 45
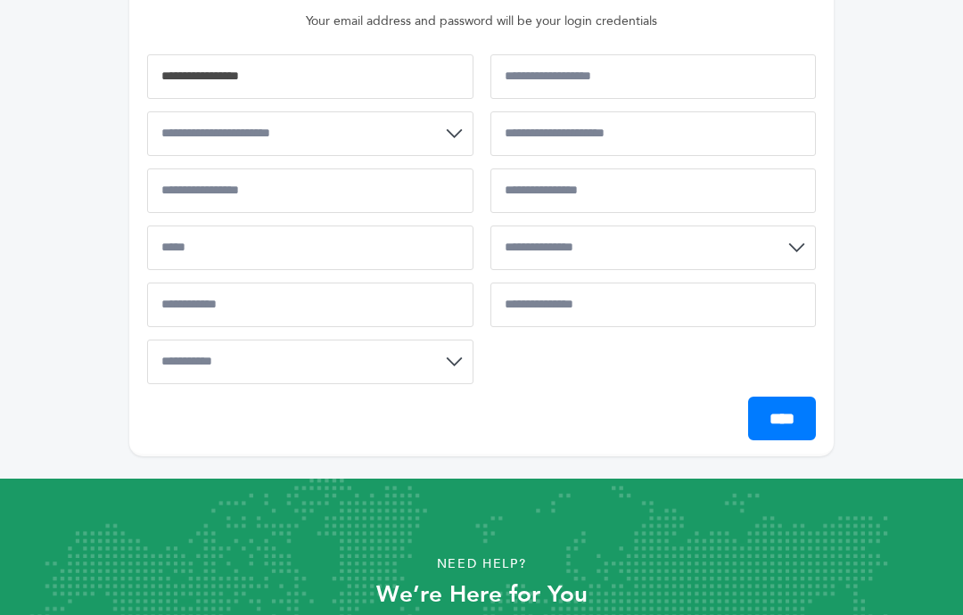
click at [459, 133] on select "**********" at bounding box center [310, 133] width 326 height 45
select select "**"
click at [458, 354] on select "**********" at bounding box center [310, 362] width 326 height 45
click at [461, 362] on select "**********" at bounding box center [310, 362] width 326 height 45
select select "**********"
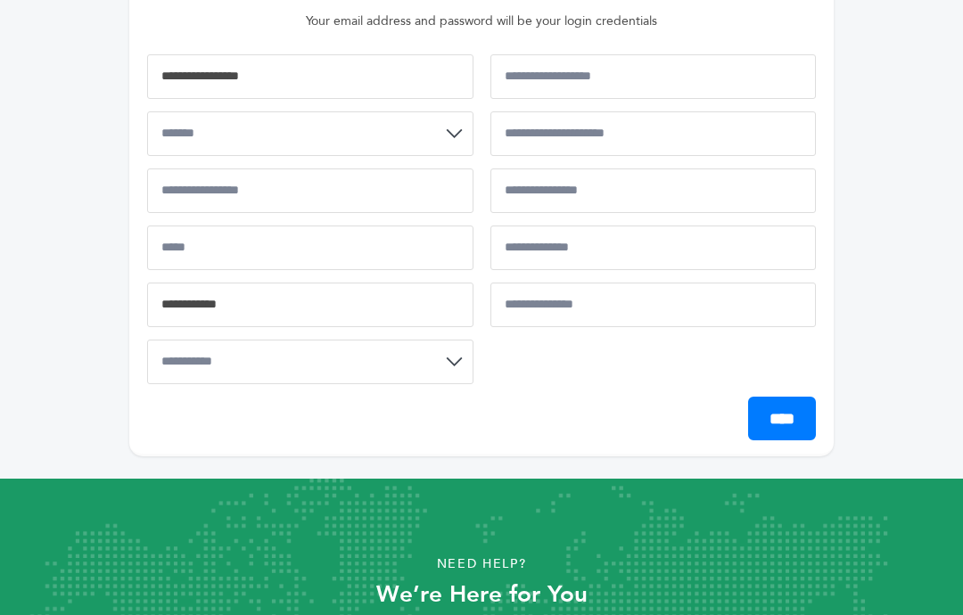
click at [337, 305] on input "Postal Code*" at bounding box center [310, 305] width 326 height 45
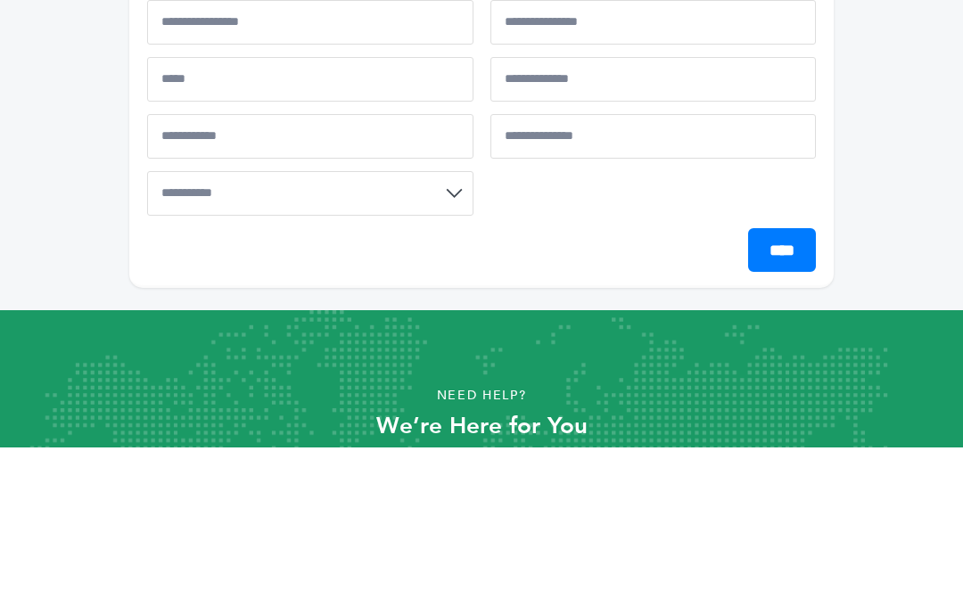
select select "**"
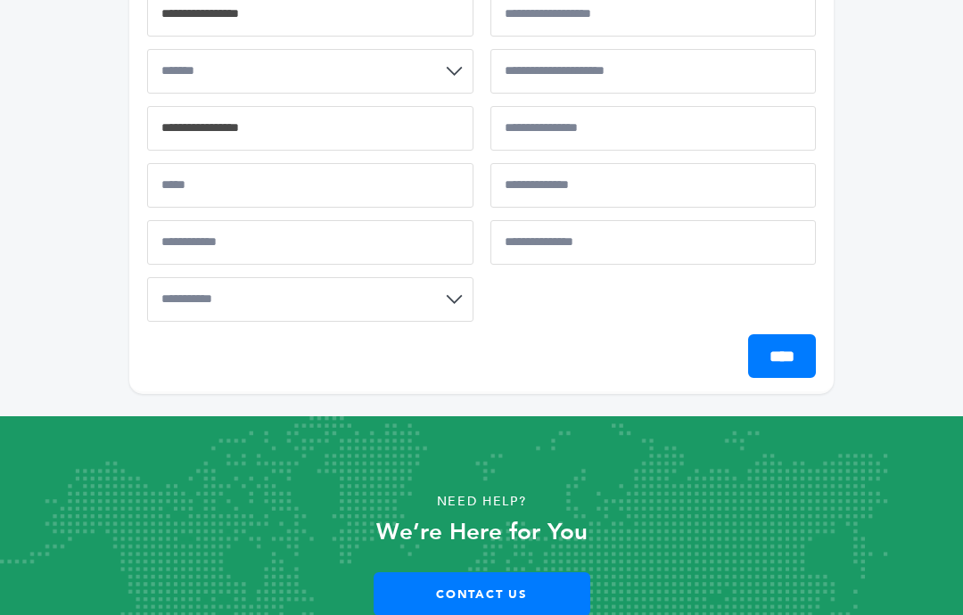
type input "**********"
type input "***"
type input "**********"
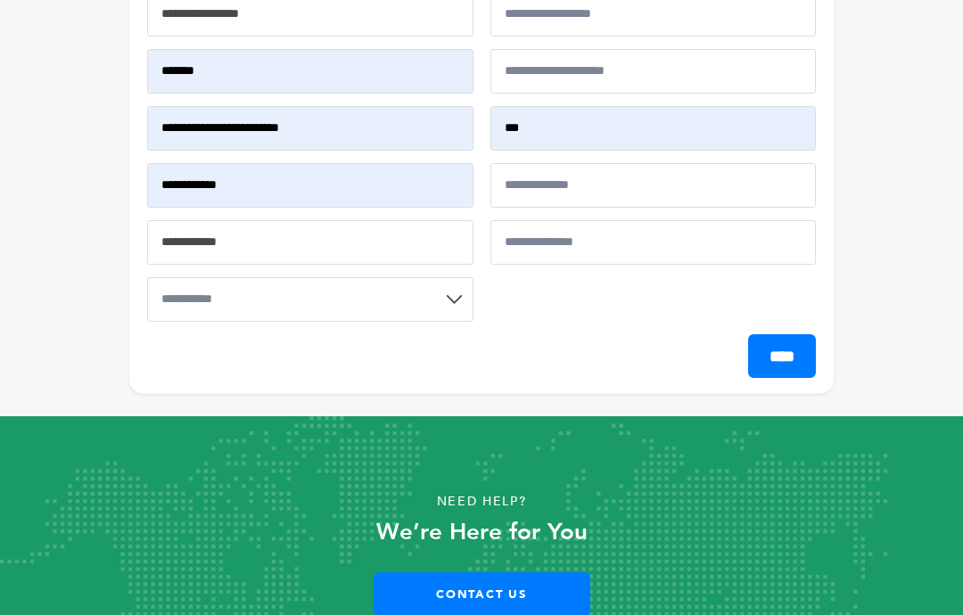
type input "******"
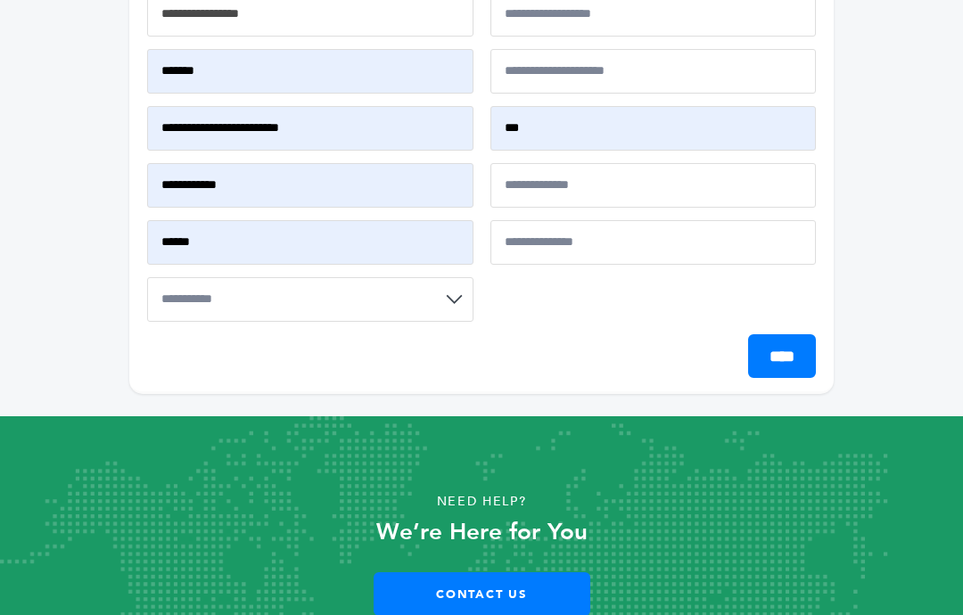
click at [305, 243] on input "******" at bounding box center [310, 242] width 326 height 45
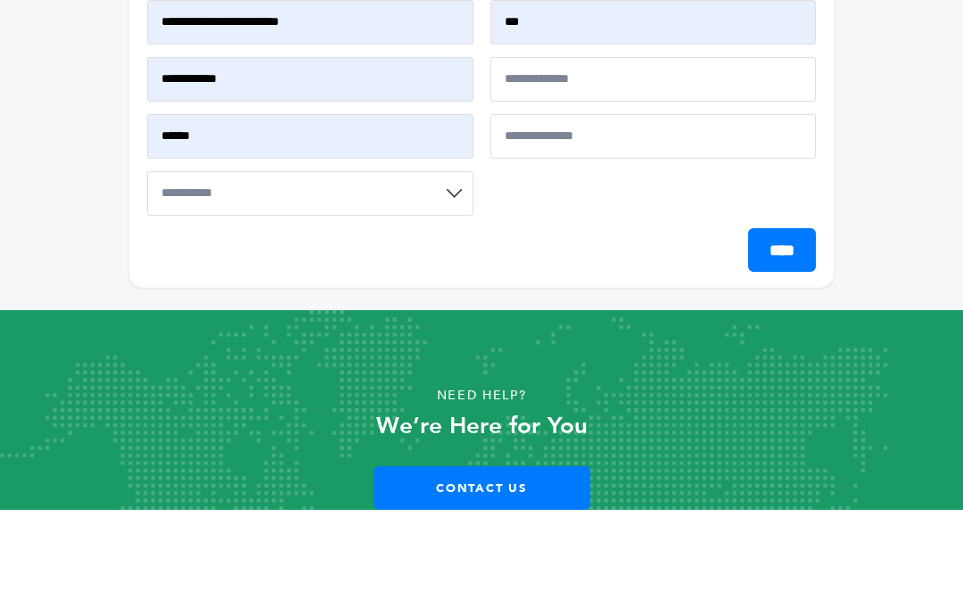
scroll to position [420, 0]
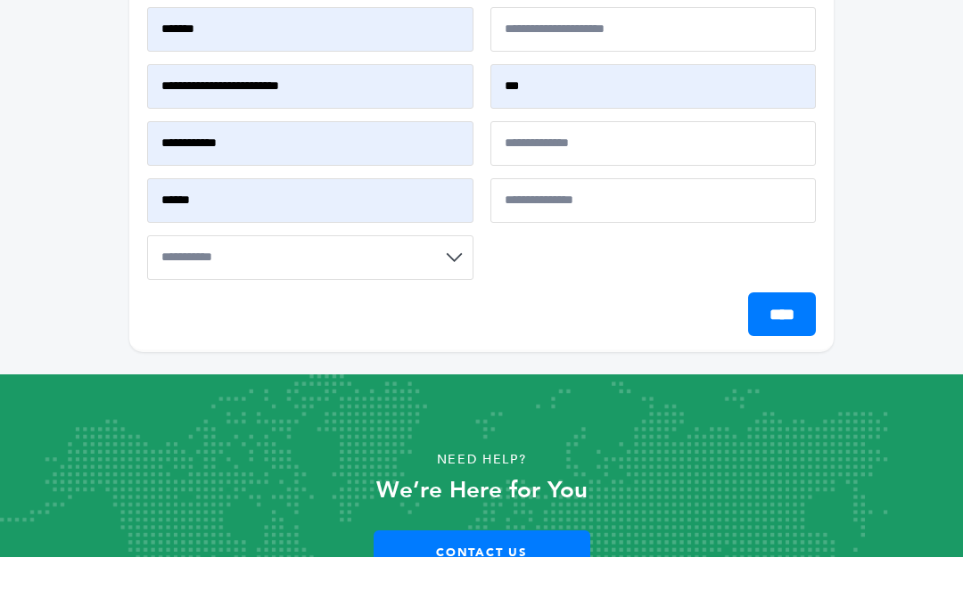
click at [326, 179] on input "**********" at bounding box center [310, 201] width 326 height 45
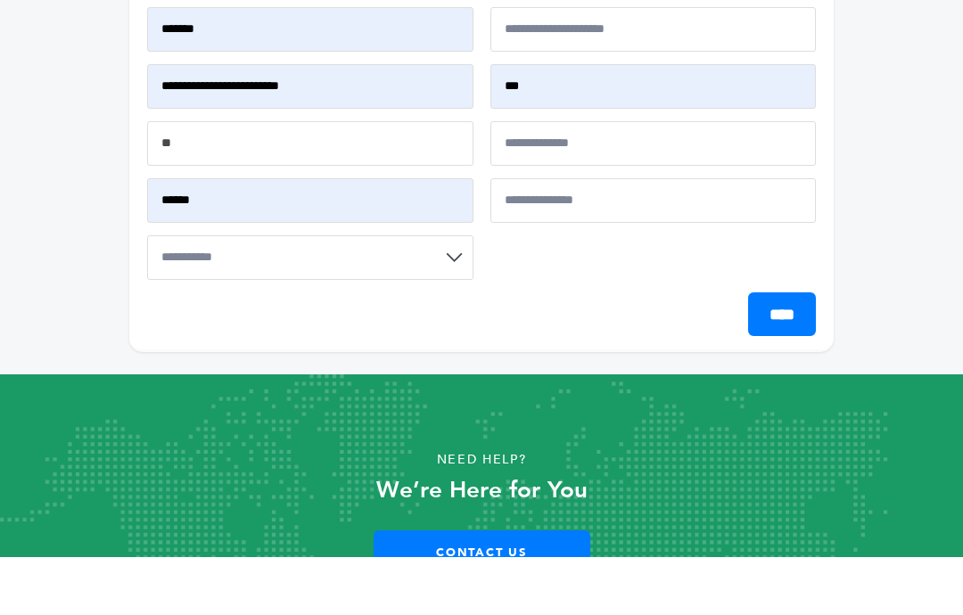
type input "*"
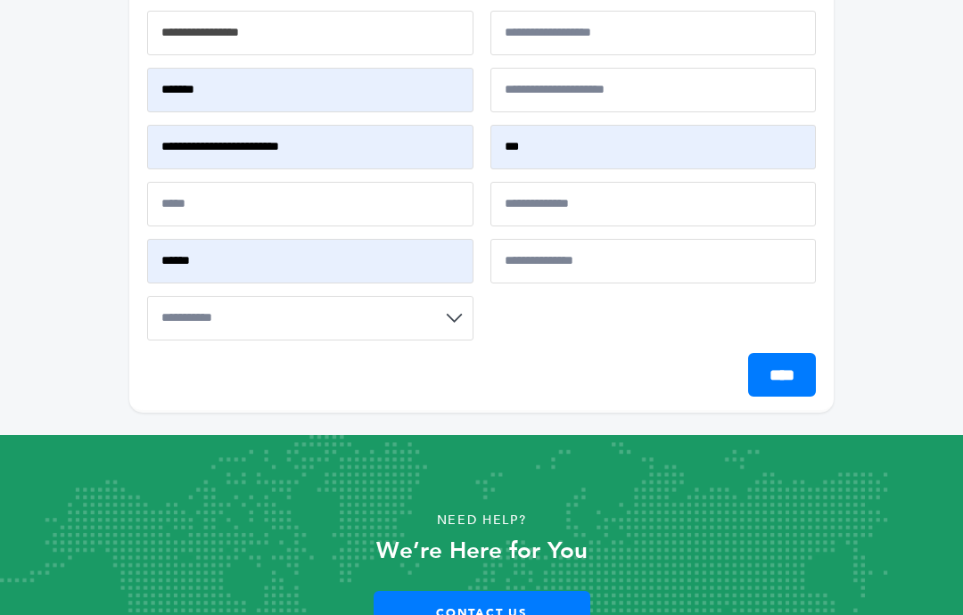
click at [375, 144] on input "**********" at bounding box center [310, 147] width 326 height 45
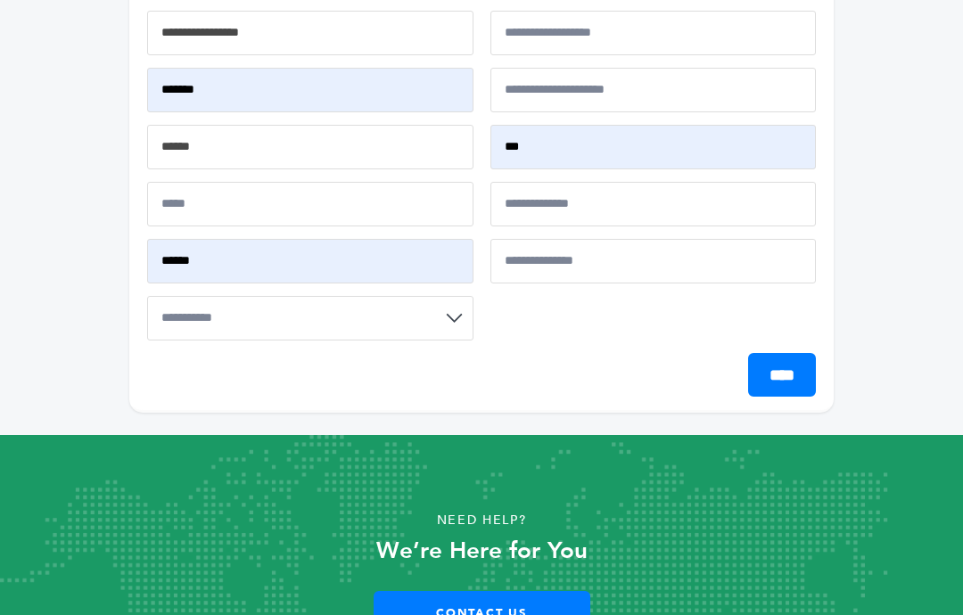
type input "*****"
click at [414, 87] on select "**********" at bounding box center [310, 90] width 326 height 45
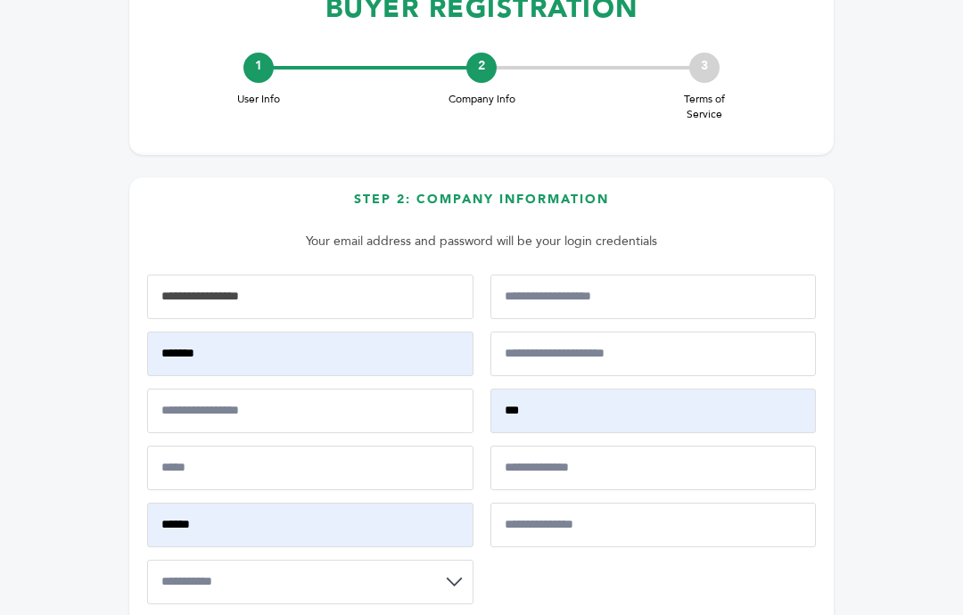
scroll to position [153, 0]
click at [727, 349] on input "Business Phone Number*" at bounding box center [654, 355] width 326 height 45
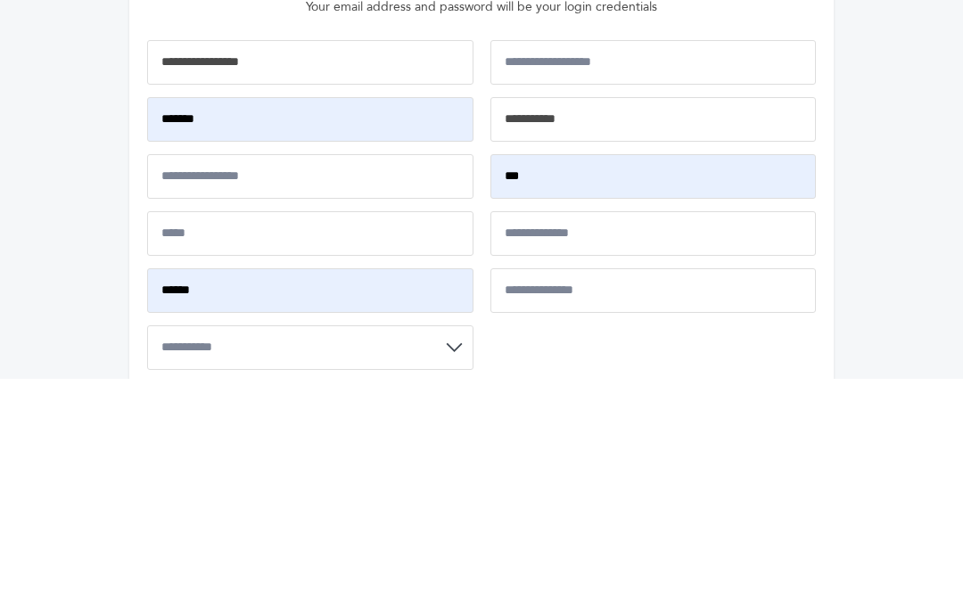
type input "**********"
click at [383, 391] on input "Street Address 1*" at bounding box center [310, 413] width 326 height 45
type input "**********"
click at [549, 391] on input "***" at bounding box center [654, 413] width 326 height 45
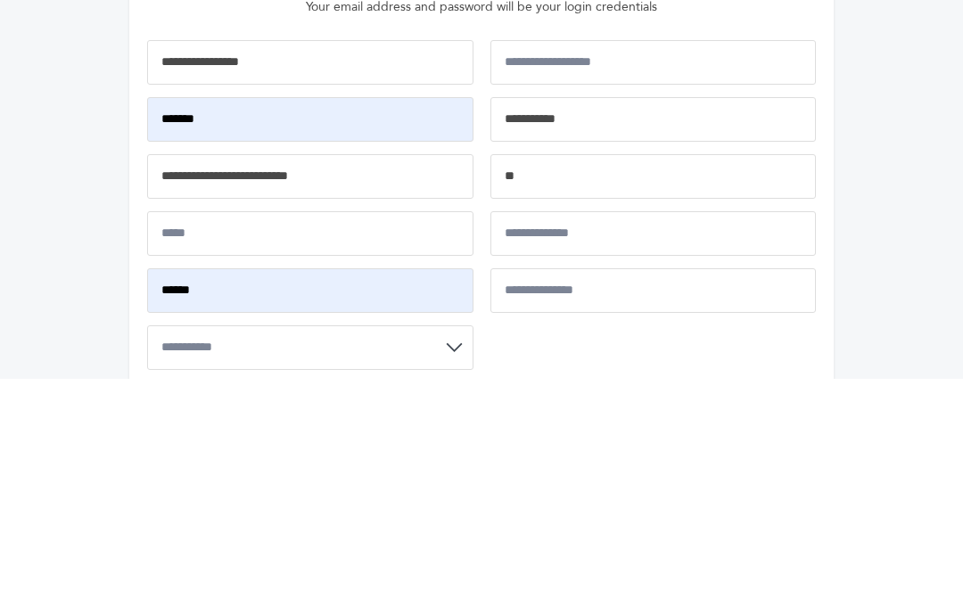
type input "*"
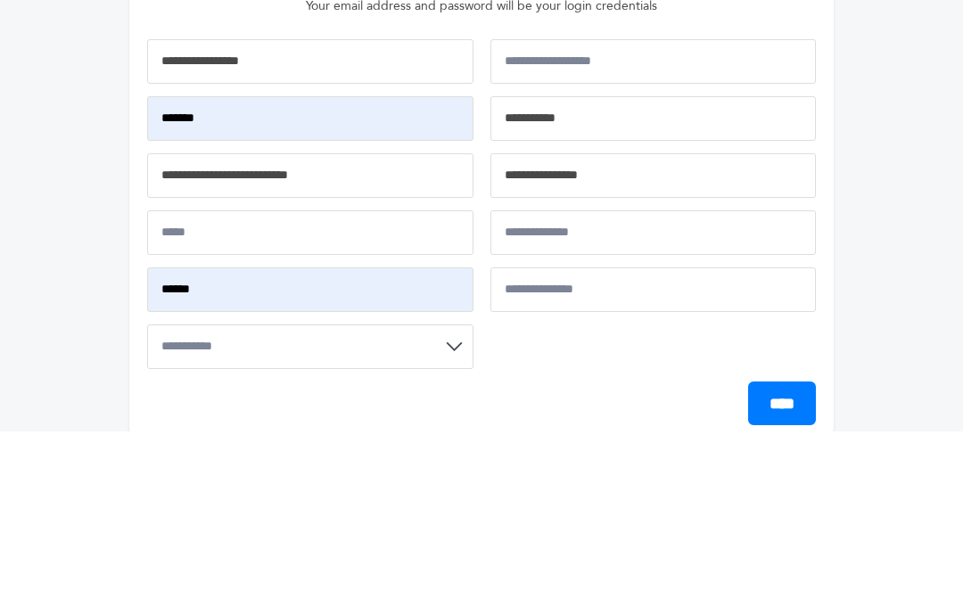
scroll to position [216, 0]
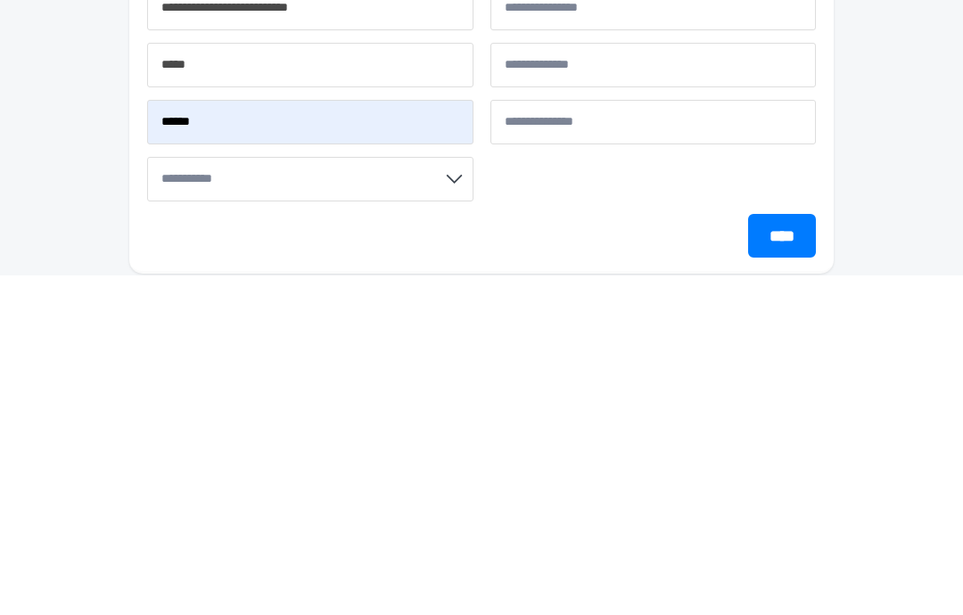
click at [392, 383] on input "City*" at bounding box center [310, 405] width 326 height 45
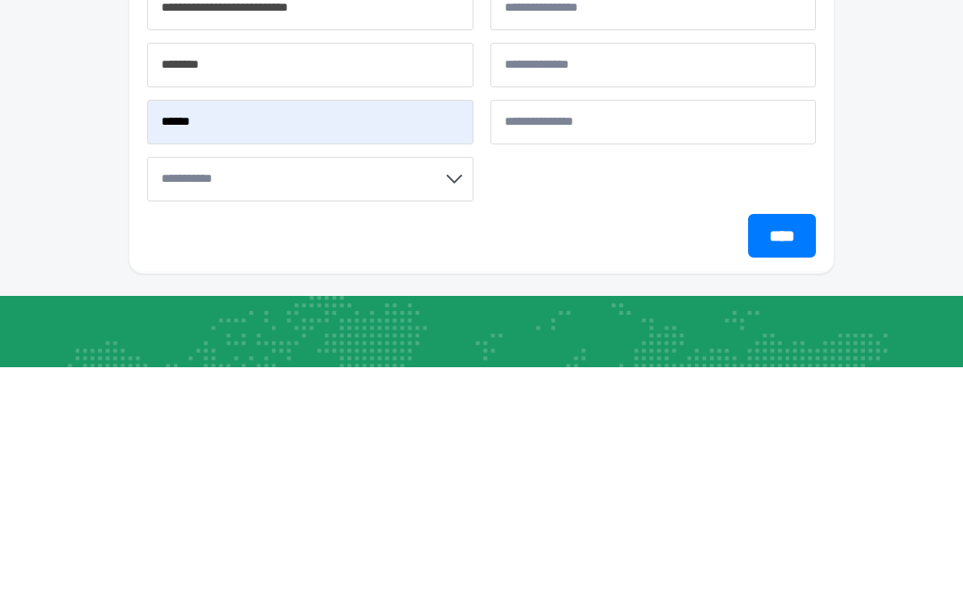
scroll to position [309, 0]
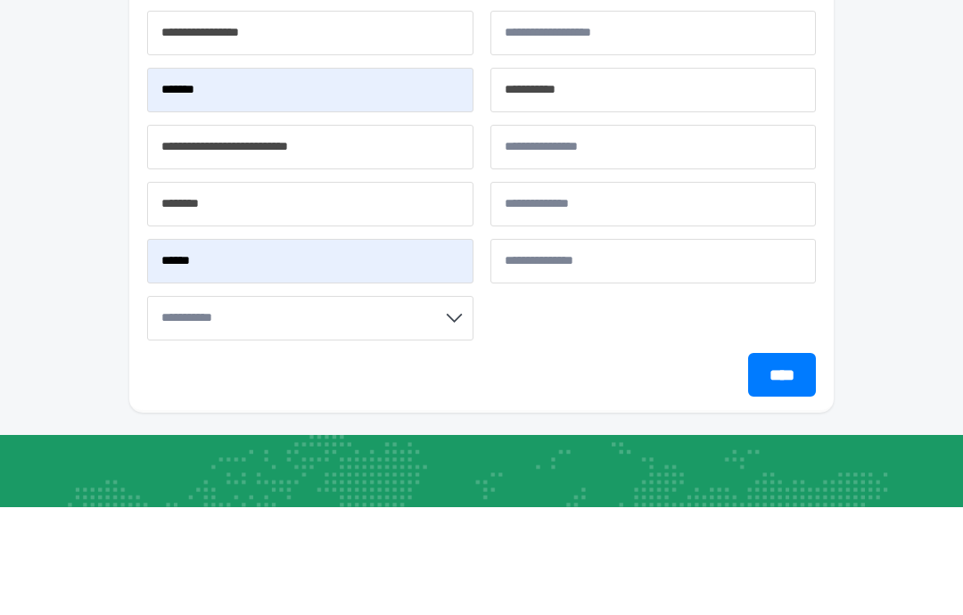
type input "*******"
click at [422, 176] on select "**********" at bounding box center [310, 198] width 326 height 45
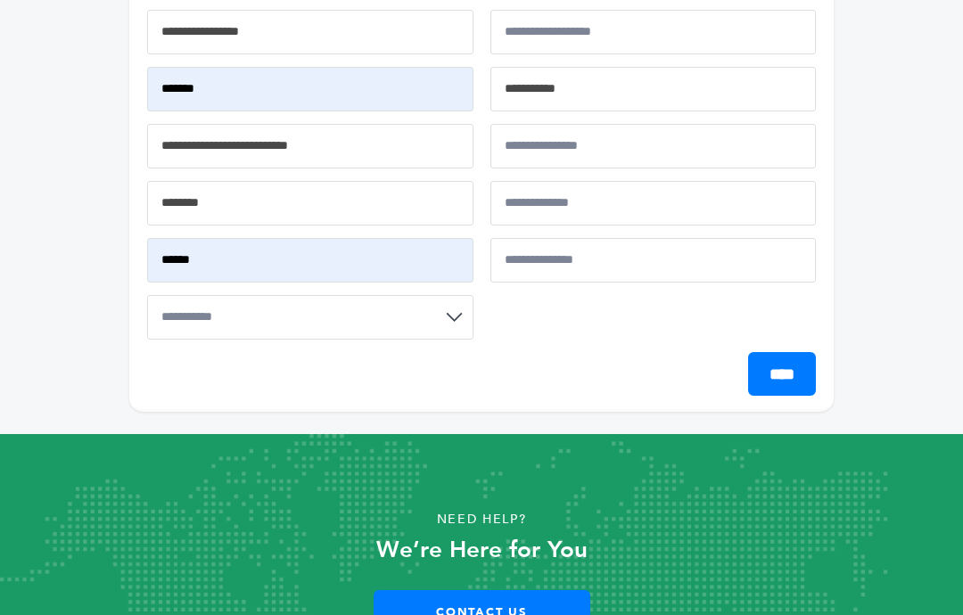
select select "**"
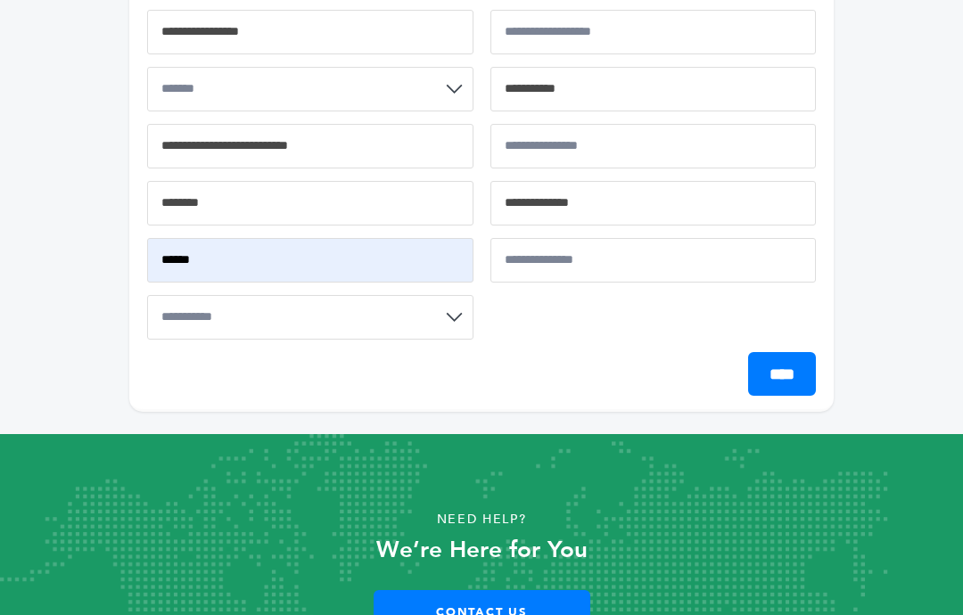
click at [688, 191] on input "State/Province" at bounding box center [654, 203] width 326 height 45
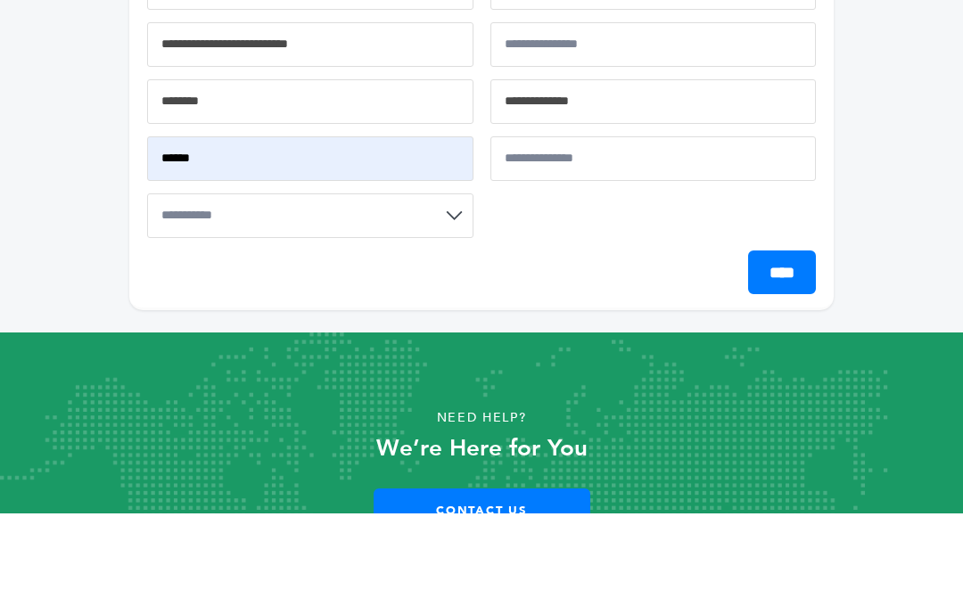
click at [769, 353] on input "****" at bounding box center [782, 375] width 68 height 44
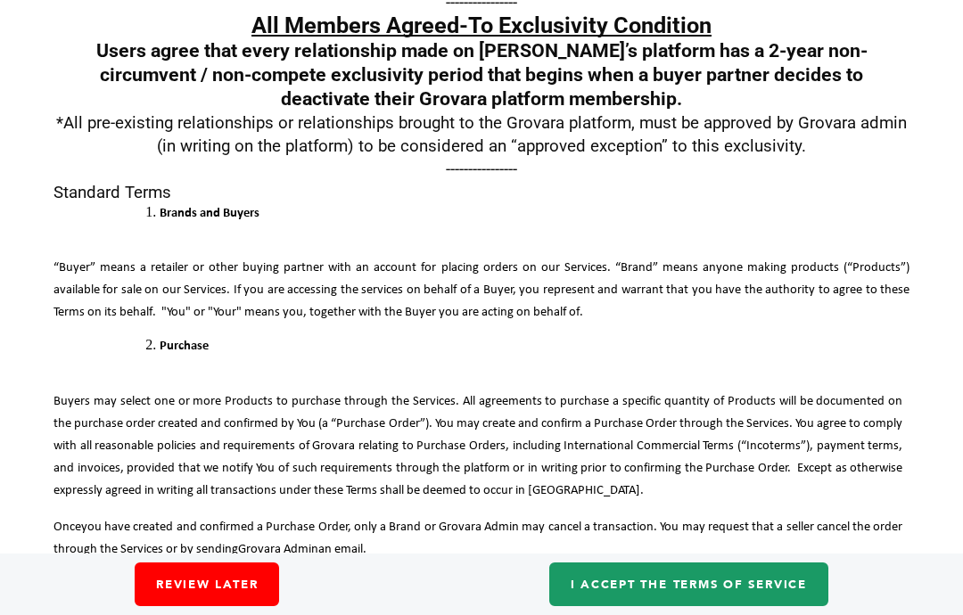
scroll to position [524, 0]
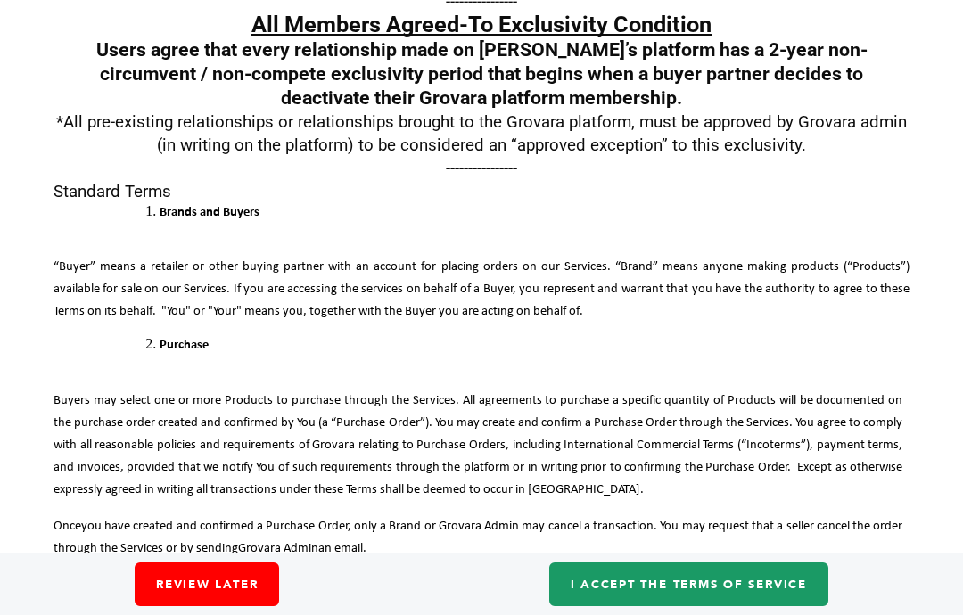
click at [713, 606] on link "I accept the Terms of Service" at bounding box center [688, 585] width 279 height 44
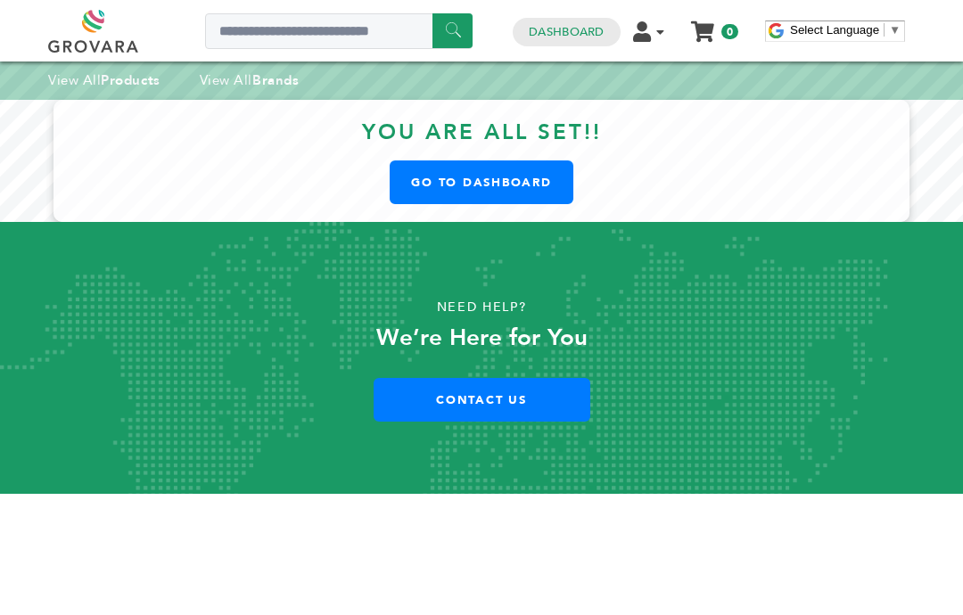
click at [479, 186] on link "Go to Dashboard" at bounding box center [482, 183] width 184 height 44
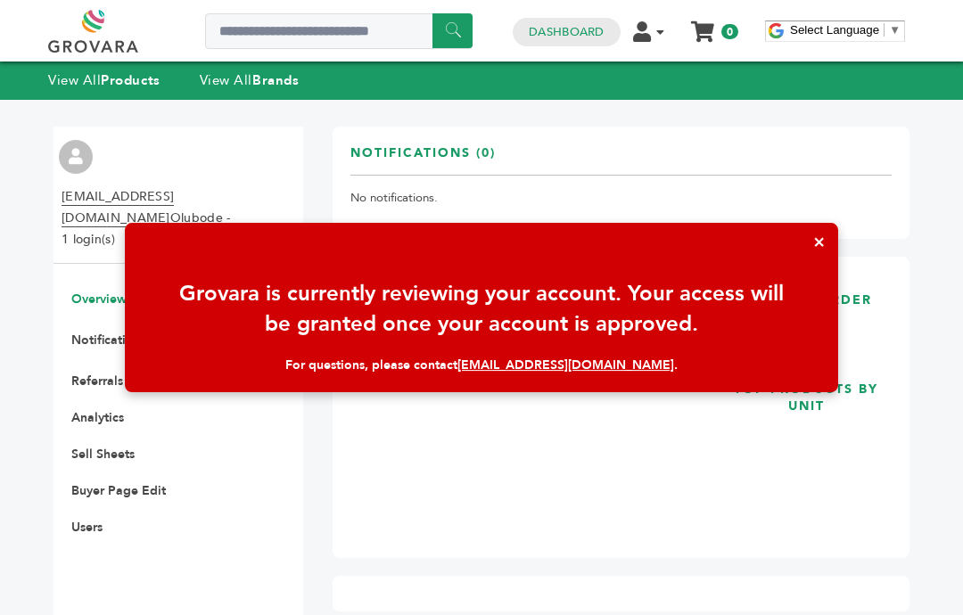
click at [817, 247] on button "×" at bounding box center [819, 242] width 38 height 38
